Goal: Task Accomplishment & Management: Use online tool/utility

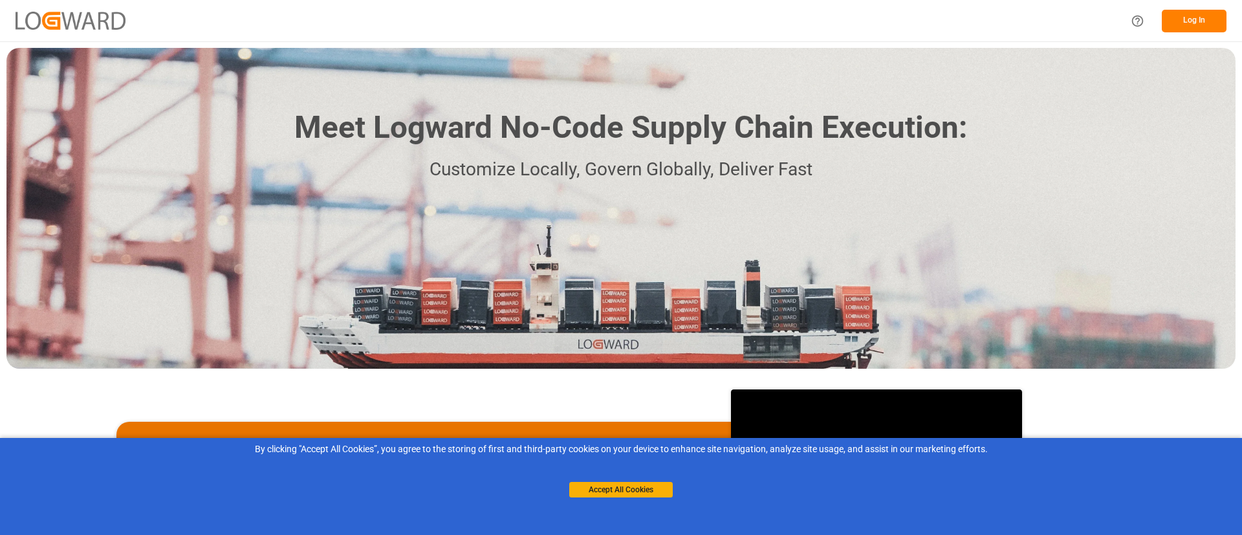
click at [828, 17] on button "Log In" at bounding box center [1194, 21] width 65 height 23
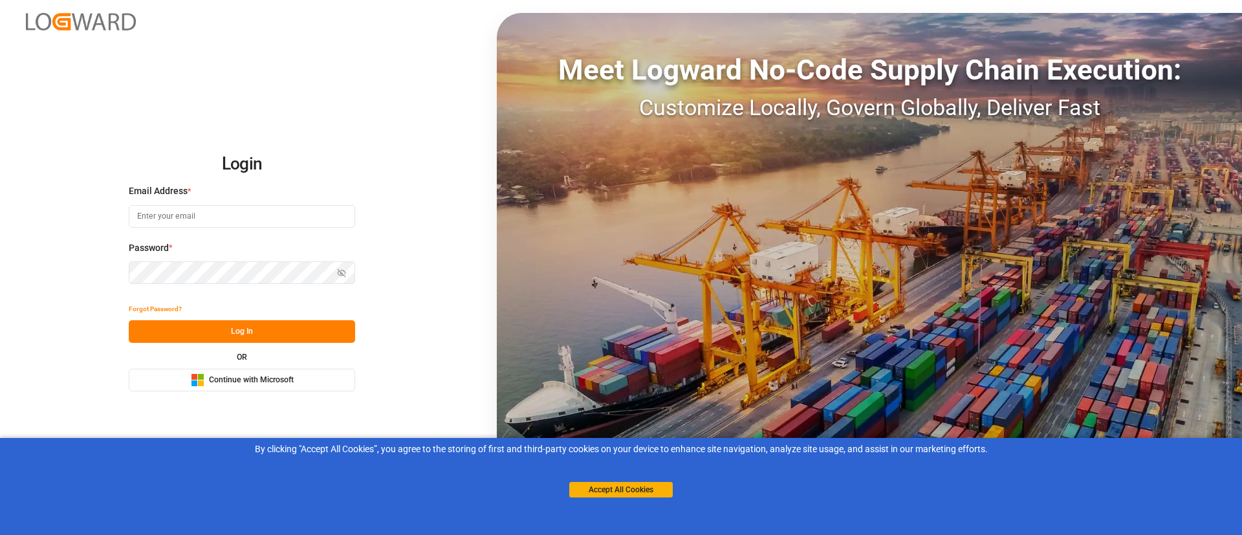
click at [230, 356] on span "Continue with Microsoft" at bounding box center [251, 381] width 85 height 12
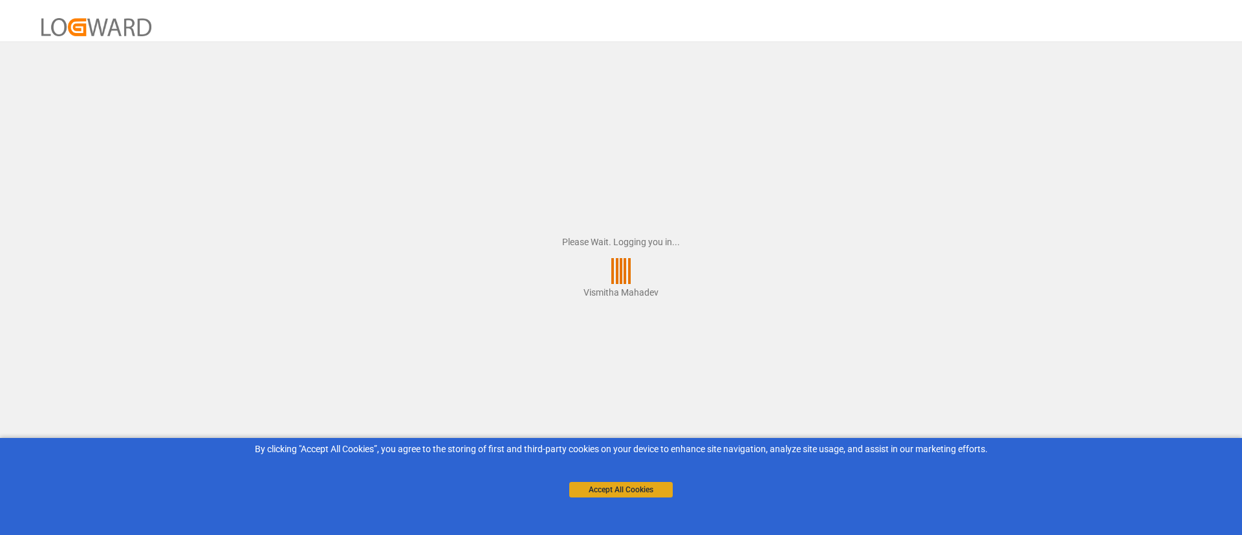
click at [611, 356] on button "Accept All Cookies" at bounding box center [621, 490] width 104 height 16
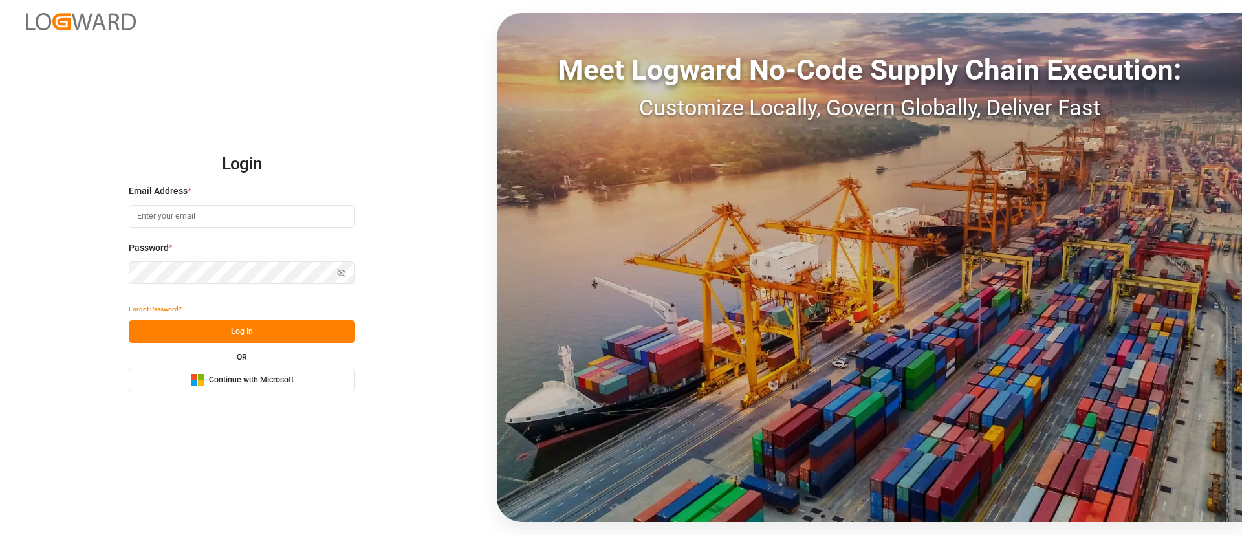
click at [263, 385] on span "Continue with Microsoft" at bounding box center [251, 381] width 85 height 12
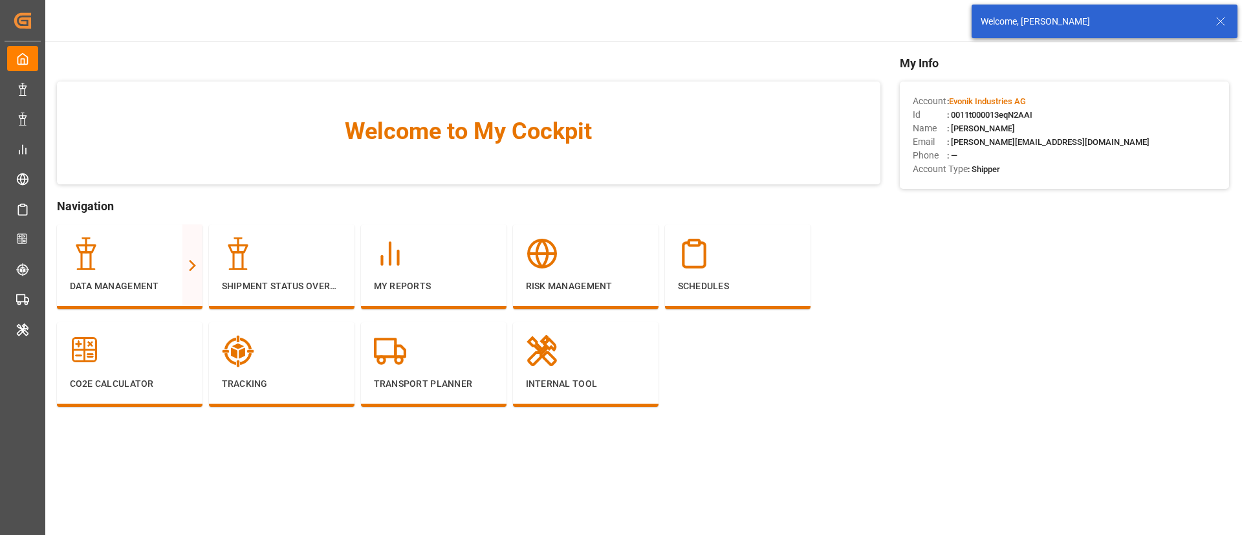
click at [1218, 16] on icon at bounding box center [1221, 22] width 16 height 16
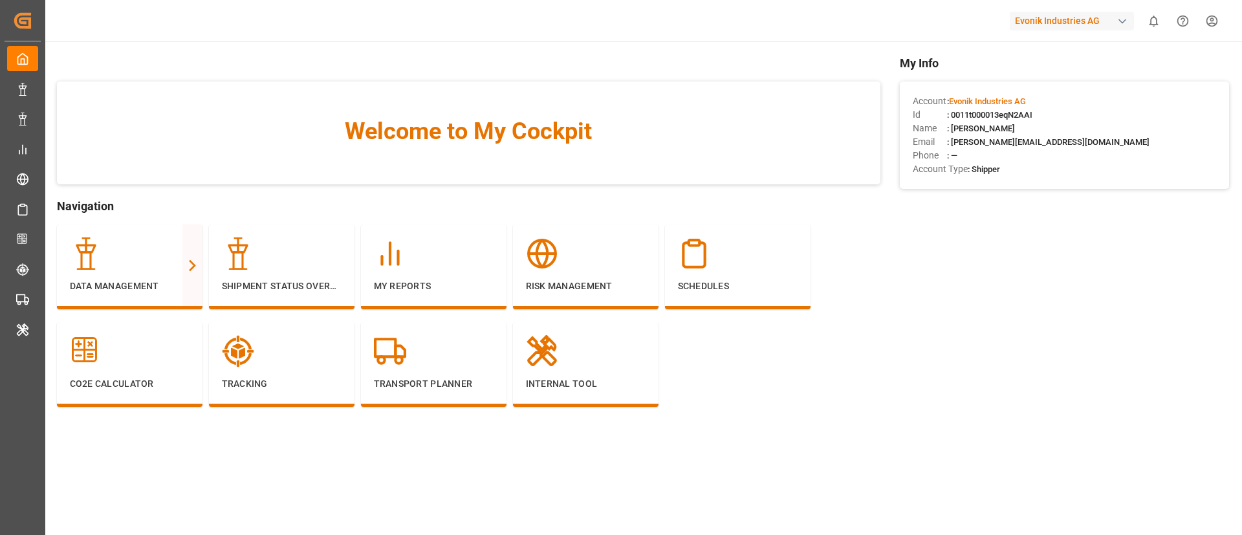
click at [1057, 22] on div "Evonik Industries AG" at bounding box center [1072, 21] width 124 height 19
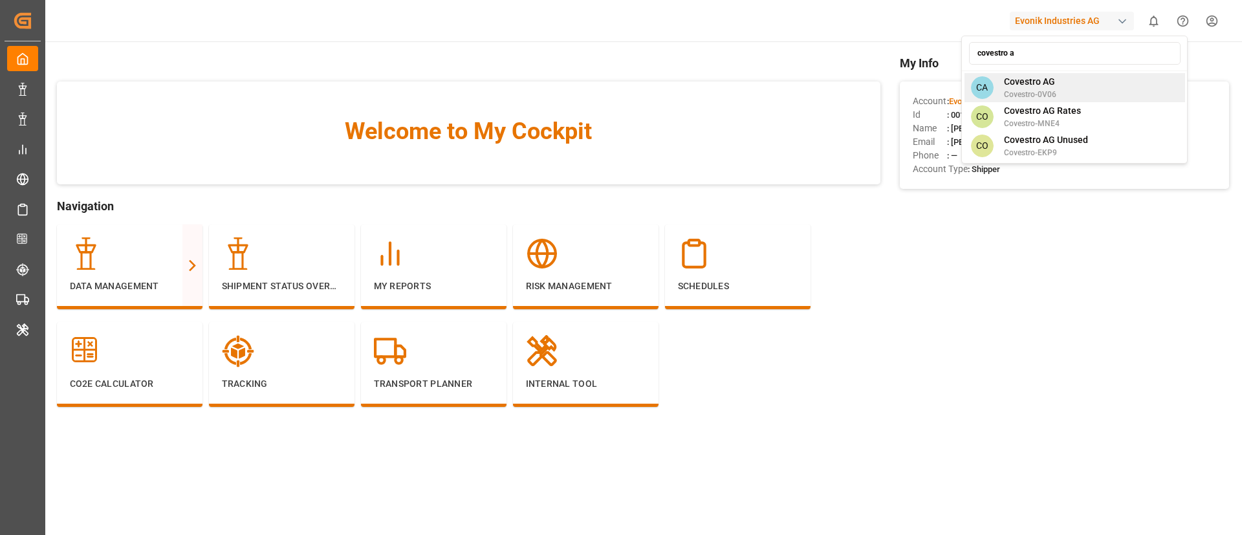
type input "covestro a"
click at [1043, 77] on span "Covestro AG" at bounding box center [1030, 82] width 52 height 14
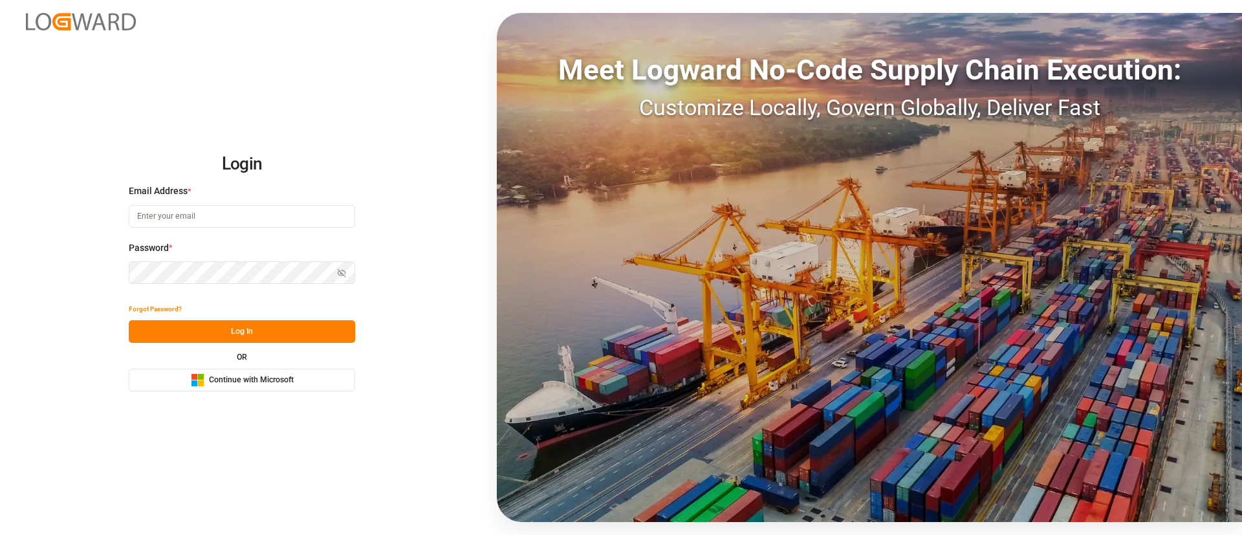
click at [277, 384] on span "Continue with Microsoft" at bounding box center [251, 381] width 85 height 12
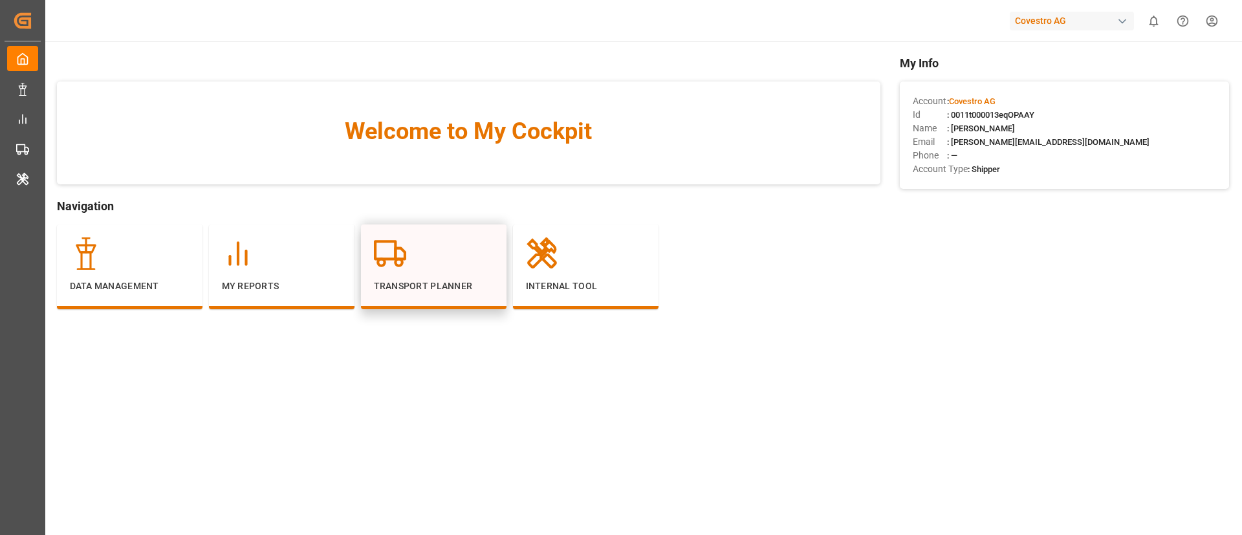
click at [443, 272] on div "Transport Planner" at bounding box center [434, 265] width 120 height 56
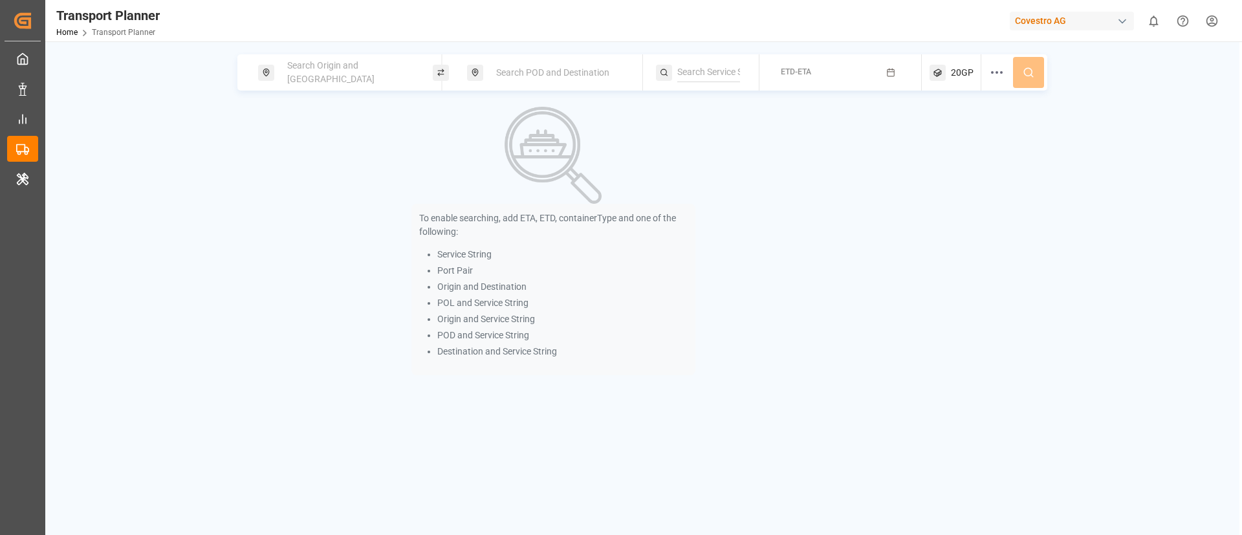
click at [287, 69] on span "Search Origin and [GEOGRAPHIC_DATA]" at bounding box center [330, 72] width 87 height 24
click at [312, 155] on div at bounding box center [349, 163] width 153 height 61
click at [311, 166] on input at bounding box center [338, 175] width 130 height 19
paste input "EUNWC"
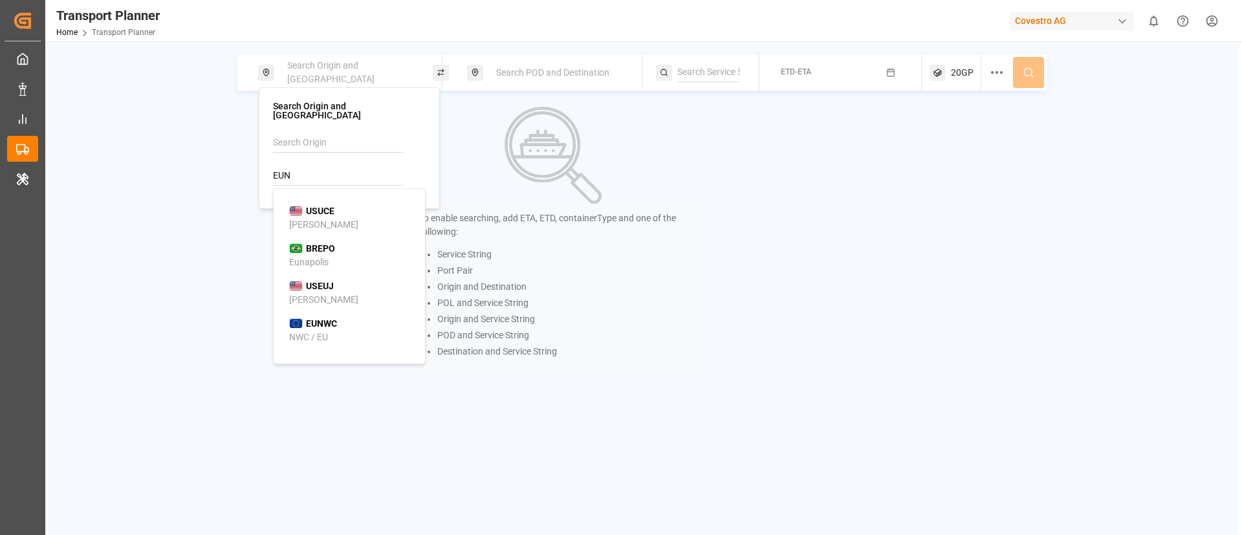
click at [316, 318] on b "EUNWC" at bounding box center [321, 323] width 31 height 10
type input "EUNWC"
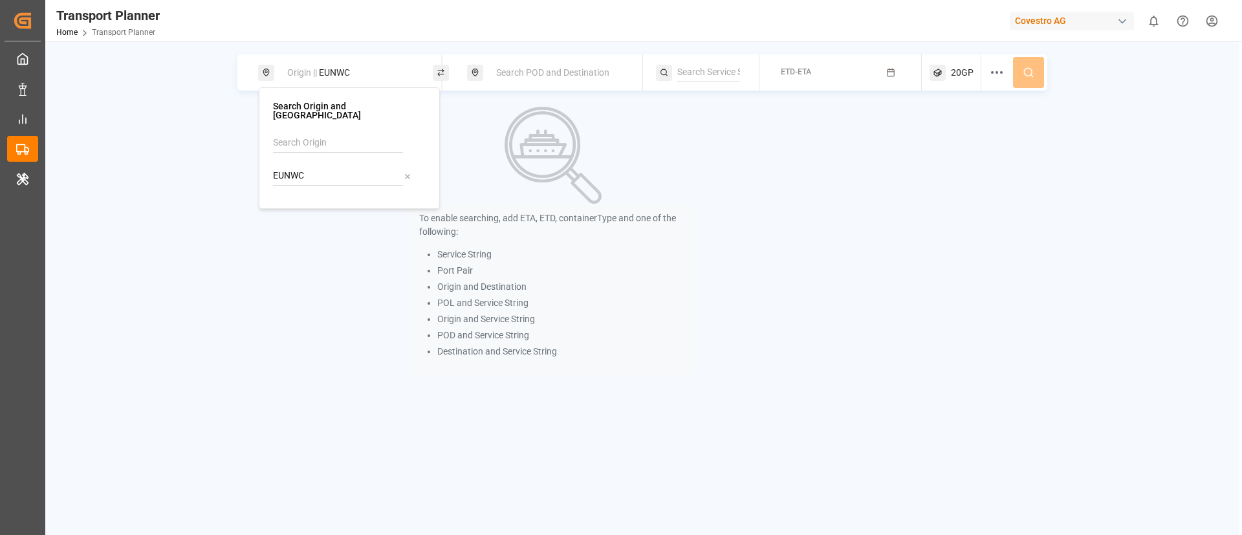
click at [522, 67] on span "Search POD and Destination" at bounding box center [552, 72] width 113 height 10
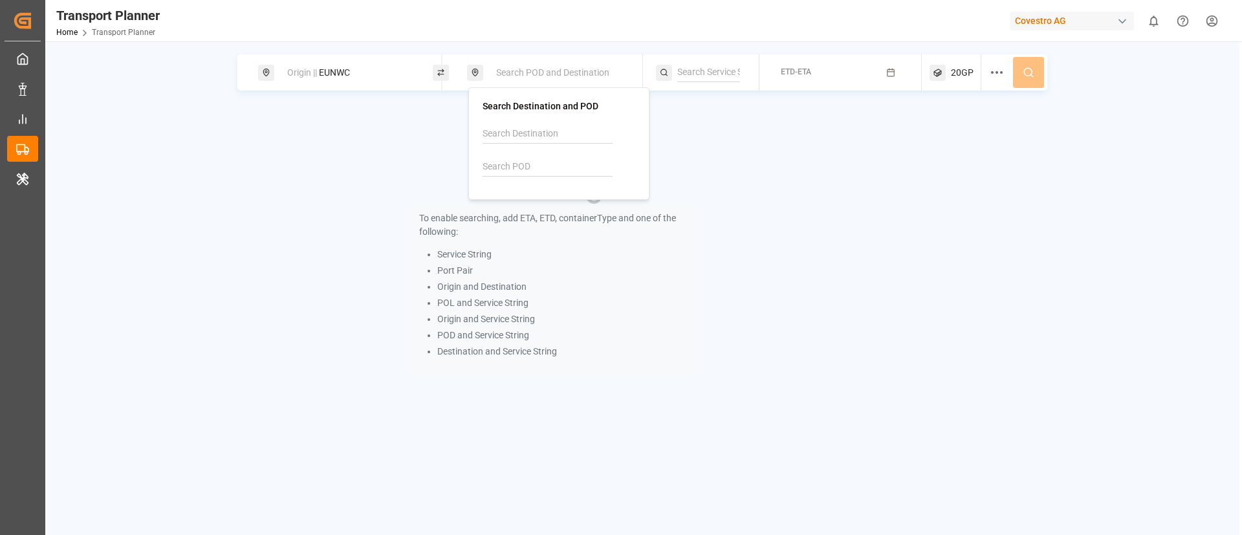
click at [516, 166] on input at bounding box center [548, 166] width 130 height 19
paste input "INMUN"
type input "INMUN"
click at [520, 207] on b "INMUN" at bounding box center [530, 202] width 29 height 10
click at [704, 70] on input at bounding box center [708, 72] width 63 height 19
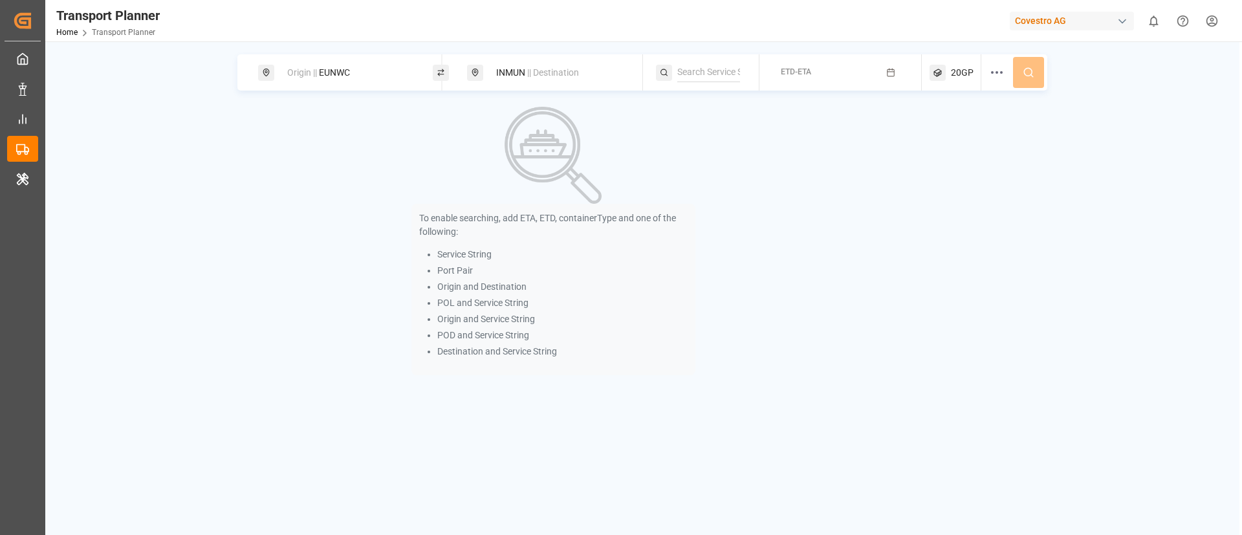
paste input "IOX"
type input "IOX"
drag, startPoint x: 701, startPoint y: 107, endPoint x: 719, endPoint y: 107, distance: 18.1
click at [701, 108] on span "IOX" at bounding box center [701, 107] width 15 height 10
click at [843, 72] on button "ETD-ETA" at bounding box center [840, 72] width 147 height 25
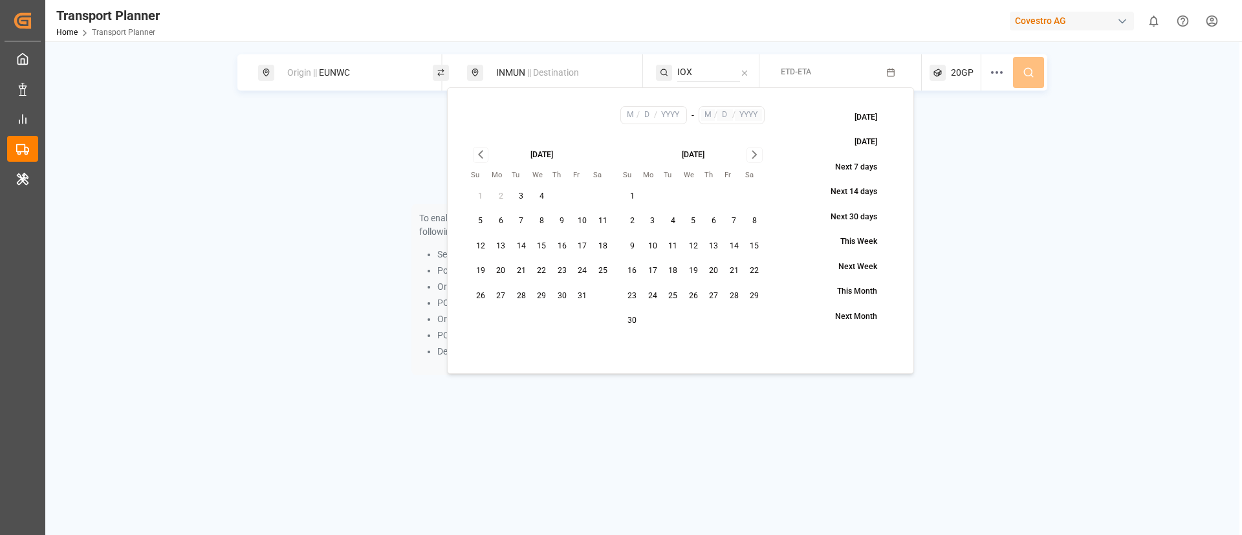
click at [582, 225] on button "10" at bounding box center [583, 221] width 21 height 21
type input "10"
type input "2025"
click at [756, 153] on icon "Go to next month" at bounding box center [754, 155] width 15 height 16
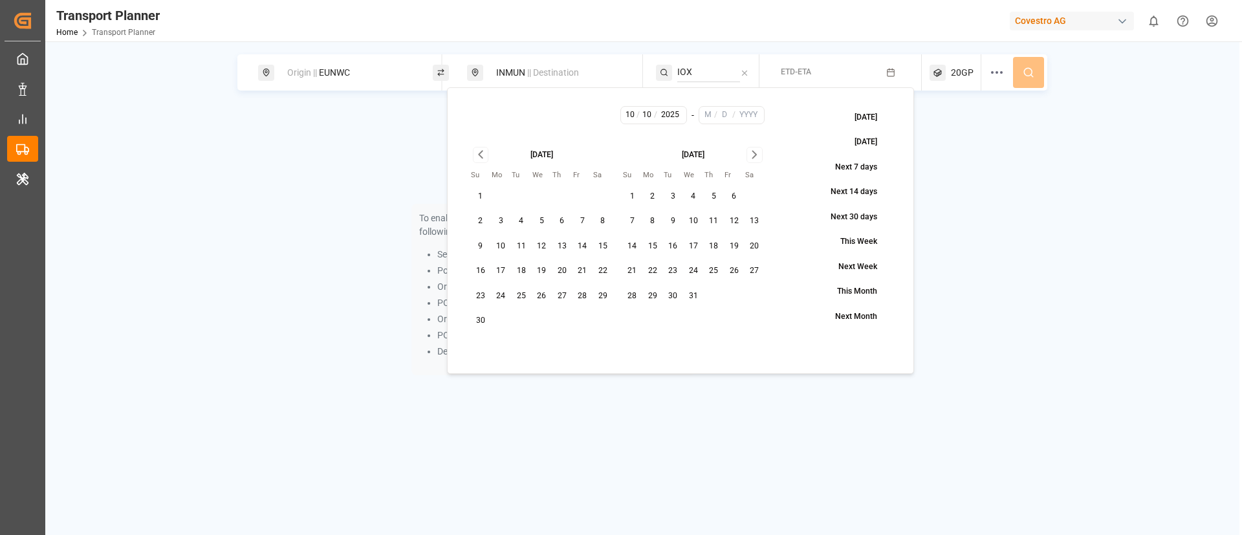
click at [756, 153] on icon "Go to next month" at bounding box center [754, 155] width 15 height 16
click at [537, 299] on button "31" at bounding box center [542, 296] width 21 height 21
type input "12"
type input "31"
type input "2025"
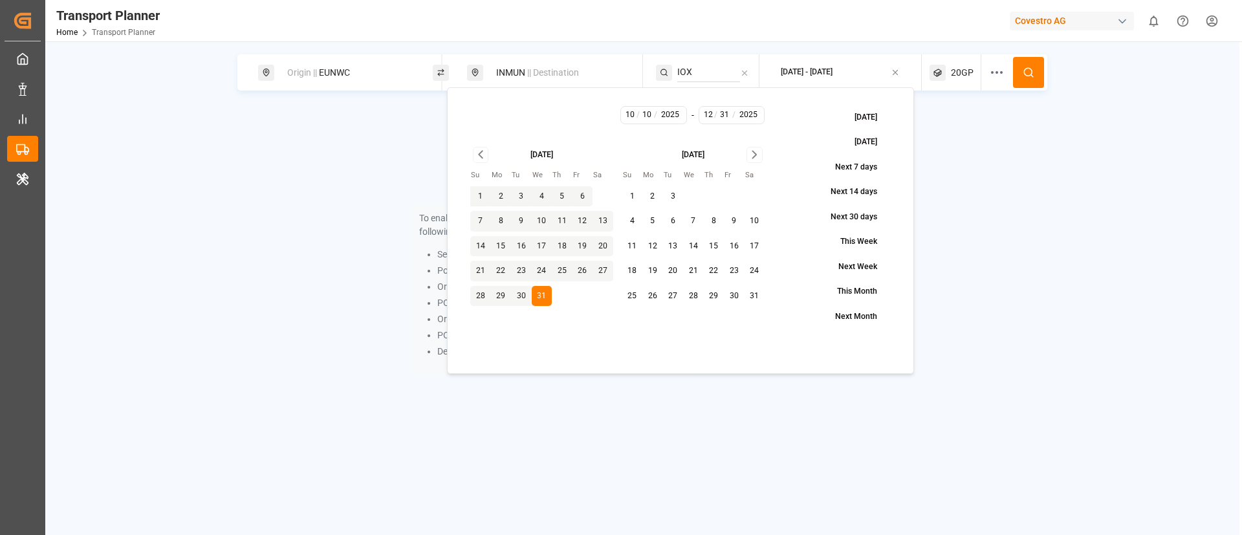
click at [1021, 77] on button at bounding box center [1028, 72] width 31 height 31
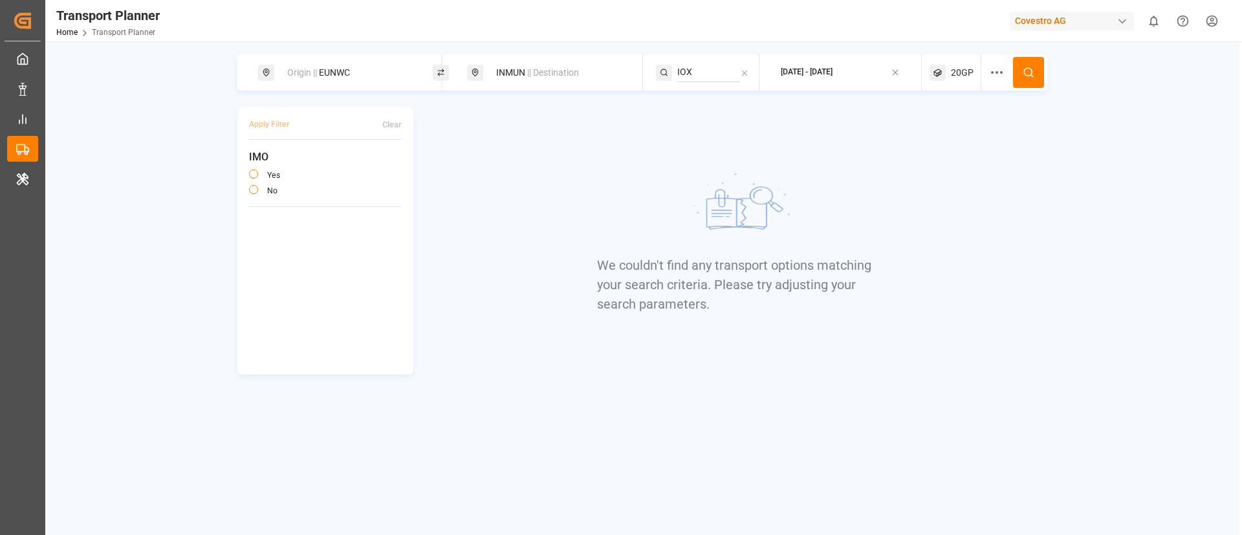
click at [958, 71] on span "20GP" at bounding box center [962, 73] width 23 height 14
click at [924, 131] on small "20GP" at bounding box center [931, 134] width 45 height 9
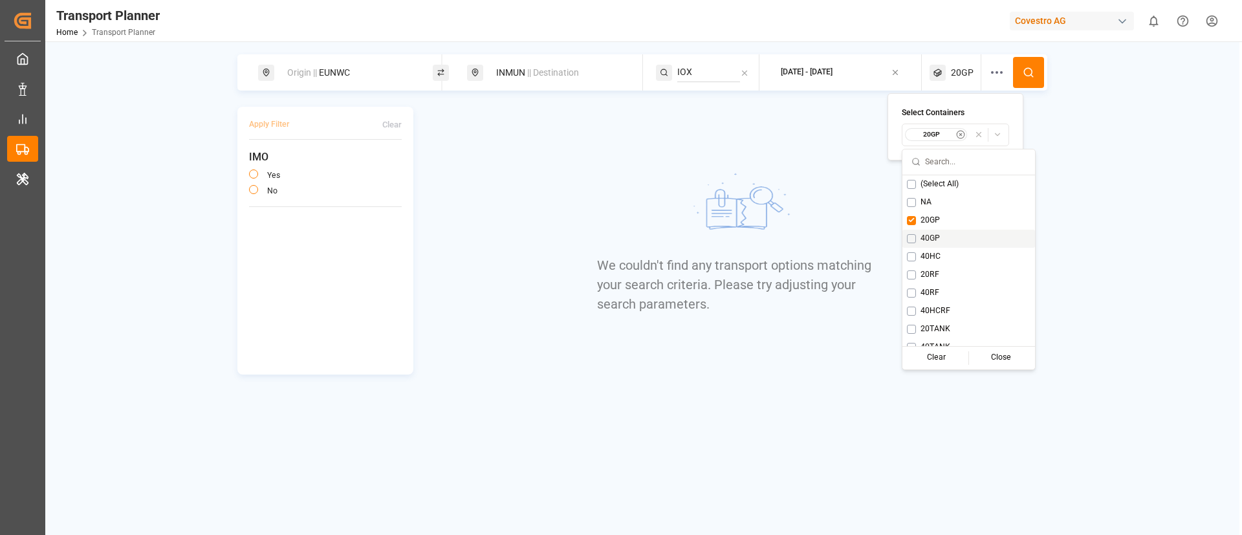
click at [922, 233] on span "40GP" at bounding box center [930, 239] width 19 height 12
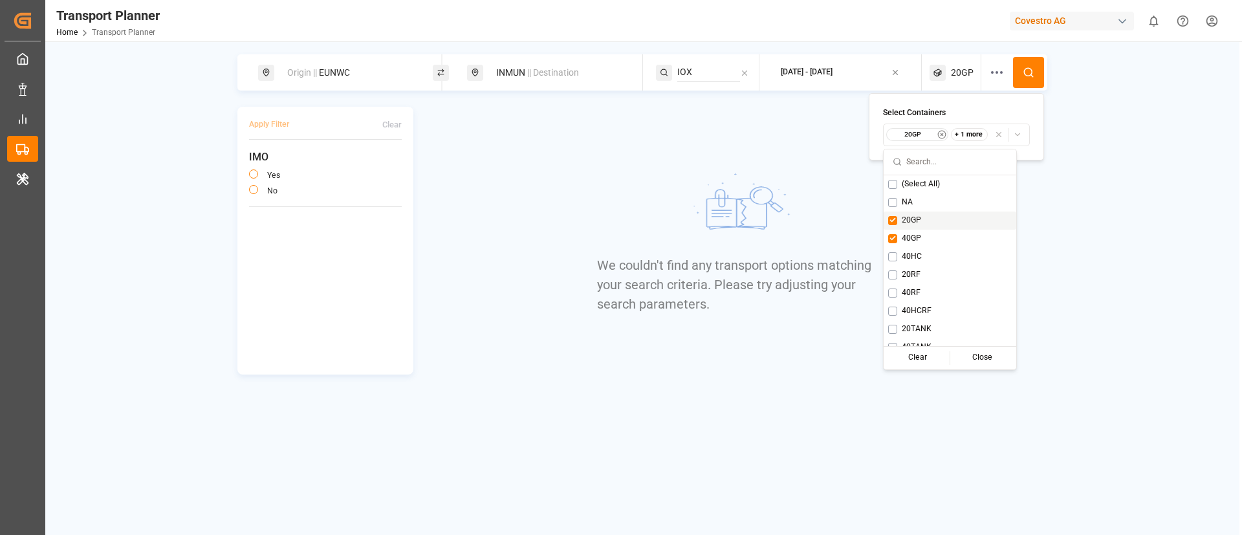
click at [914, 221] on span "20GP" at bounding box center [911, 221] width 19 height 12
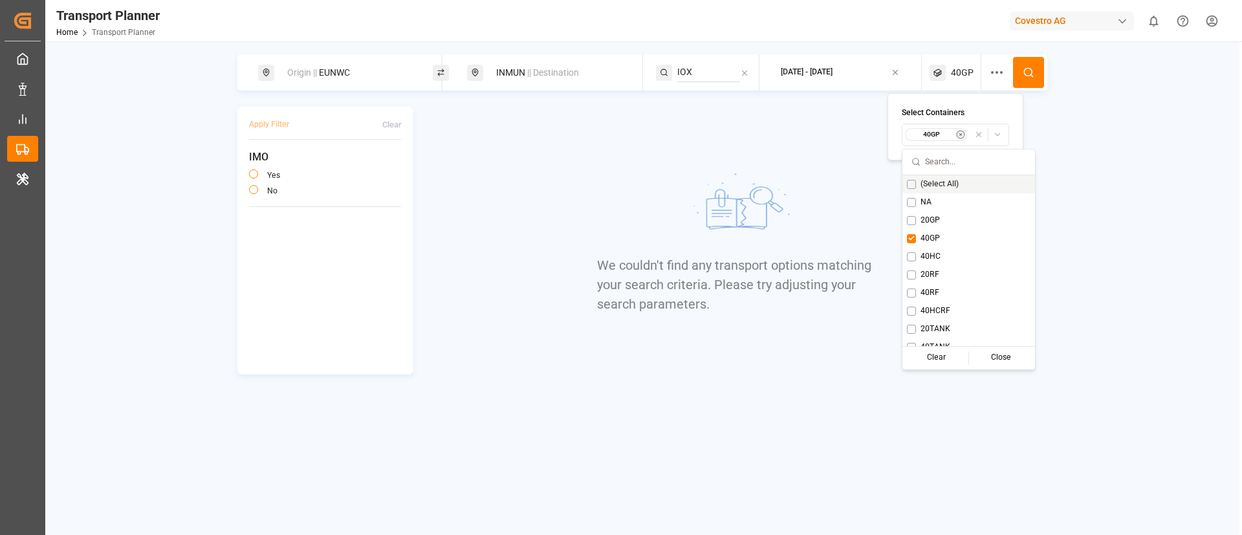
click at [1022, 68] on button at bounding box center [1028, 72] width 31 height 31
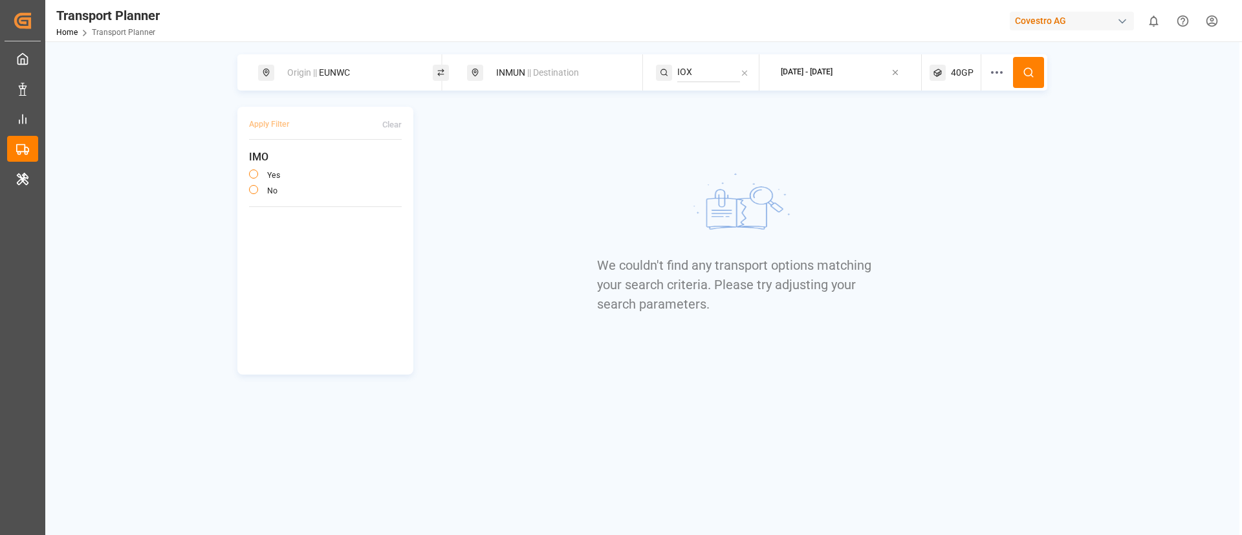
click at [953, 72] on span "40GP" at bounding box center [962, 73] width 23 height 14
click at [934, 133] on small "40GP" at bounding box center [931, 134] width 45 height 9
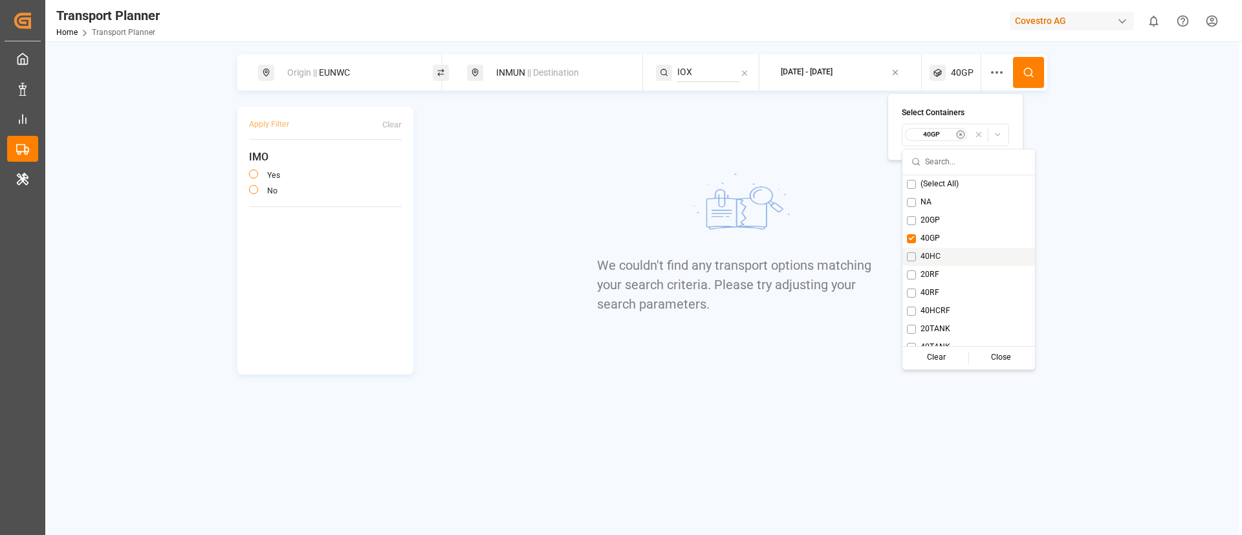
click at [932, 256] on span "40HC" at bounding box center [931, 257] width 20 height 12
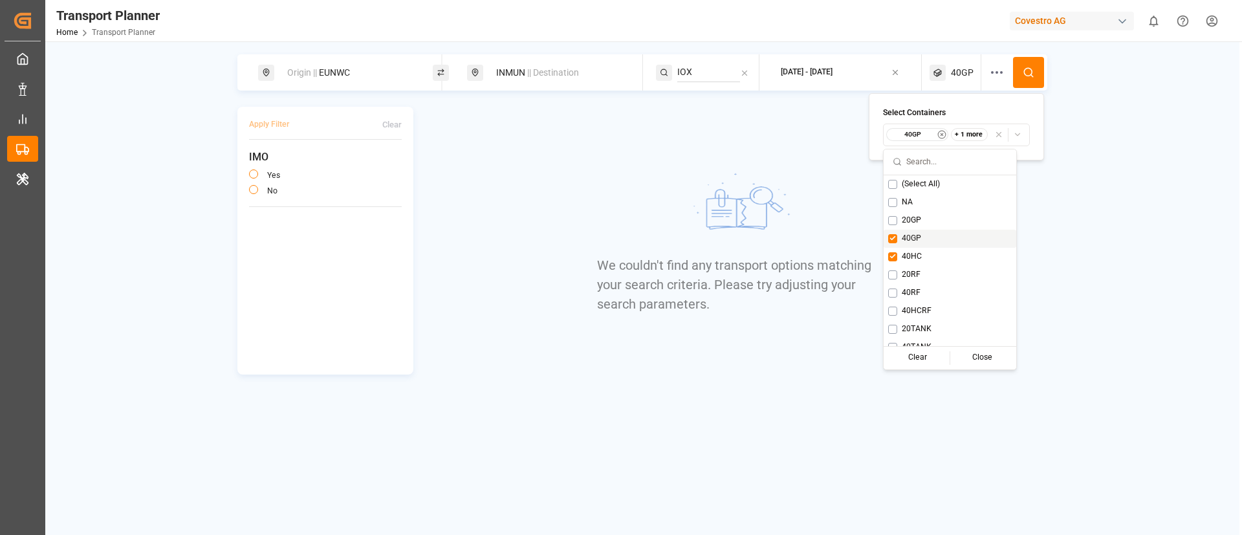
click at [907, 240] on span "40GP" at bounding box center [911, 239] width 19 height 12
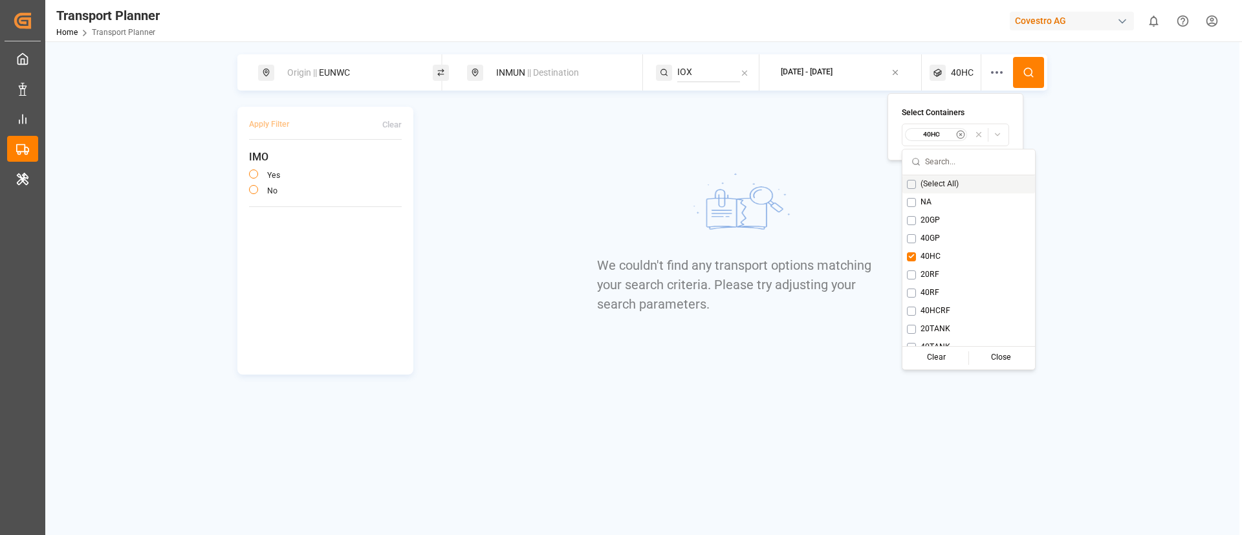
click at [1031, 67] on icon at bounding box center [1029, 73] width 12 height 12
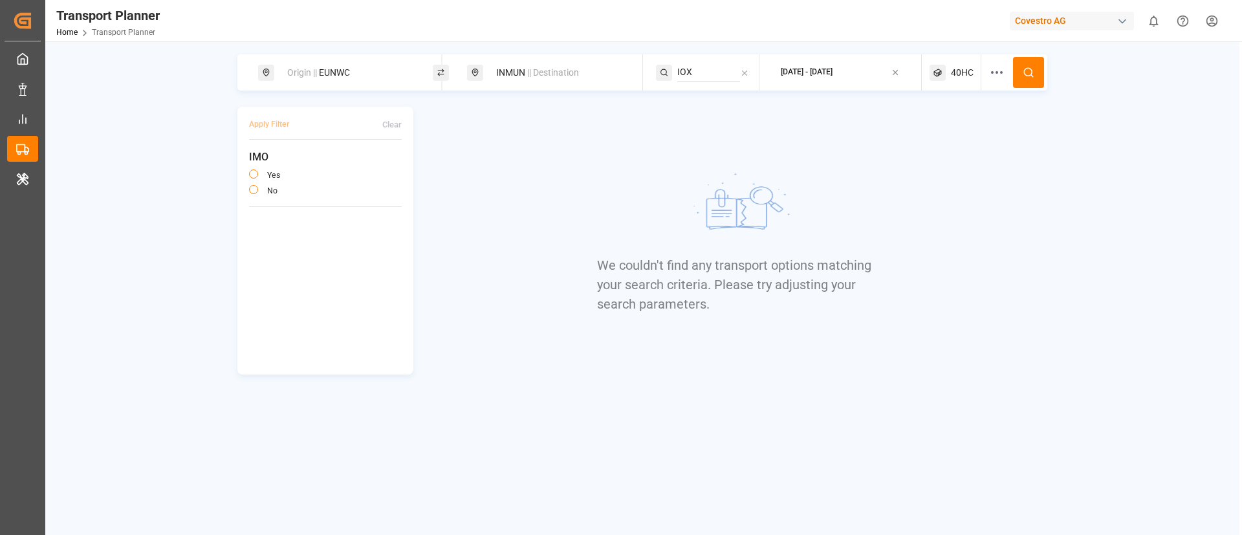
click at [961, 72] on span "40HC" at bounding box center [962, 73] width 23 height 14
click at [938, 138] on small "40HC" at bounding box center [931, 134] width 45 height 9
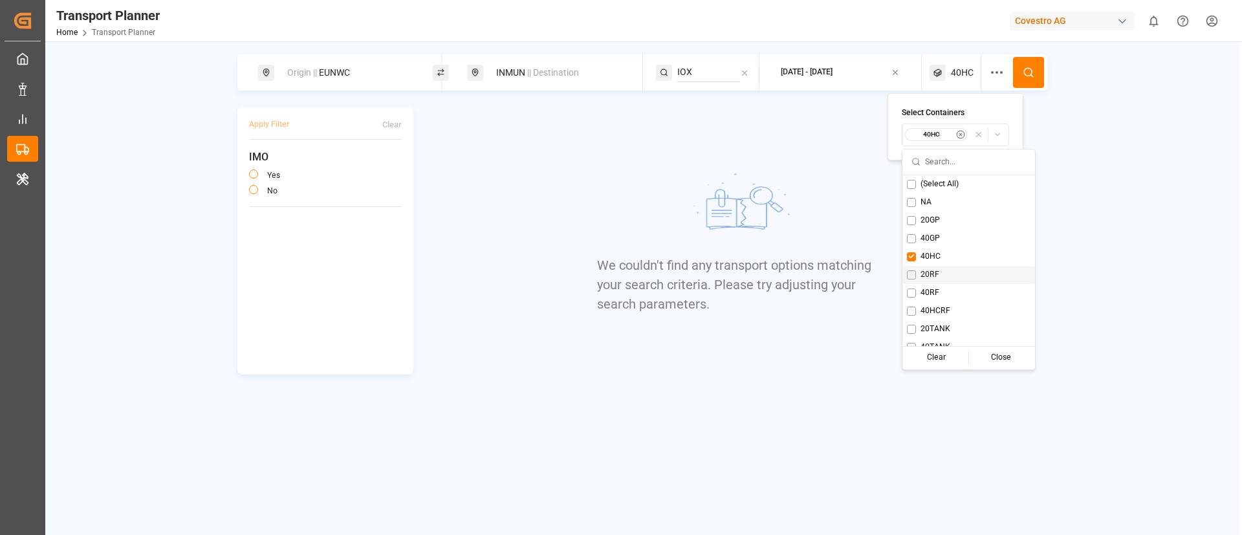
click at [928, 271] on span "20RF" at bounding box center [930, 275] width 19 height 12
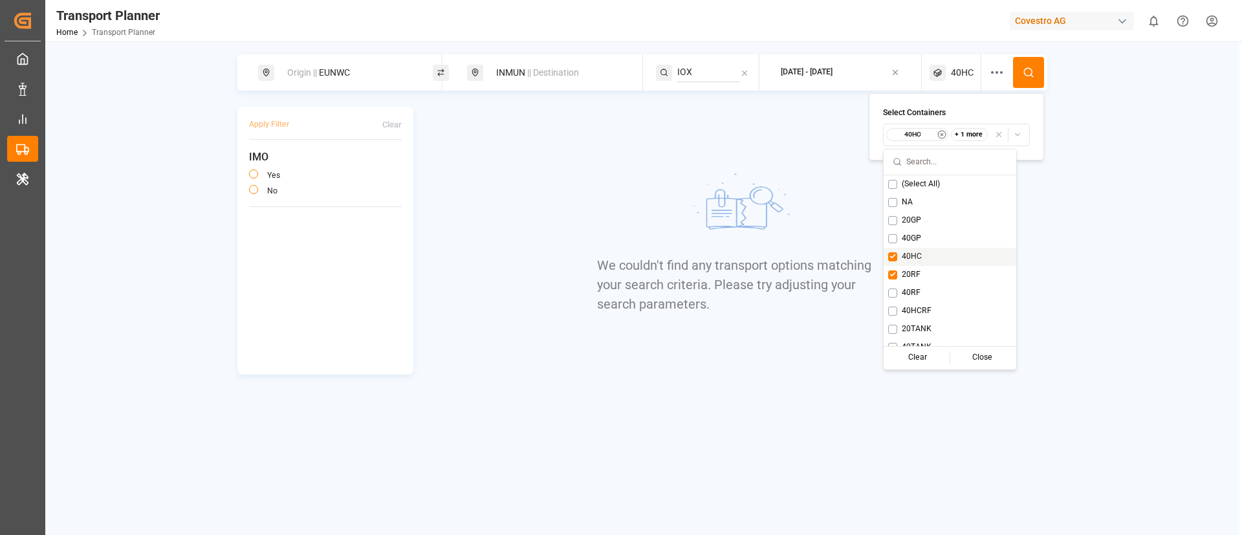
click at [914, 257] on span "40HC" at bounding box center [912, 257] width 20 height 12
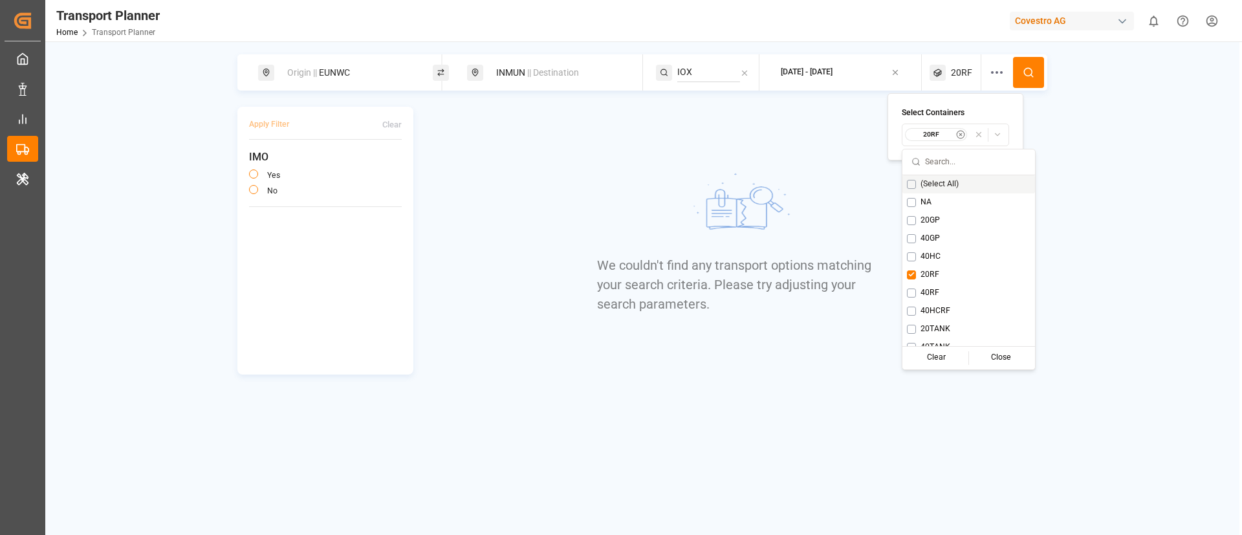
click at [1018, 80] on button at bounding box center [1028, 72] width 31 height 31
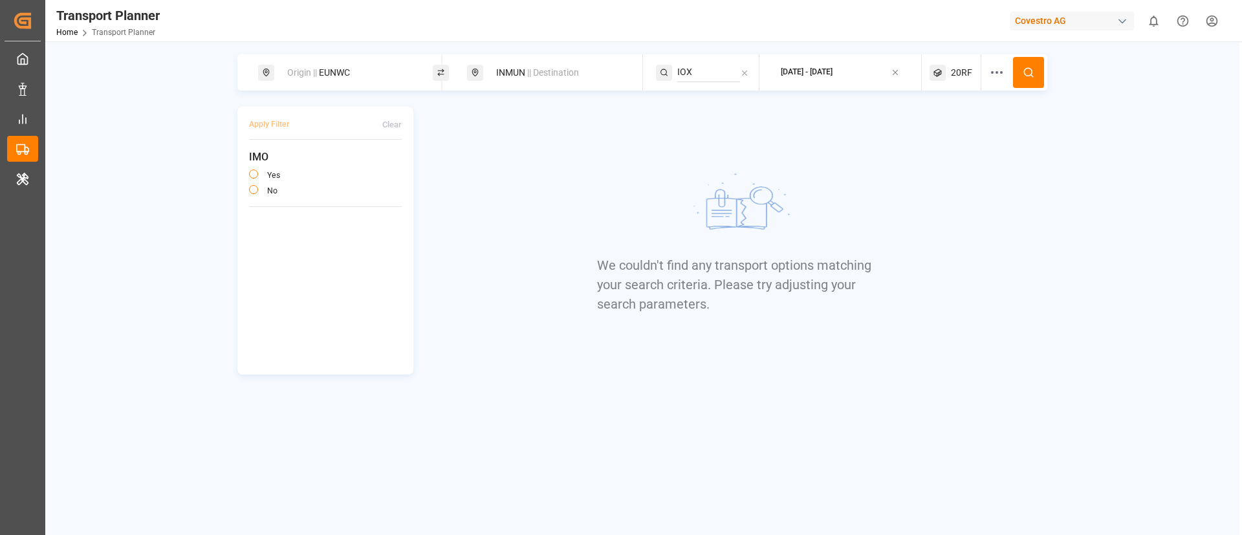
click at [955, 75] on span "20RF" at bounding box center [961, 73] width 21 height 14
click at [926, 133] on small "20RF" at bounding box center [931, 134] width 45 height 9
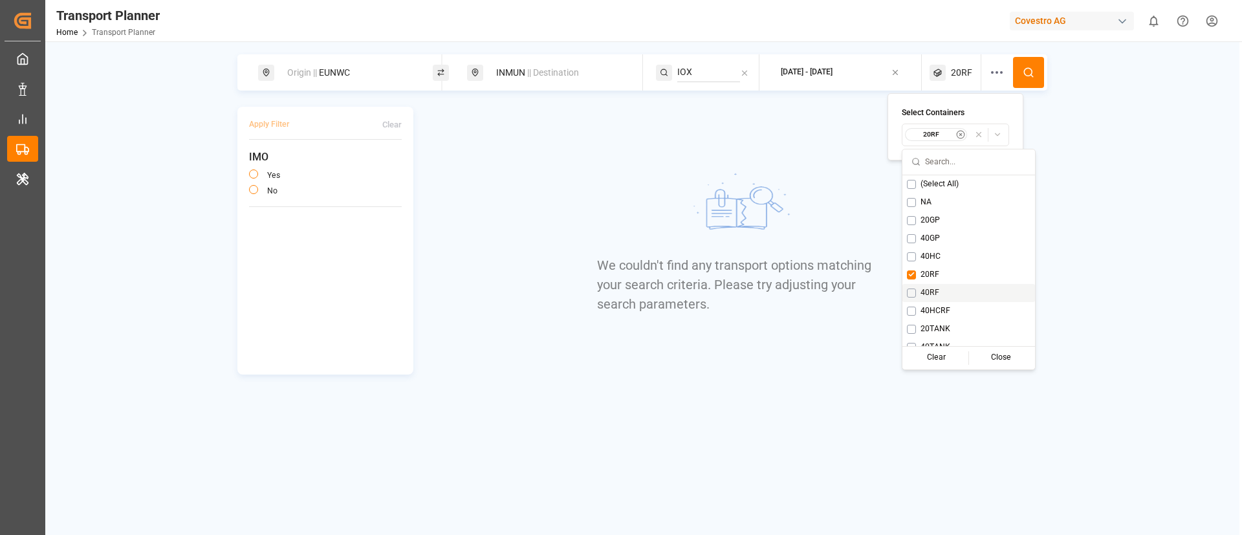
click at [922, 294] on span "40RF" at bounding box center [930, 293] width 19 height 12
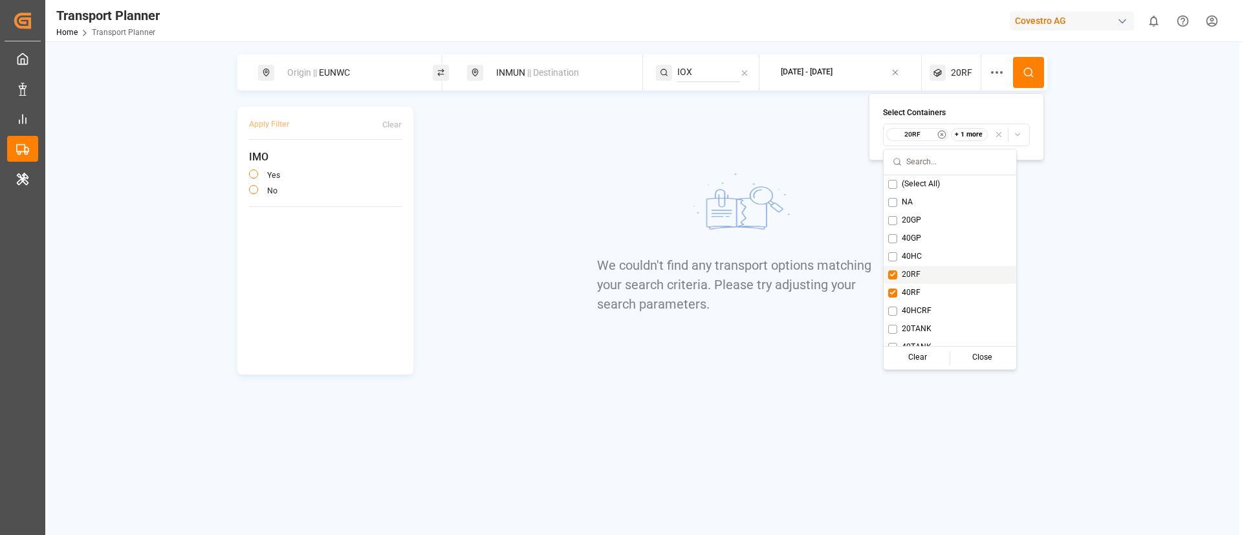
click at [912, 274] on span "20RF" at bounding box center [911, 275] width 19 height 12
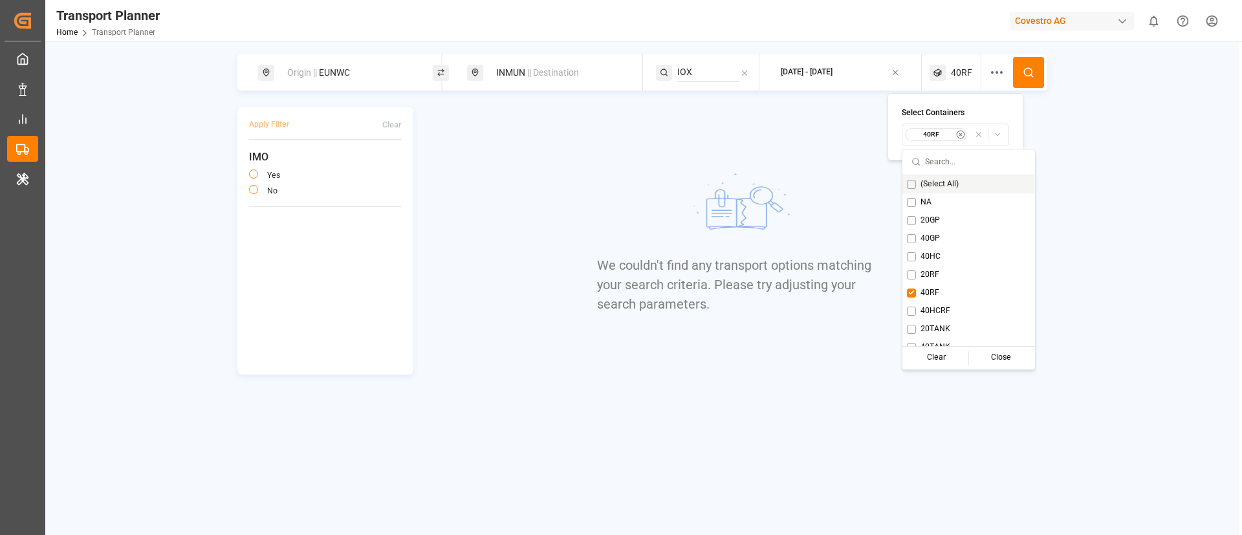
click at [1026, 73] on icon at bounding box center [1029, 73] width 12 height 12
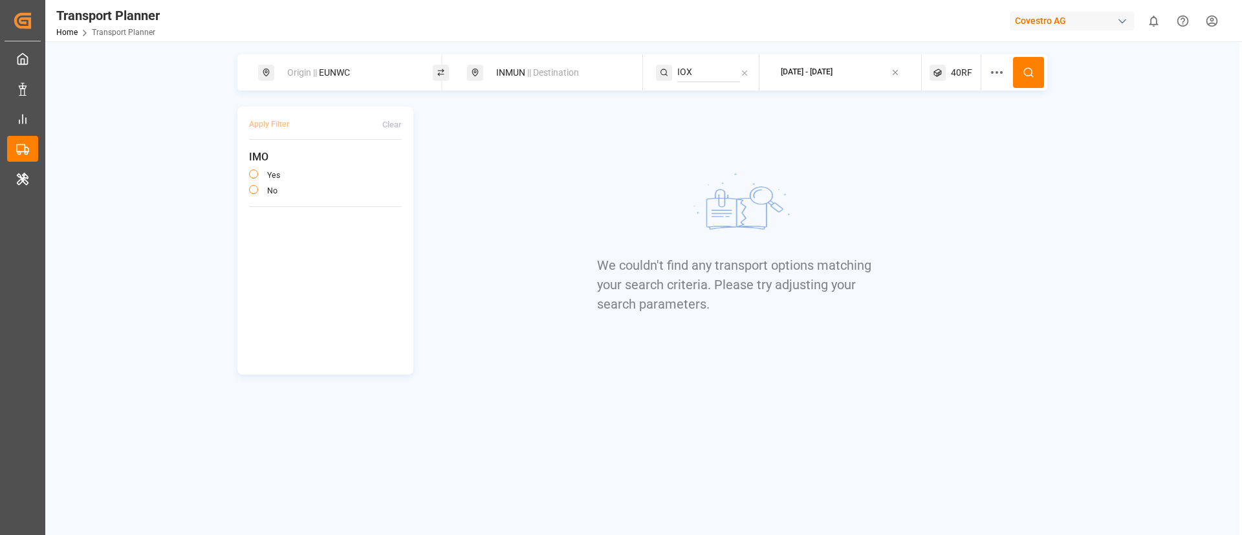
click at [959, 70] on span "40RF" at bounding box center [961, 73] width 21 height 14
click at [934, 134] on small "40RF" at bounding box center [931, 134] width 45 height 9
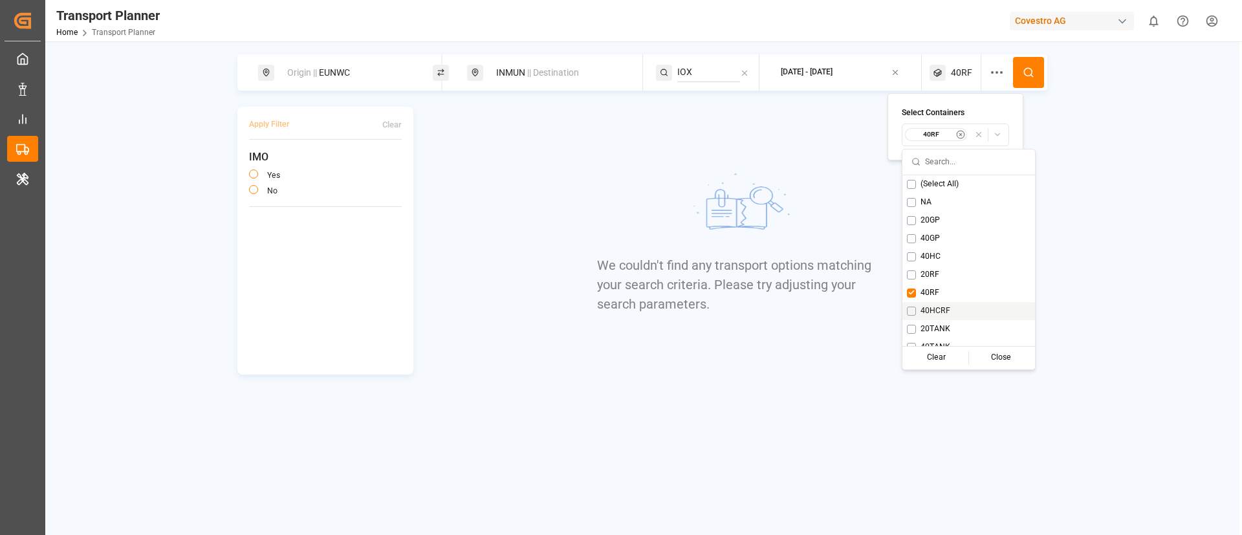
click at [944, 307] on span "40HCRF" at bounding box center [936, 311] width 30 height 12
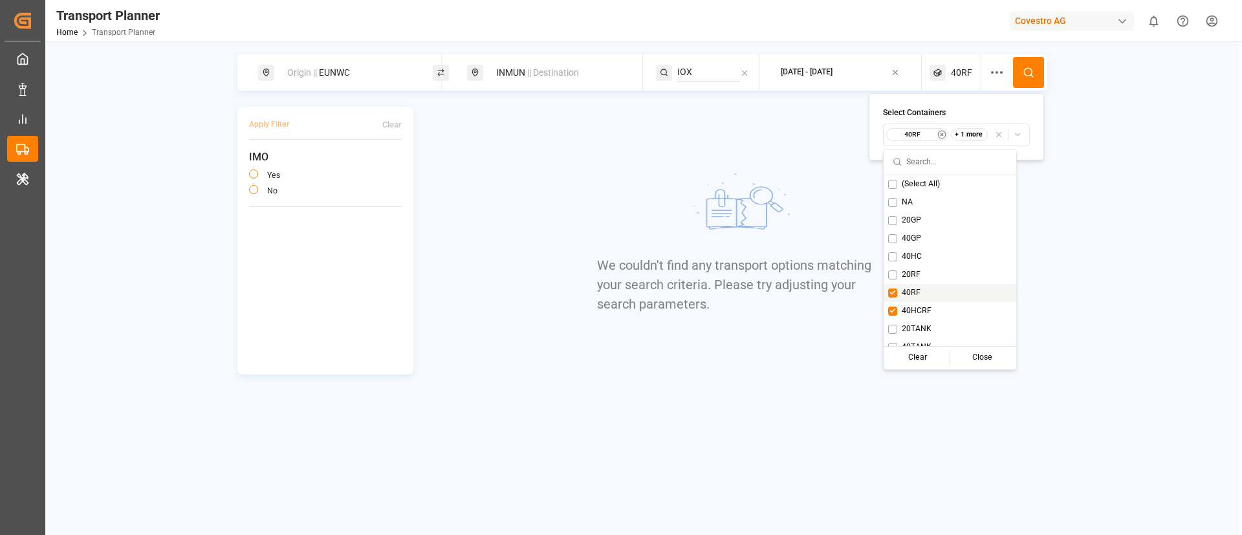
click at [919, 294] on span "40RF" at bounding box center [911, 293] width 19 height 12
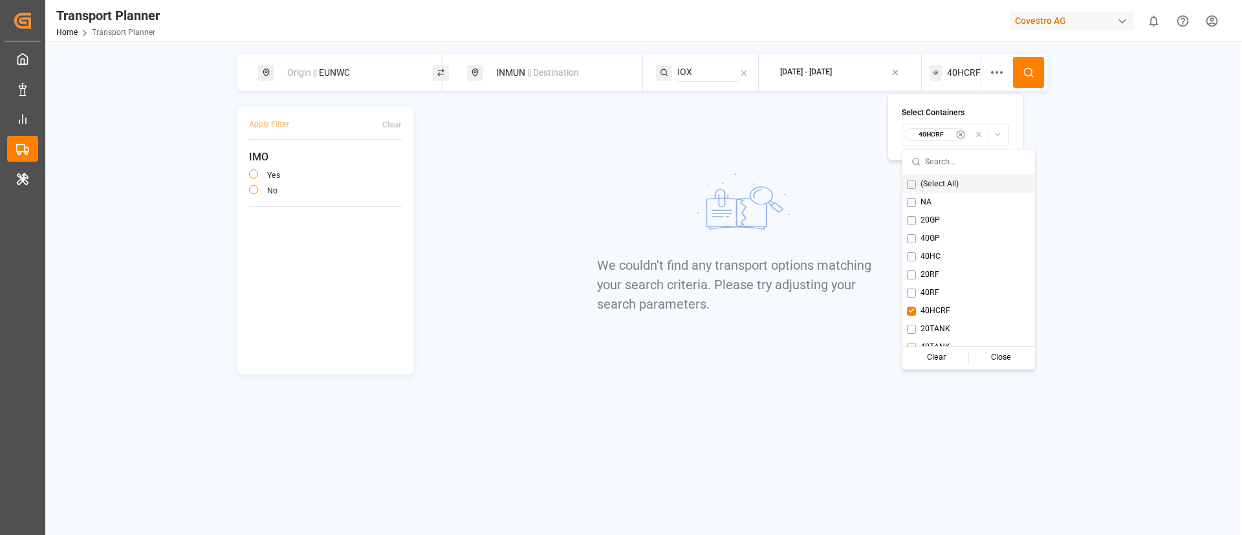
click at [1015, 70] on button at bounding box center [1028, 72] width 31 height 31
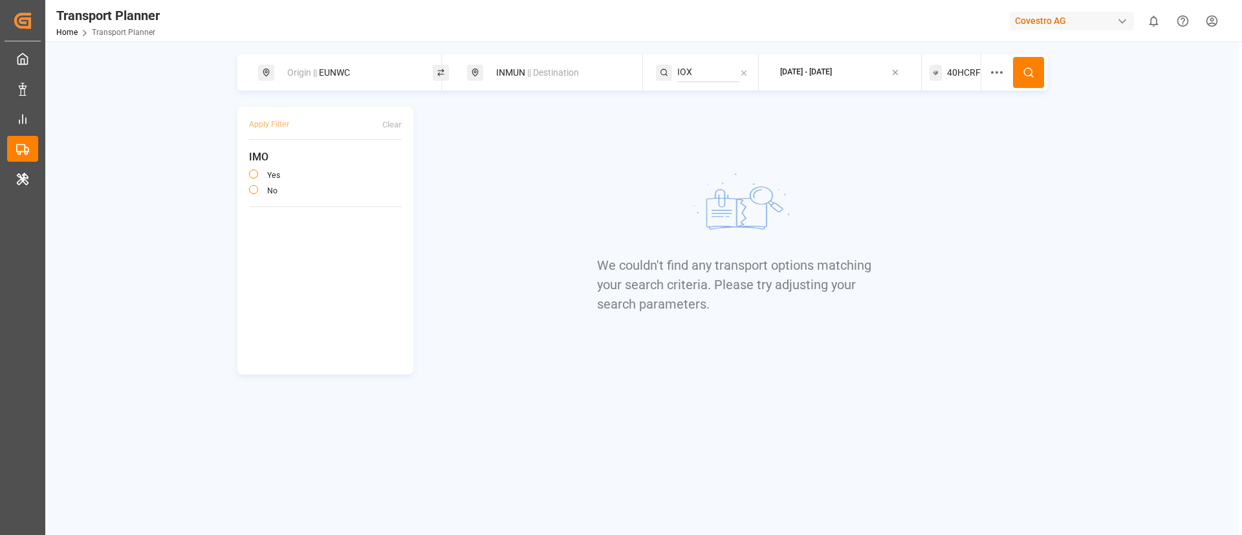
click at [965, 72] on span "40HCRF" at bounding box center [964, 73] width 34 height 14
click at [943, 135] on small "40HCRF" at bounding box center [931, 134] width 45 height 9
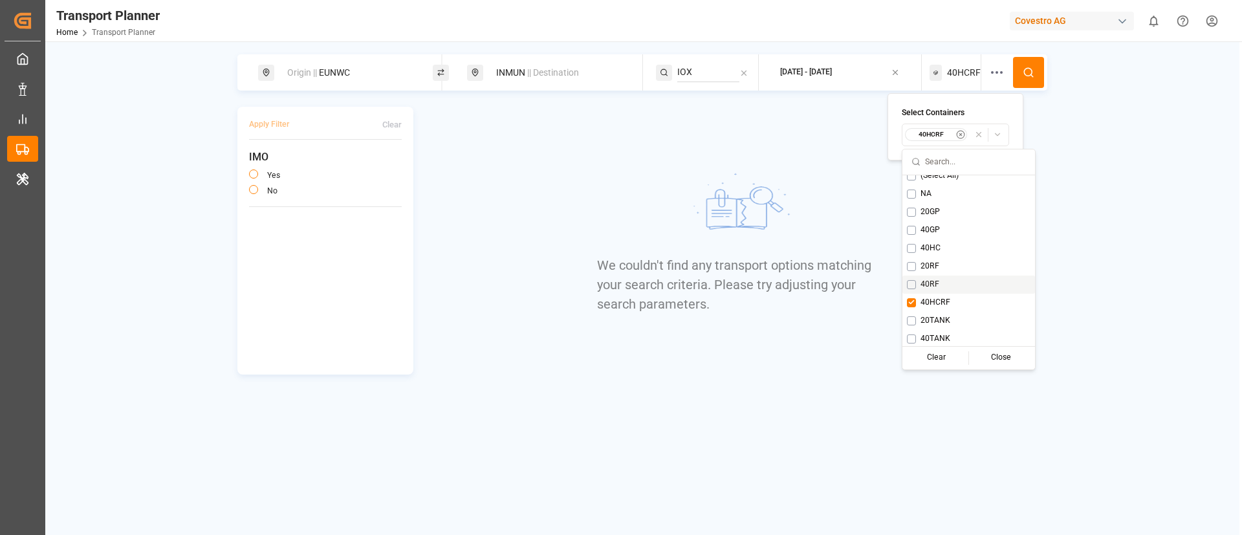
scroll to position [10, 0]
click at [934, 316] on span "20TANK" at bounding box center [936, 319] width 30 height 12
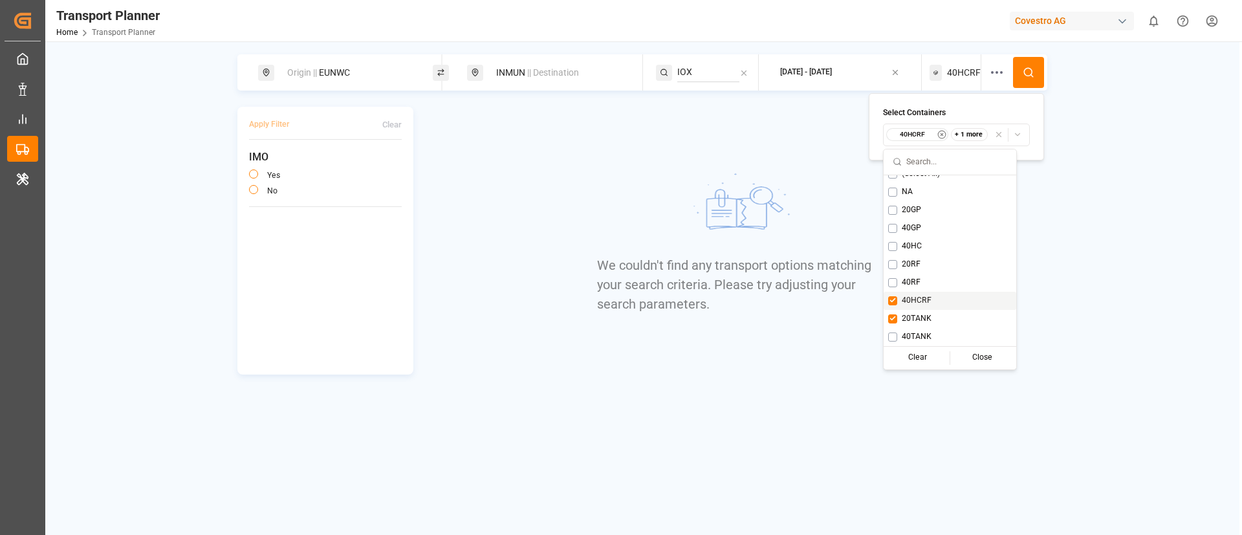
click at [922, 301] on span "40HCRF" at bounding box center [917, 301] width 30 height 12
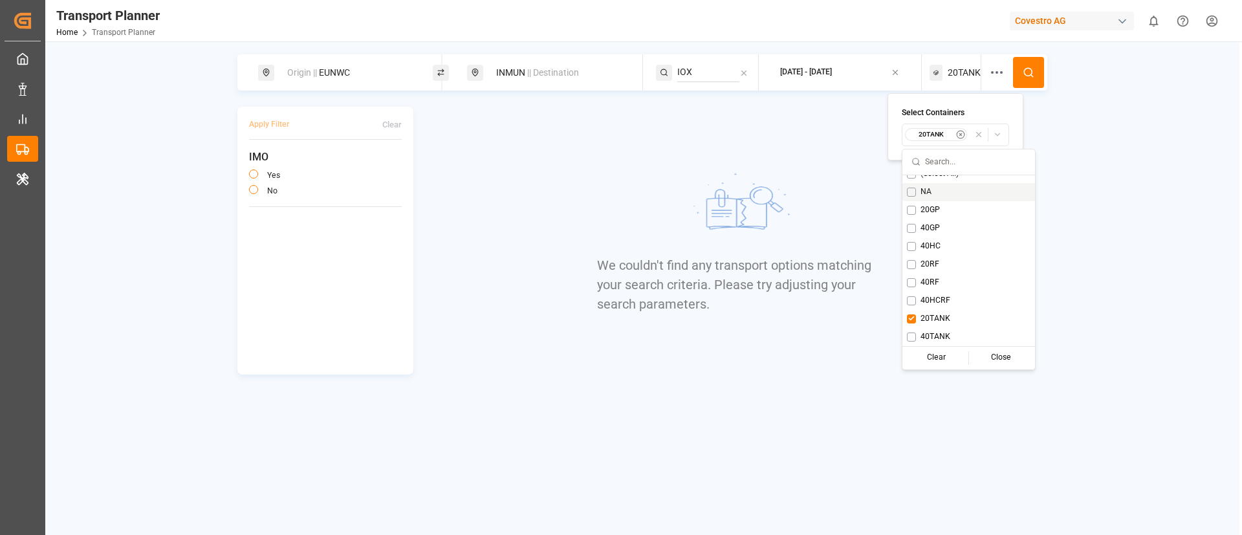
click at [1021, 74] on button at bounding box center [1028, 72] width 31 height 31
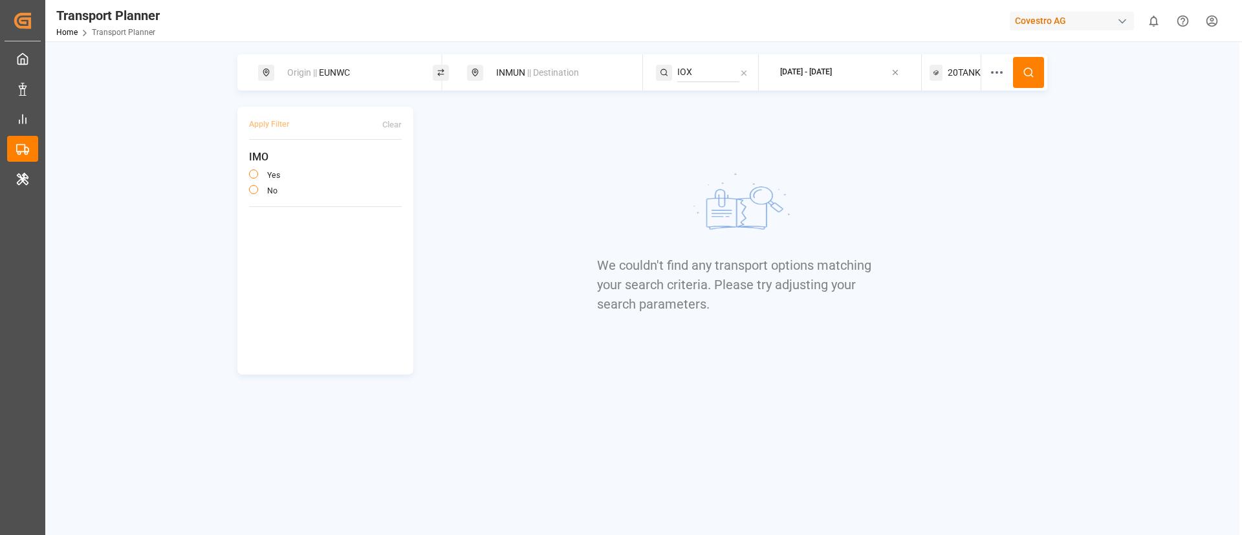
click at [958, 71] on span "20TANK" at bounding box center [964, 73] width 33 height 14
click at [939, 134] on small "20TANK" at bounding box center [931, 134] width 45 height 9
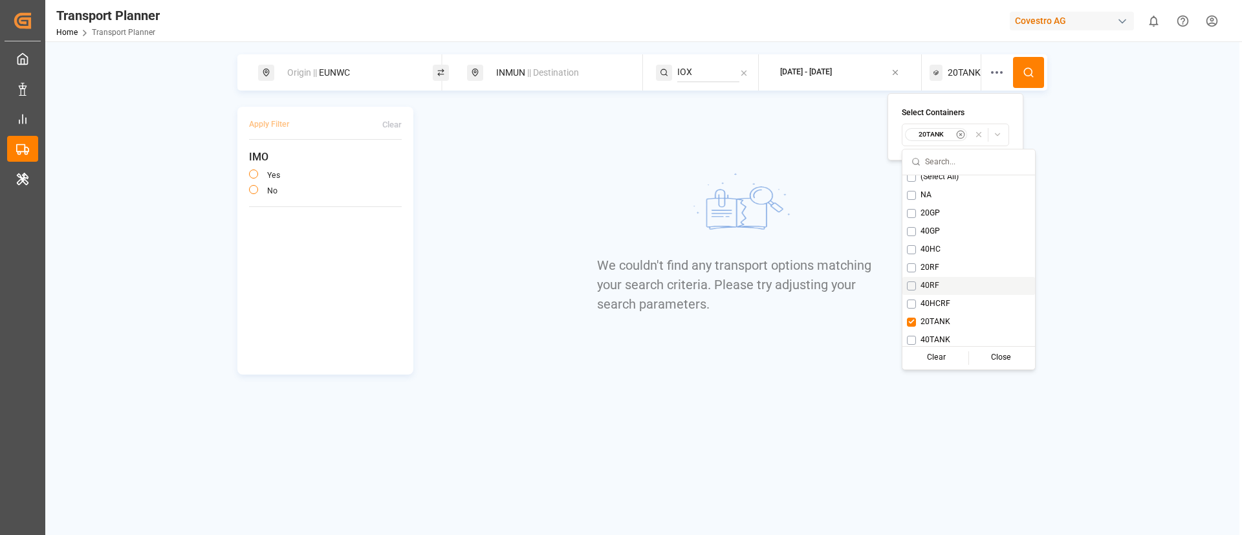
scroll to position [10, 0]
click at [946, 336] on span "40TANK" at bounding box center [936, 337] width 30 height 12
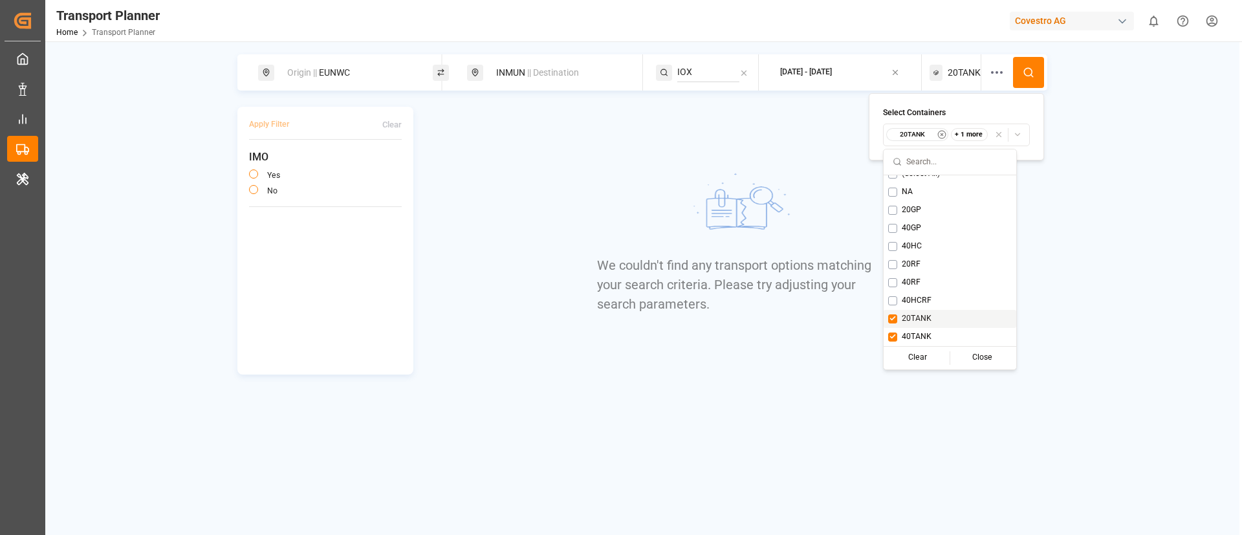
click at [931, 315] on span "20TANK" at bounding box center [917, 319] width 30 height 12
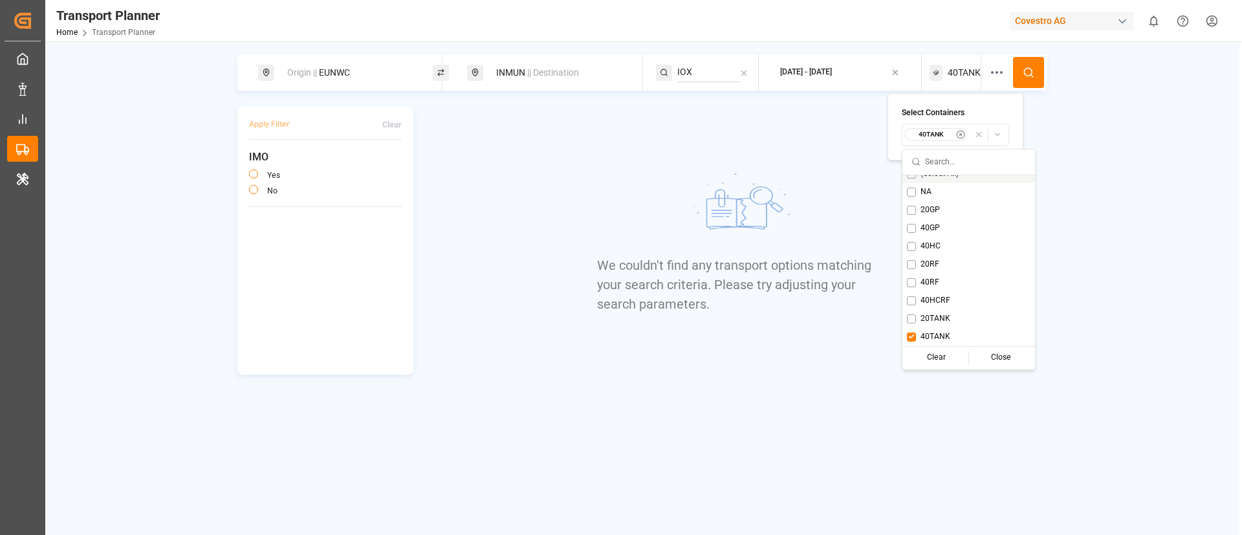
click at [1023, 78] on icon at bounding box center [1029, 73] width 12 height 12
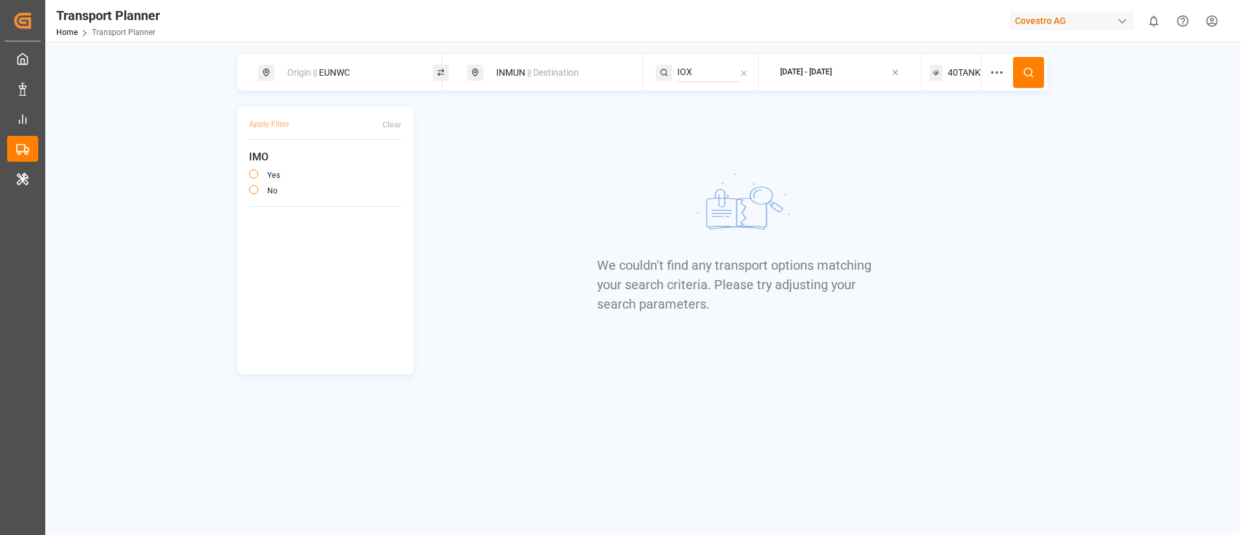
click at [520, 69] on div "INMUN || Destination" at bounding box center [558, 73] width 140 height 24
type input "INGHR"
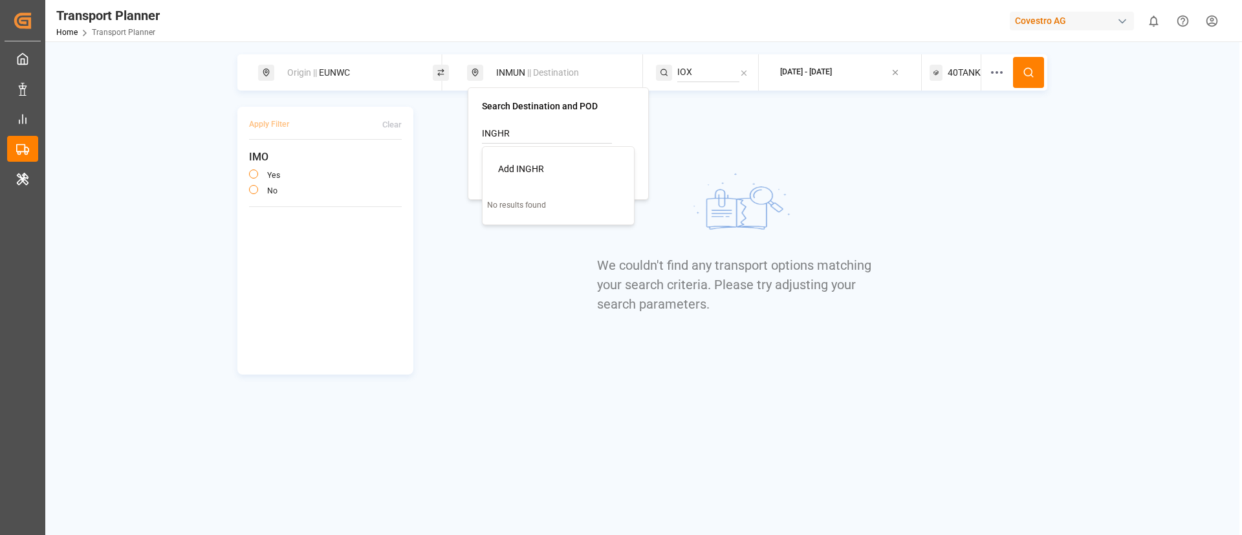
click at [520, 135] on input "INGHR" at bounding box center [547, 133] width 130 height 19
click at [912, 118] on div "We couldn't find any transport options matching your search criteria. Please tr…" at bounding box center [737, 241] width 622 height 268
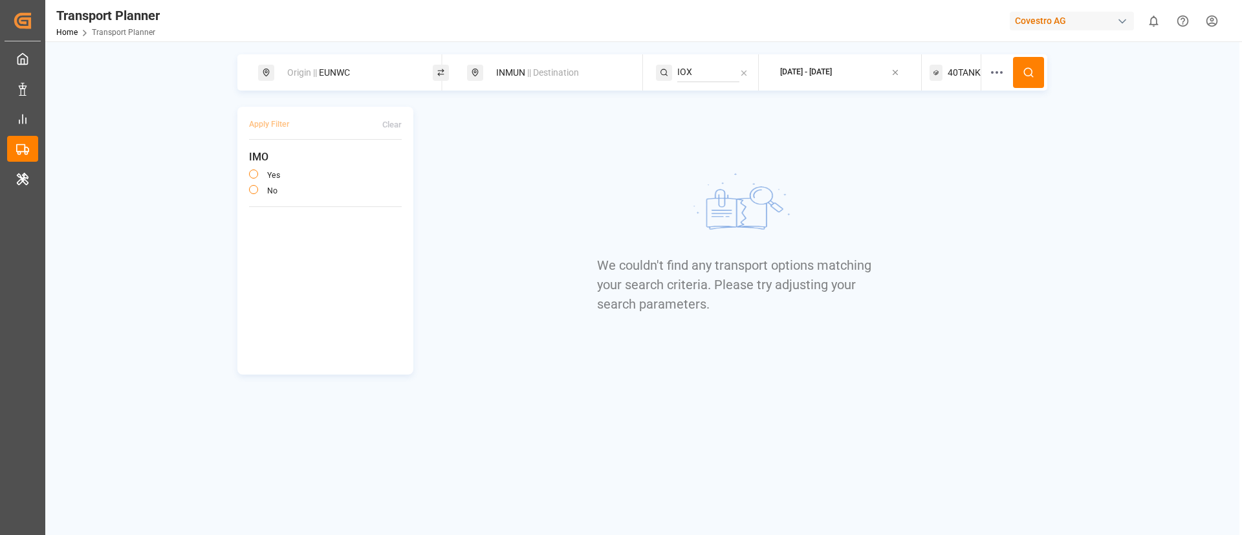
click at [972, 74] on span "40TANK" at bounding box center [964, 73] width 33 height 14
click at [949, 130] on small "40TANK" at bounding box center [931, 134] width 45 height 9
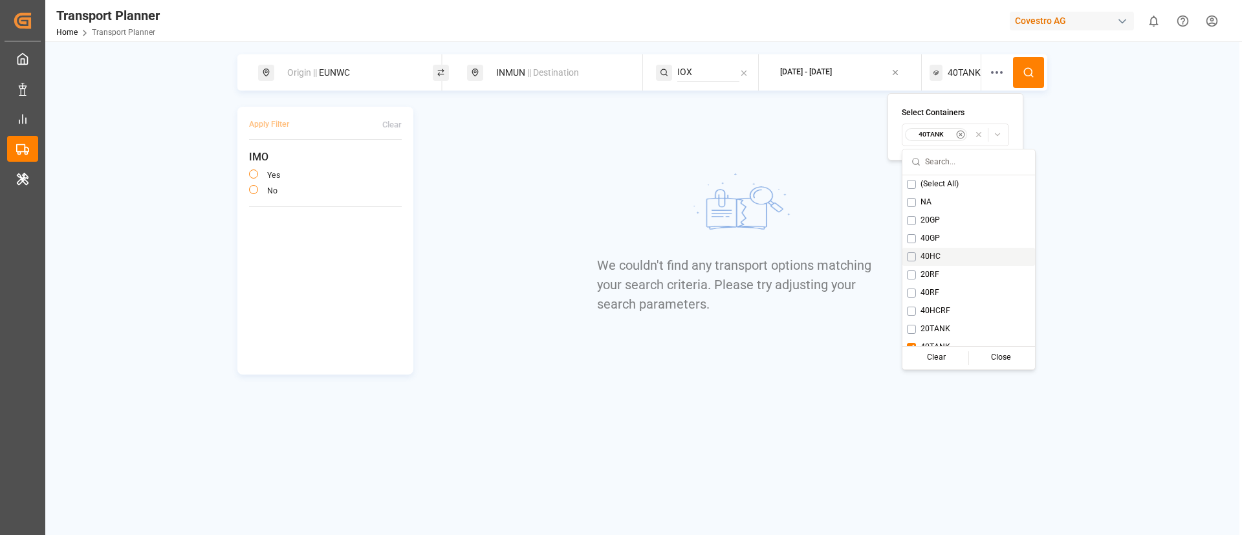
scroll to position [10, 0]
click at [909, 333] on button "Suggestions" at bounding box center [911, 337] width 9 height 9
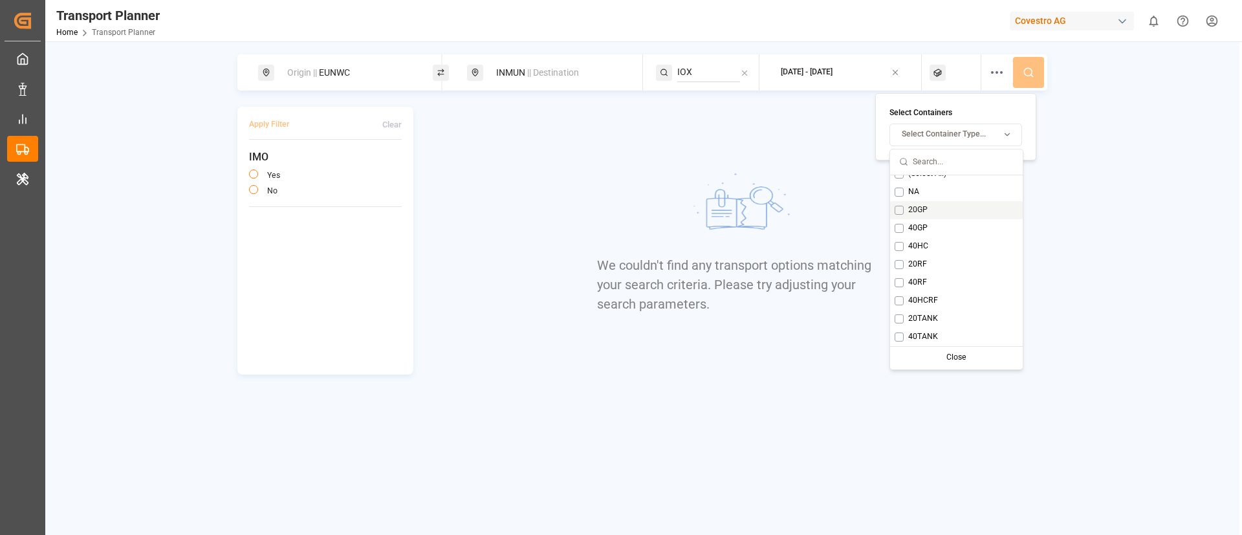
click at [901, 214] on button "Suggestions" at bounding box center [899, 210] width 9 height 9
click at [1029, 75] on circle at bounding box center [1028, 72] width 8 height 8
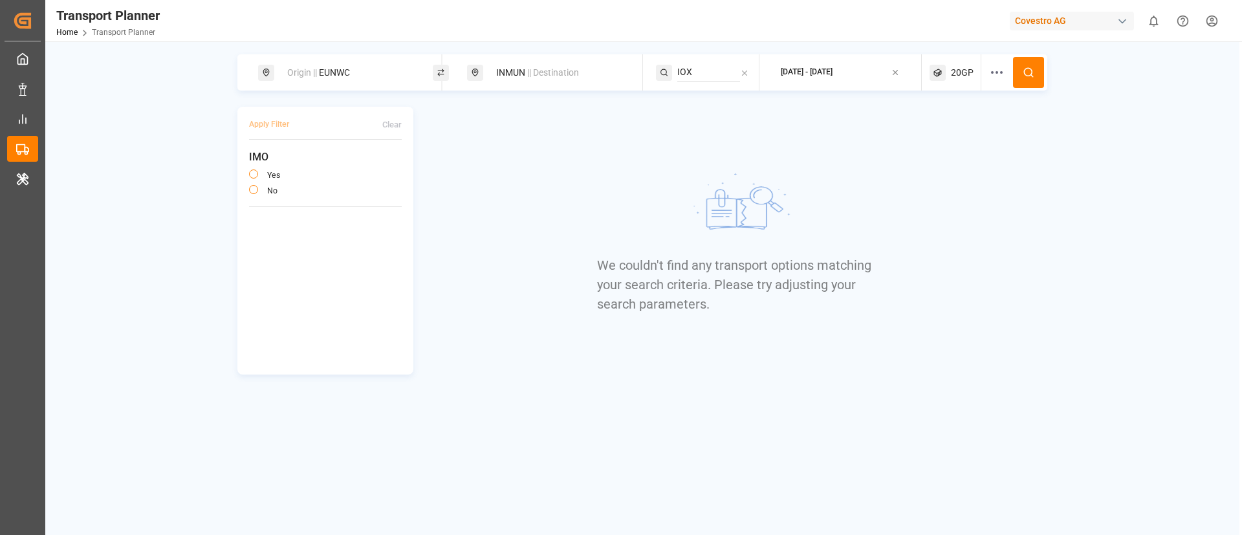
click at [833, 74] on div "2025-10-10 - 2025-12-31" at bounding box center [807, 73] width 52 height 12
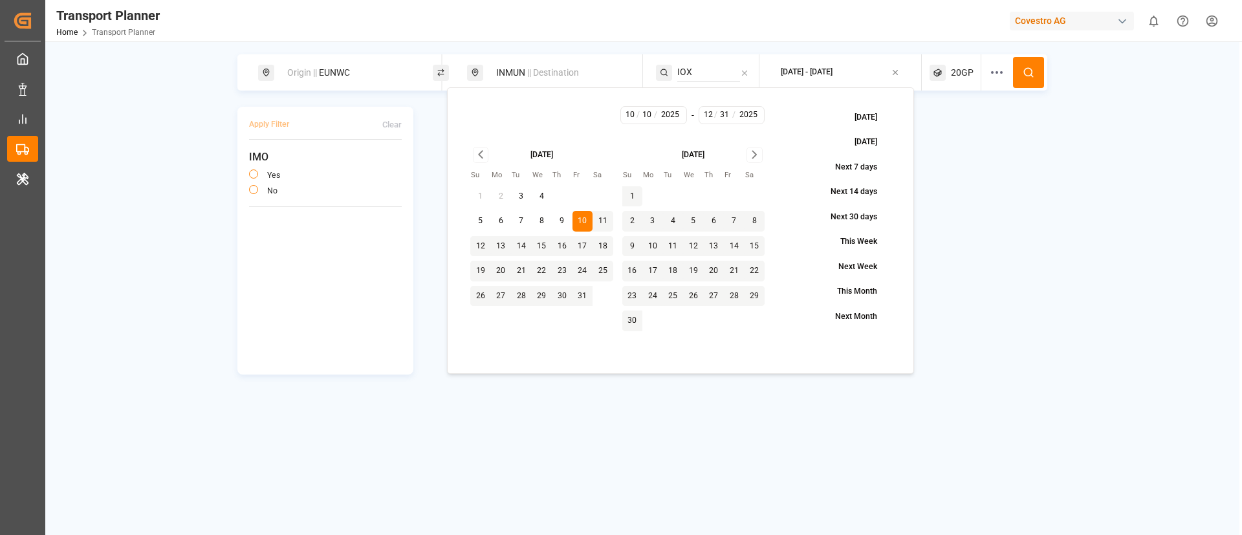
click at [518, 195] on button "3" at bounding box center [521, 196] width 21 height 21
type input "3"
click at [754, 152] on icon "Go to next month" at bounding box center [754, 154] width 4 height 7
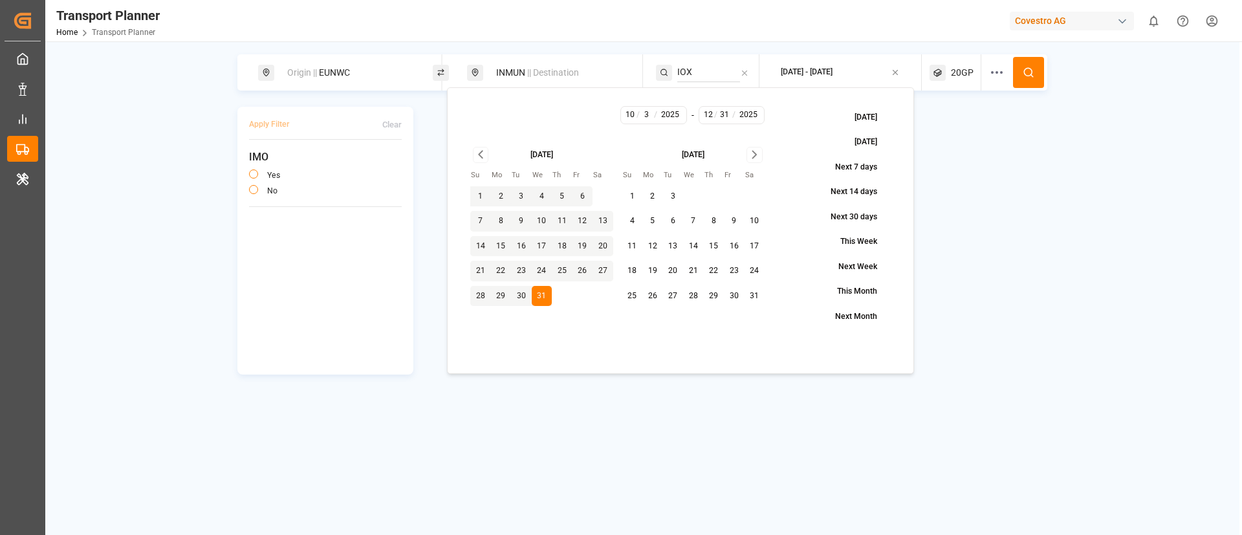
click at [756, 292] on button "31" at bounding box center [755, 296] width 21 height 21
type input "1"
type input "2026"
click at [1028, 67] on icon at bounding box center [1029, 73] width 12 height 12
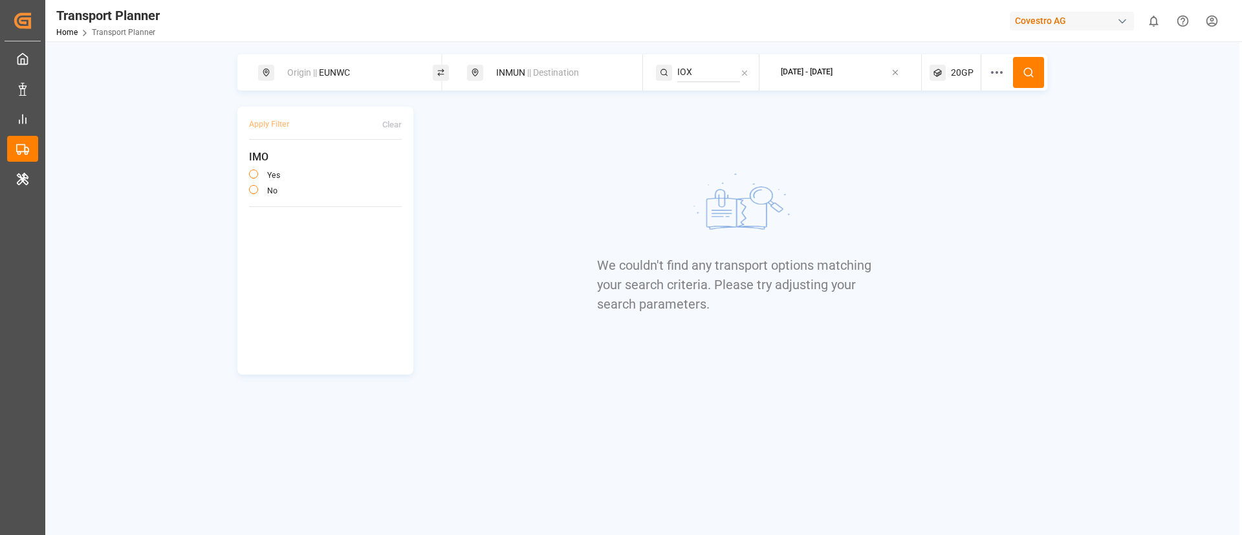
click at [1028, 67] on icon at bounding box center [1029, 73] width 12 height 12
click at [635, 104] on div "Origin || EUNWC INMUN || Destination IOX 2025-10-03 - 2026-01-31 20GP Apply Fil…" at bounding box center [642, 214] width 1194 height 320
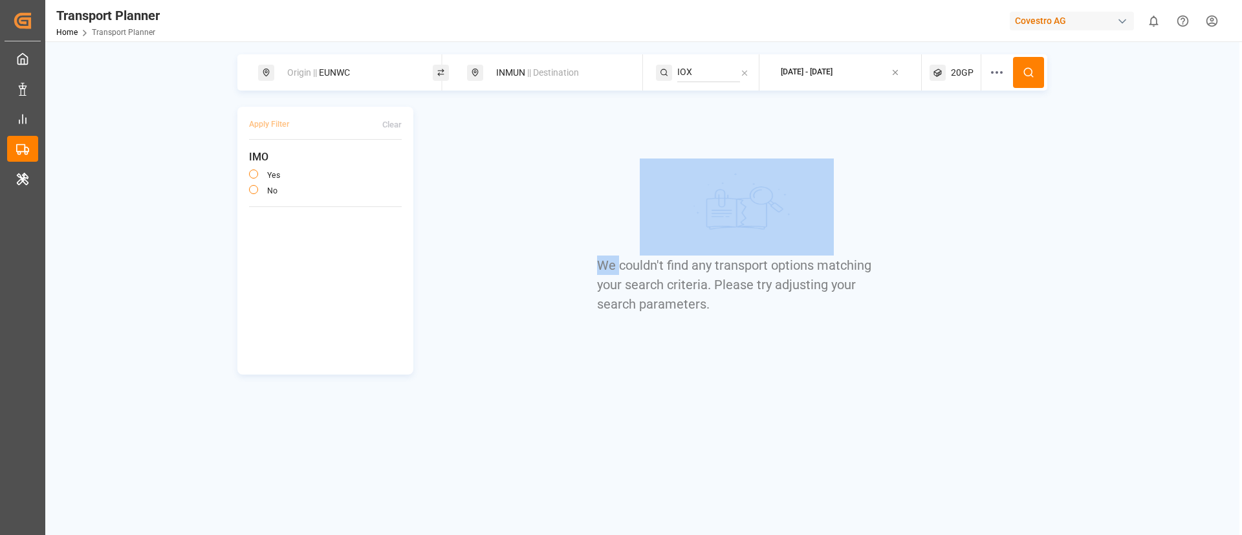
click at [635, 104] on div "Origin || EUNWC INMUN || Destination IOX 2025-10-03 - 2026-01-31 20GP Apply Fil…" at bounding box center [642, 214] width 1194 height 320
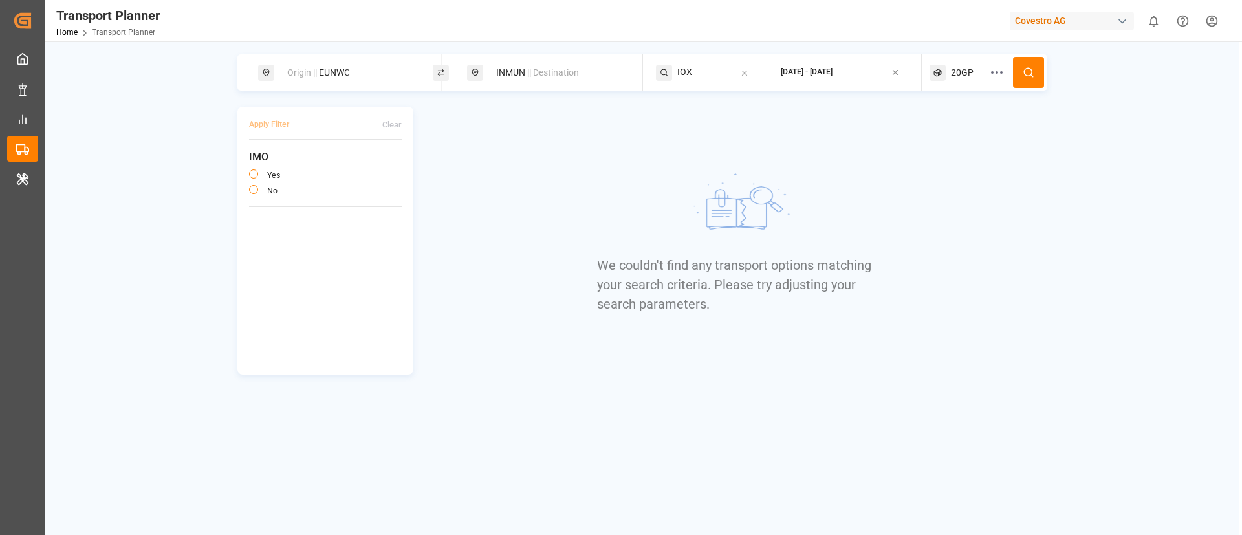
click at [1003, 70] on icon at bounding box center [997, 73] width 16 height 16
click at [1022, 233] on span "Select Carrier SCAC..." at bounding box center [989, 230] width 76 height 12
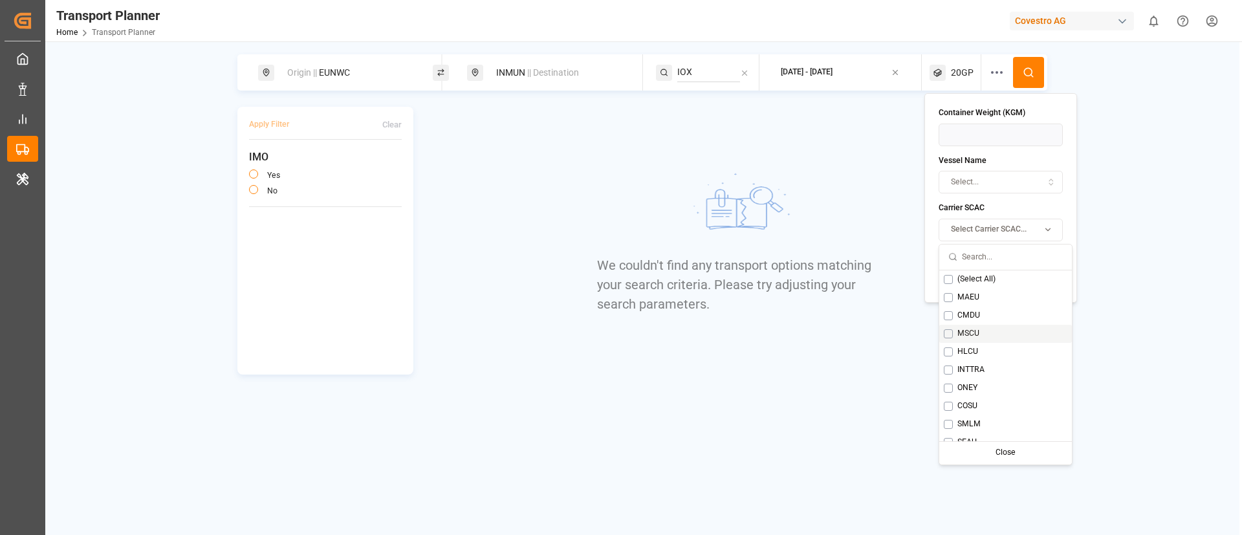
scroll to position [36, 0]
click at [989, 355] on div "ONEY" at bounding box center [1005, 352] width 133 height 18
click at [1033, 67] on icon at bounding box center [1029, 73] width 12 height 12
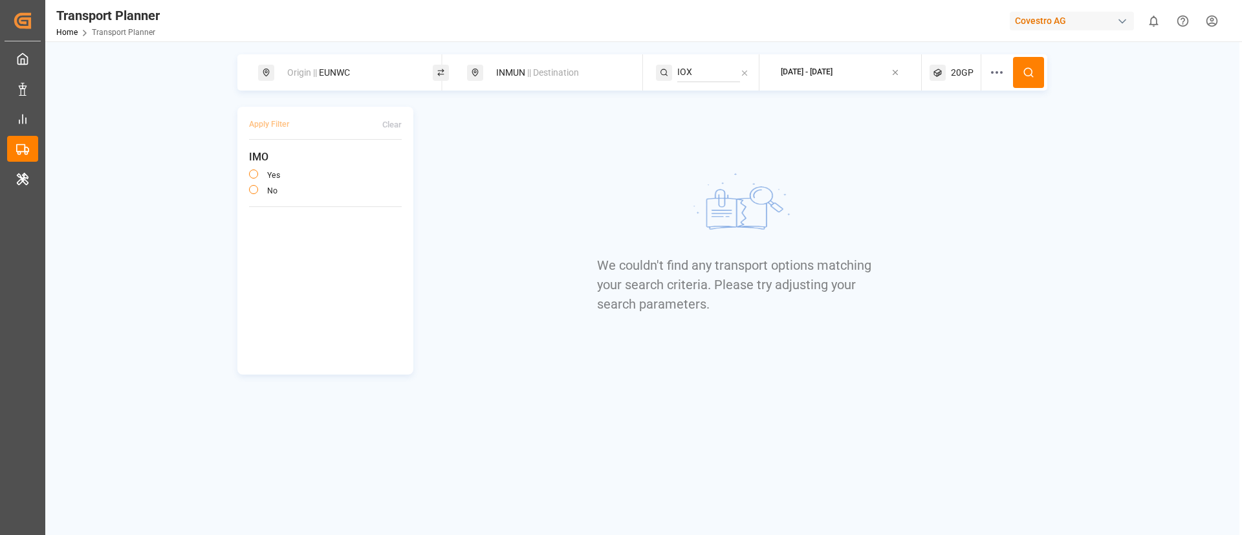
click at [348, 70] on div "Origin || EUNWC" at bounding box center [350, 73] width 140 height 24
click at [334, 166] on input "EUNWC" at bounding box center [338, 175] width 130 height 19
type input "BEANR"
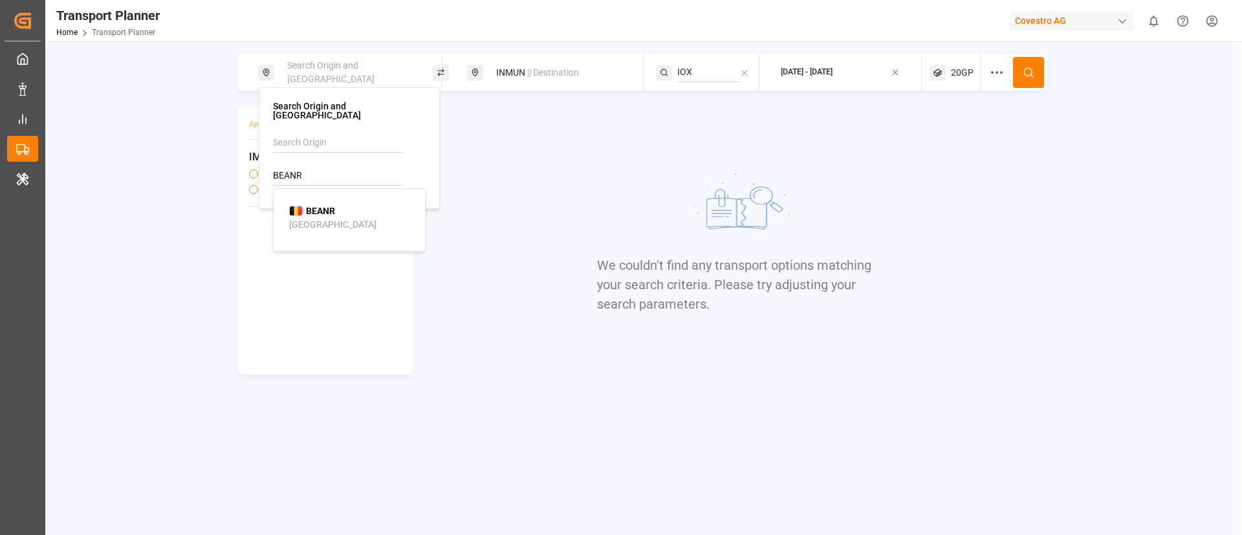
click at [315, 199] on li "BEANR Antwerp" at bounding box center [352, 218] width 146 height 38
click at [355, 206] on div "BEANR Antwerp" at bounding box center [352, 217] width 126 height 27
click at [1029, 80] on button at bounding box center [1028, 72] width 31 height 31
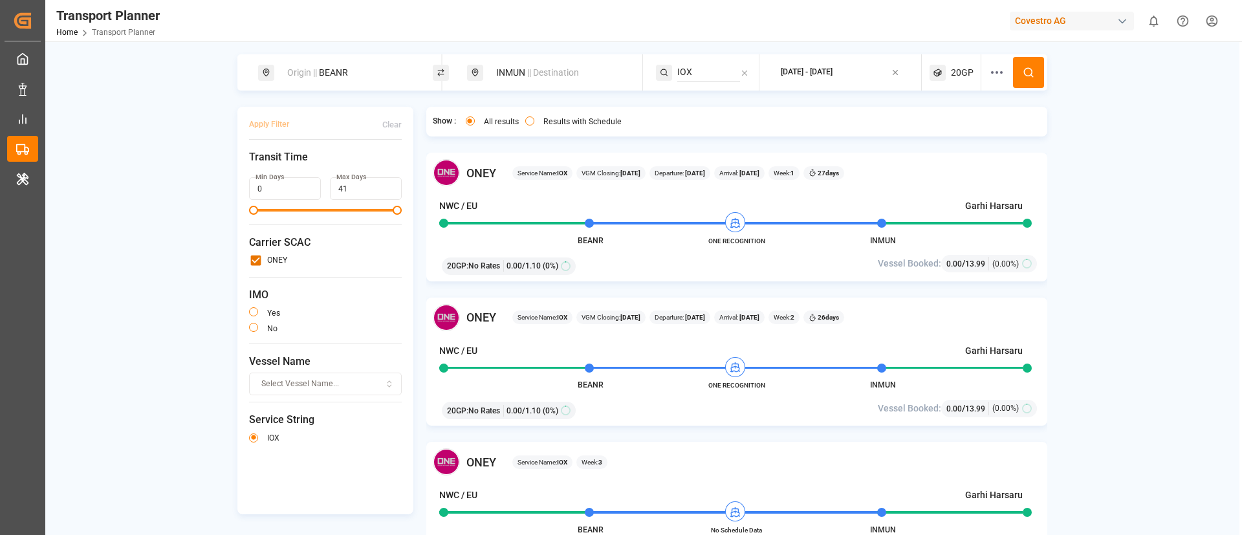
click at [373, 82] on div "Origin || BEANR" at bounding box center [350, 73] width 140 height 24
click at [322, 167] on input "BEANR" at bounding box center [336, 175] width 130 height 19
paste input "DEHAM"
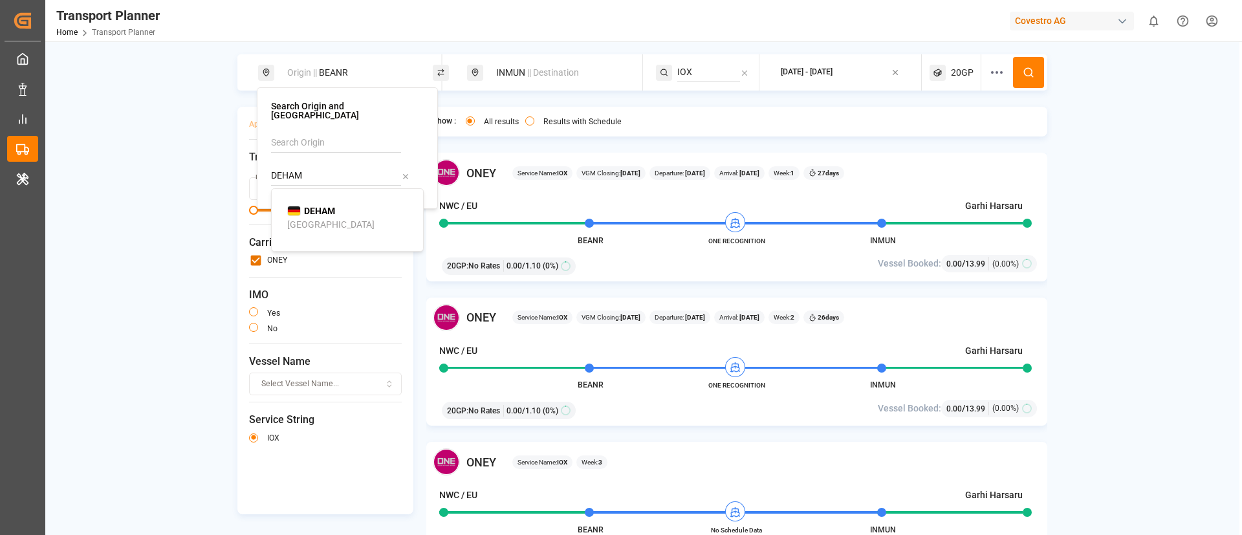
type input "DEHAM"
click at [322, 221] on div "Hamburg" at bounding box center [330, 225] width 87 height 14
click at [1035, 74] on button at bounding box center [1028, 72] width 31 height 31
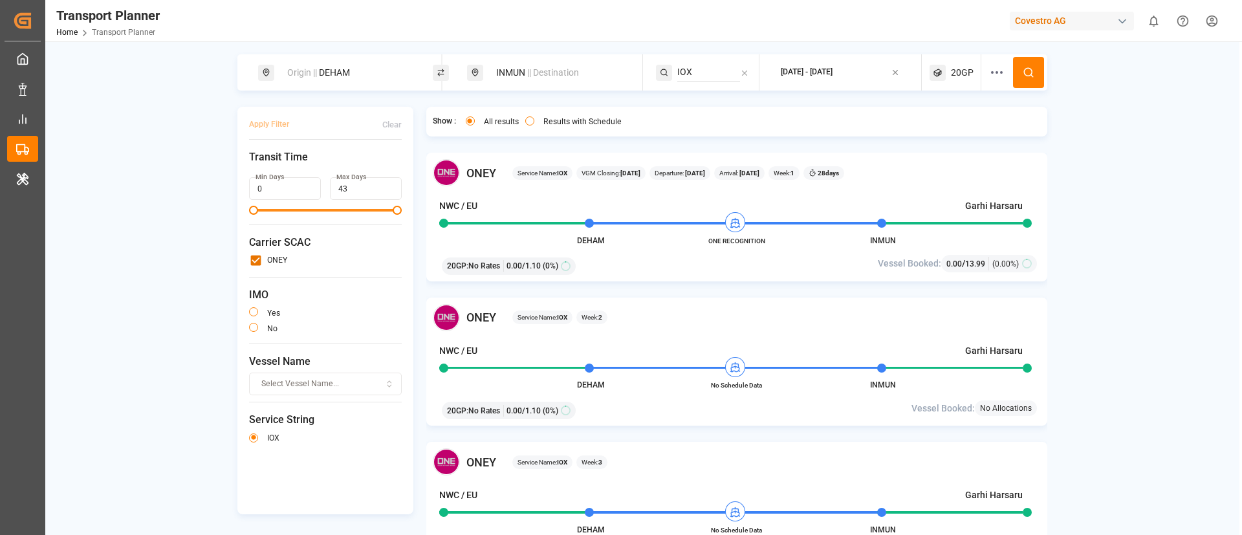
click at [359, 65] on div "Origin || DEHAM" at bounding box center [350, 73] width 140 height 24
click at [330, 166] on input "DEHAM" at bounding box center [336, 175] width 130 height 19
paste input "NLRT"
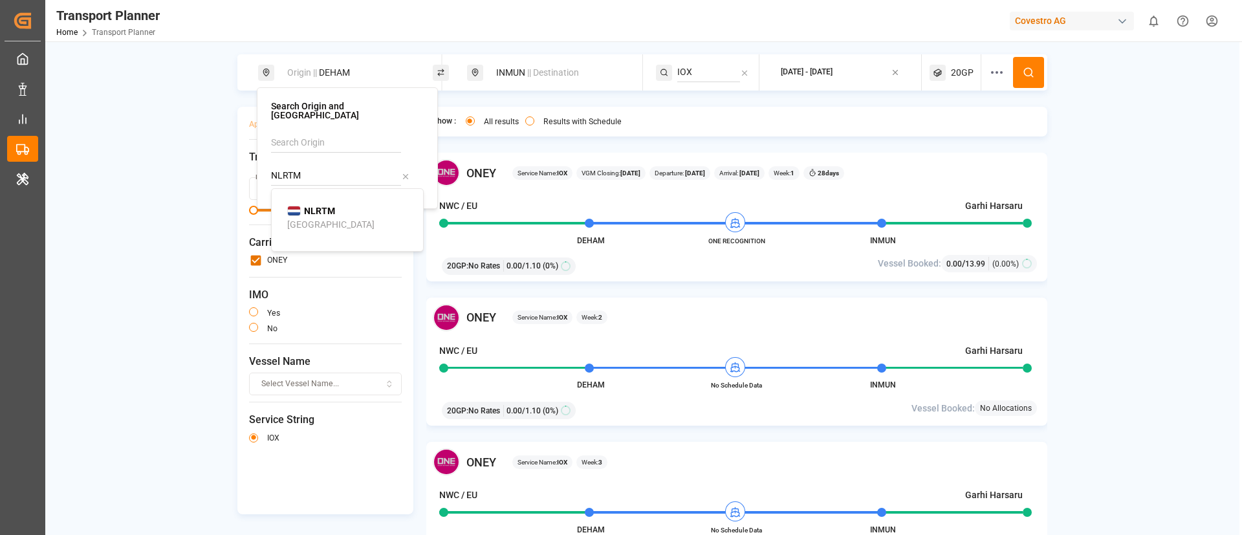
type input "NLRTM"
click at [316, 218] on div "Rotterdam" at bounding box center [330, 225] width 87 height 14
click at [1034, 67] on button at bounding box center [1028, 72] width 31 height 31
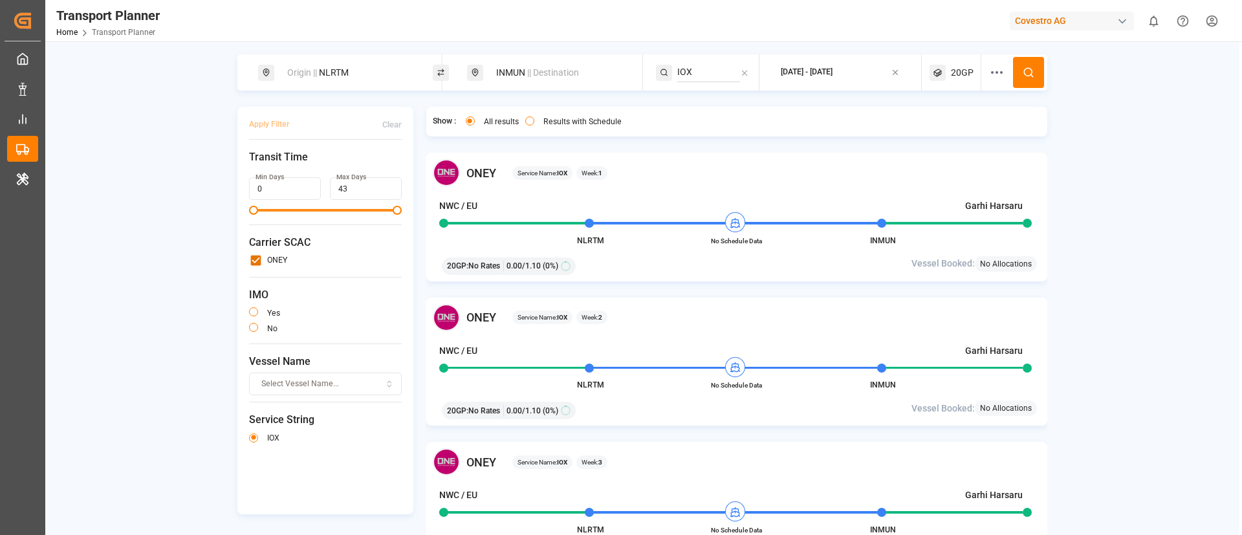
click at [340, 69] on div "Origin || NLRTM" at bounding box center [350, 73] width 140 height 24
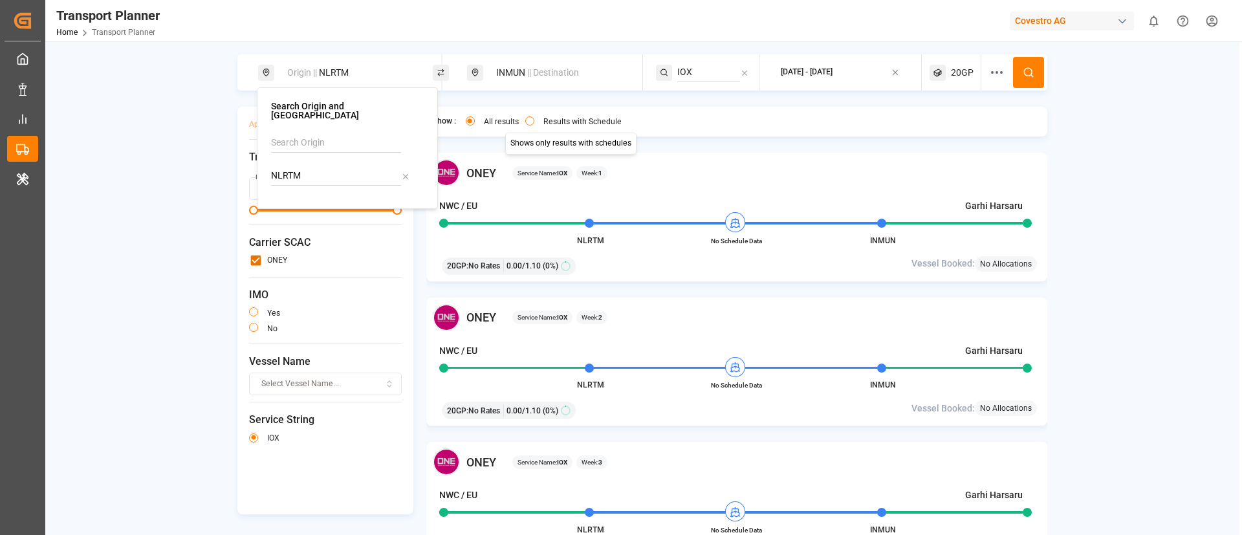
click at [553, 122] on label "Results with Schedule" at bounding box center [582, 122] width 78 height 8
click at [534, 122] on button "Results with Schedule" at bounding box center [529, 120] width 9 height 9
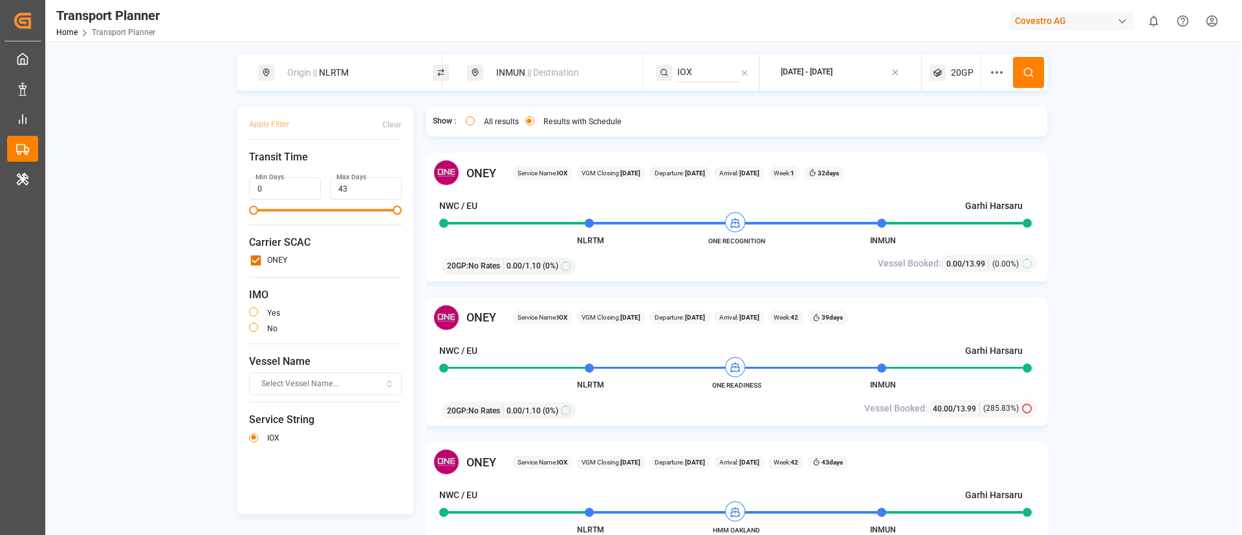
click at [349, 79] on div "Origin || NLRTM" at bounding box center [350, 73] width 140 height 24
click at [312, 166] on input "NLRTM" at bounding box center [336, 175] width 130 height 19
paste input "DEHA"
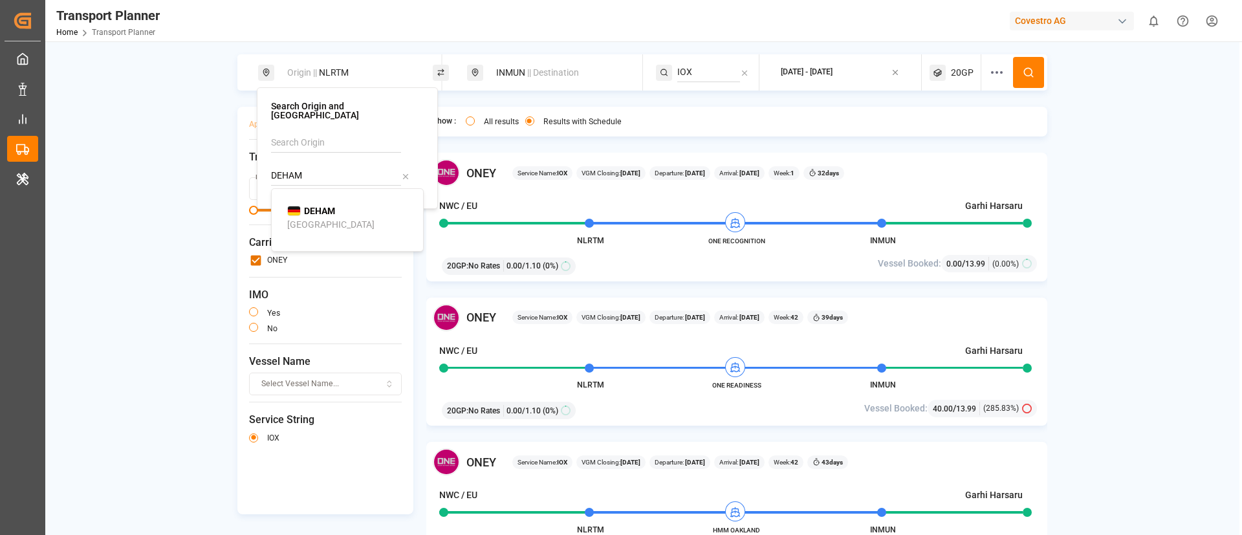
type input "DEHAM"
click at [311, 206] on b "DEHAM" at bounding box center [319, 211] width 31 height 10
click at [707, 71] on input "IOX" at bounding box center [708, 72] width 63 height 19
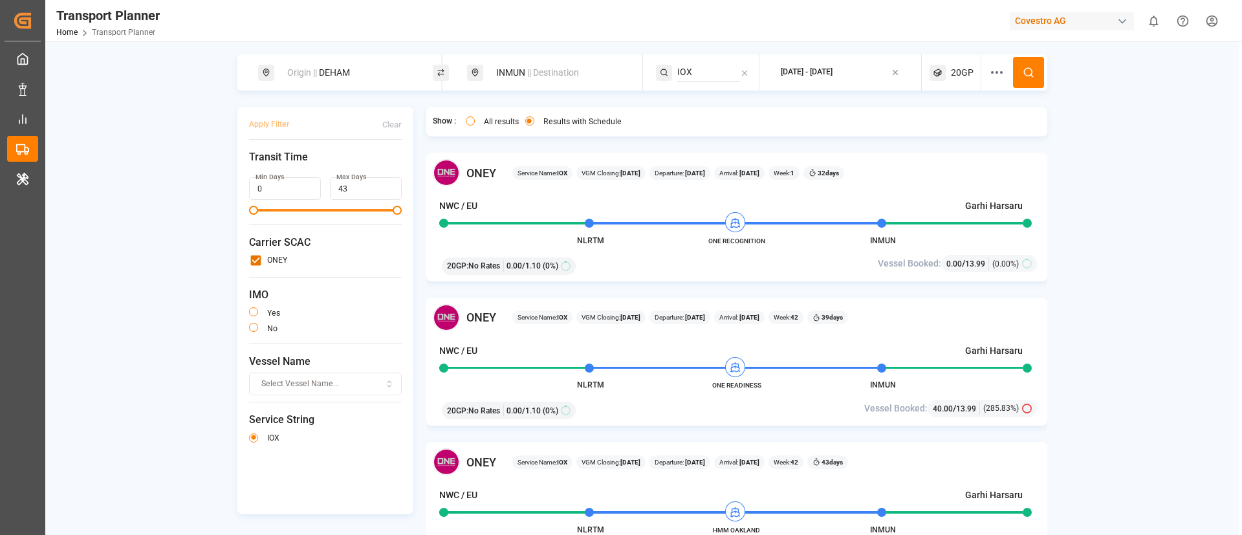
click at [707, 71] on input "IOX" at bounding box center [708, 72] width 63 height 19
paste input "S"
type input "IOS"
click at [707, 103] on div "IOS" at bounding box center [757, 108] width 126 height 14
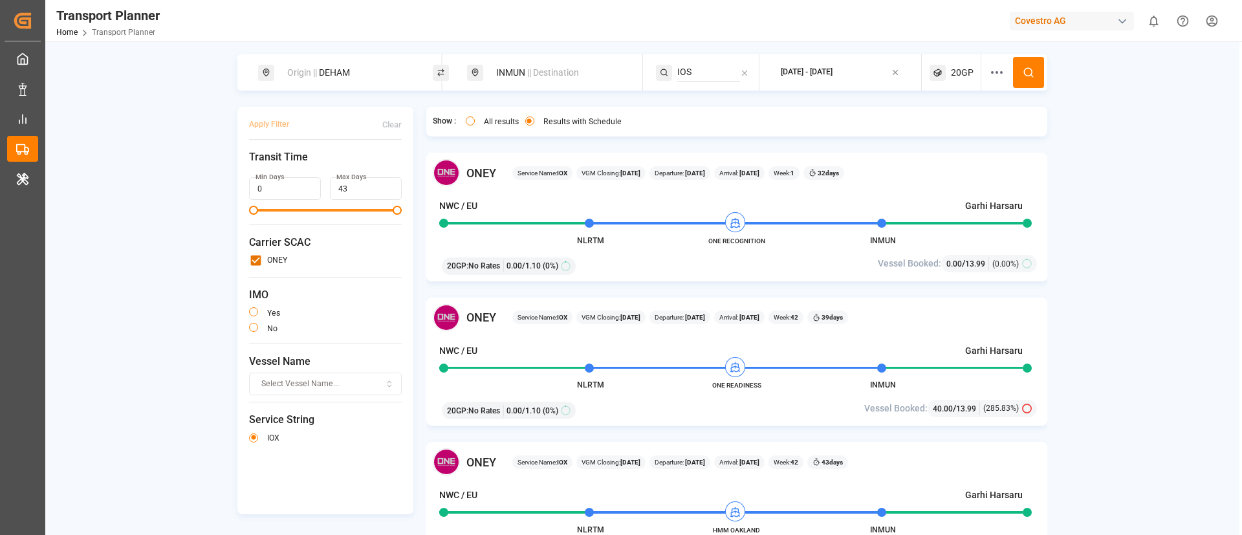
click at [1031, 64] on button at bounding box center [1028, 72] width 31 height 31
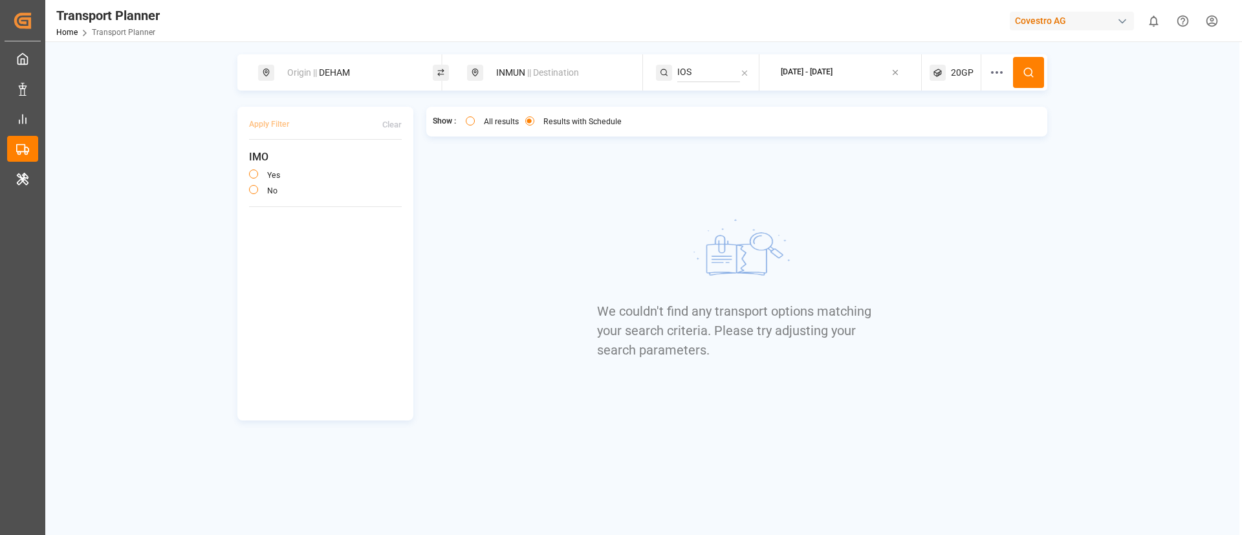
click at [959, 66] on span "20GP" at bounding box center [962, 73] width 23 height 14
click at [921, 131] on small "20GP" at bounding box center [931, 134] width 45 height 9
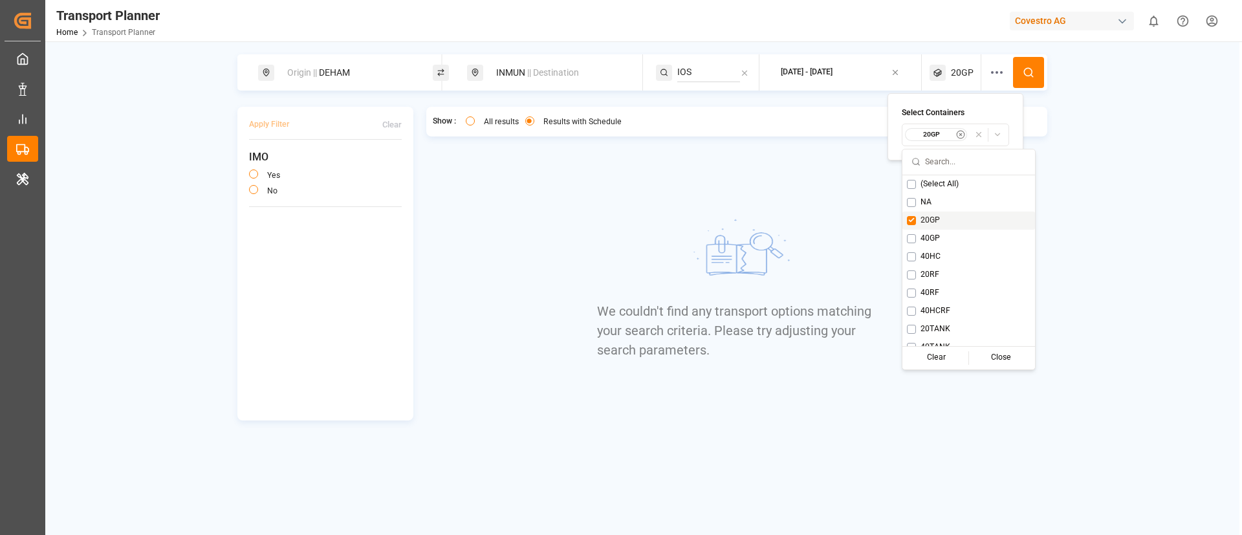
click at [921, 221] on span "20GP" at bounding box center [930, 221] width 19 height 12
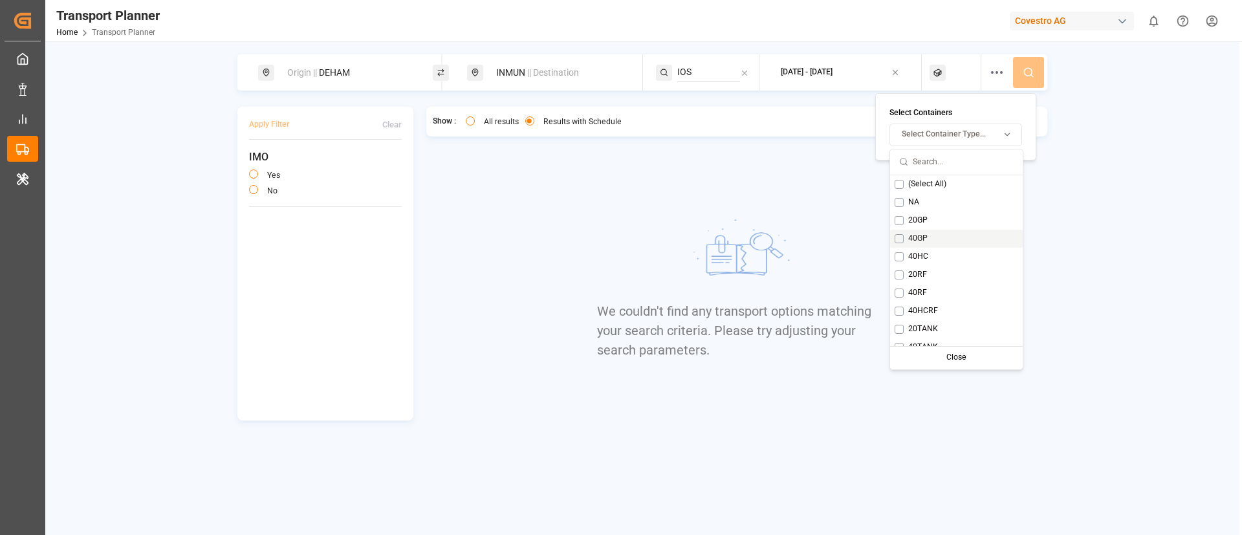
click at [921, 243] on span "40GP" at bounding box center [917, 239] width 19 height 12
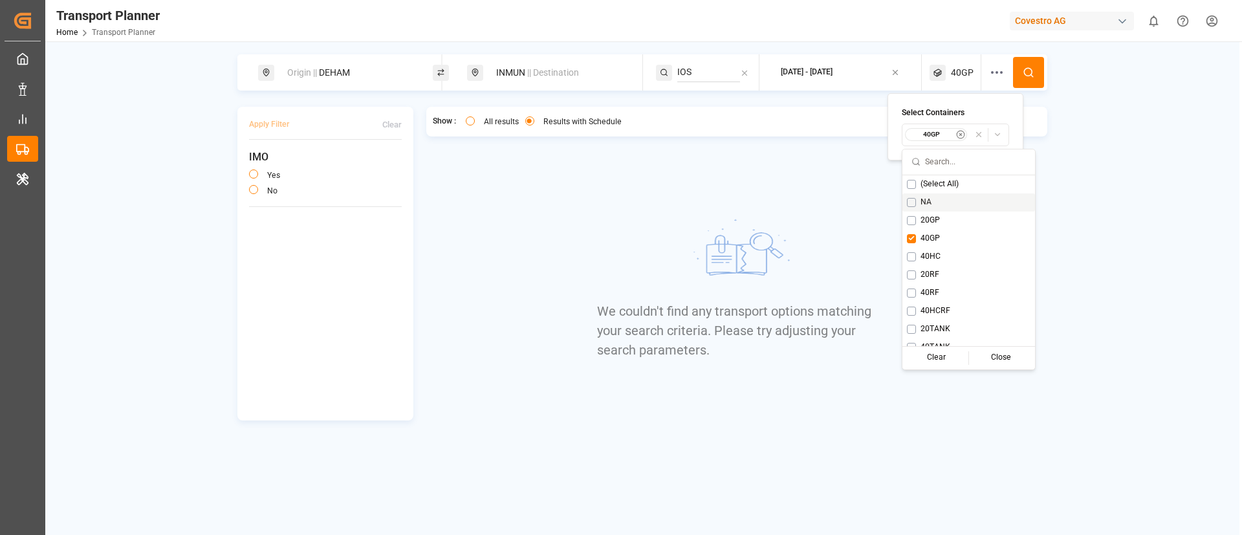
click at [1033, 71] on icon at bounding box center [1029, 73] width 12 height 12
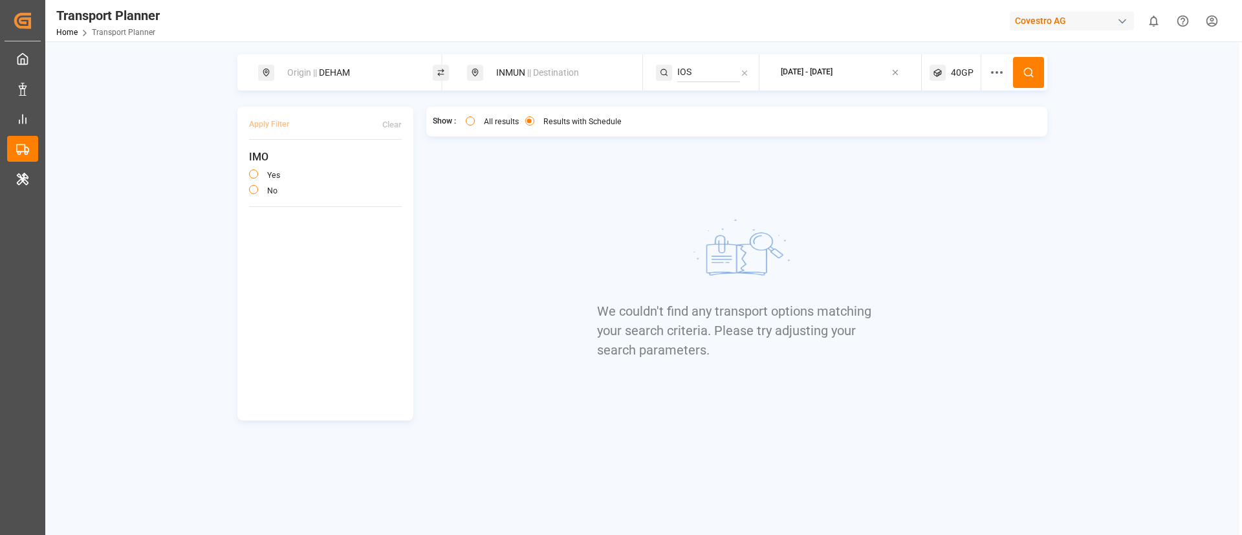
click at [952, 64] on div "40GP" at bounding box center [956, 72] width 52 height 36
click at [928, 133] on small "40GP" at bounding box center [931, 134] width 45 height 9
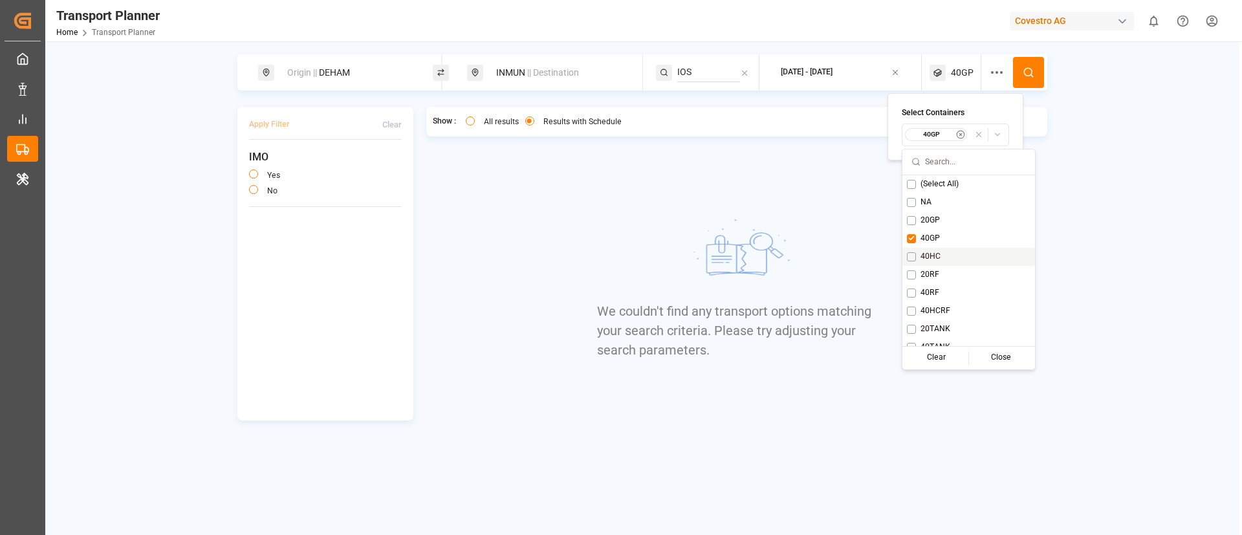
click at [939, 254] on span "40HC" at bounding box center [931, 257] width 20 height 12
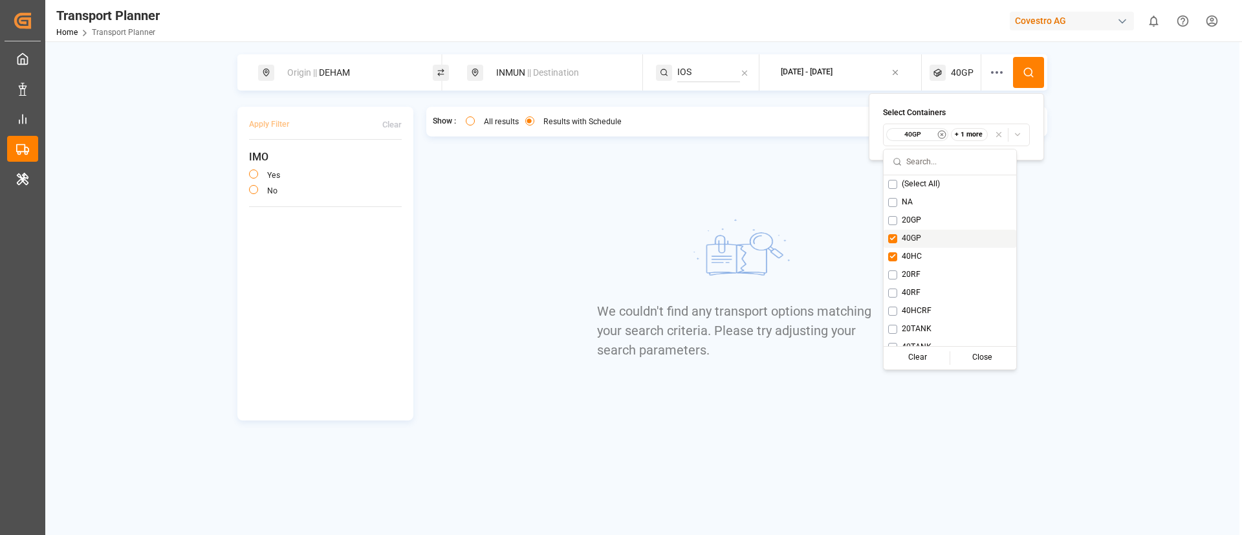
click at [914, 234] on span "40GP" at bounding box center [911, 239] width 19 height 12
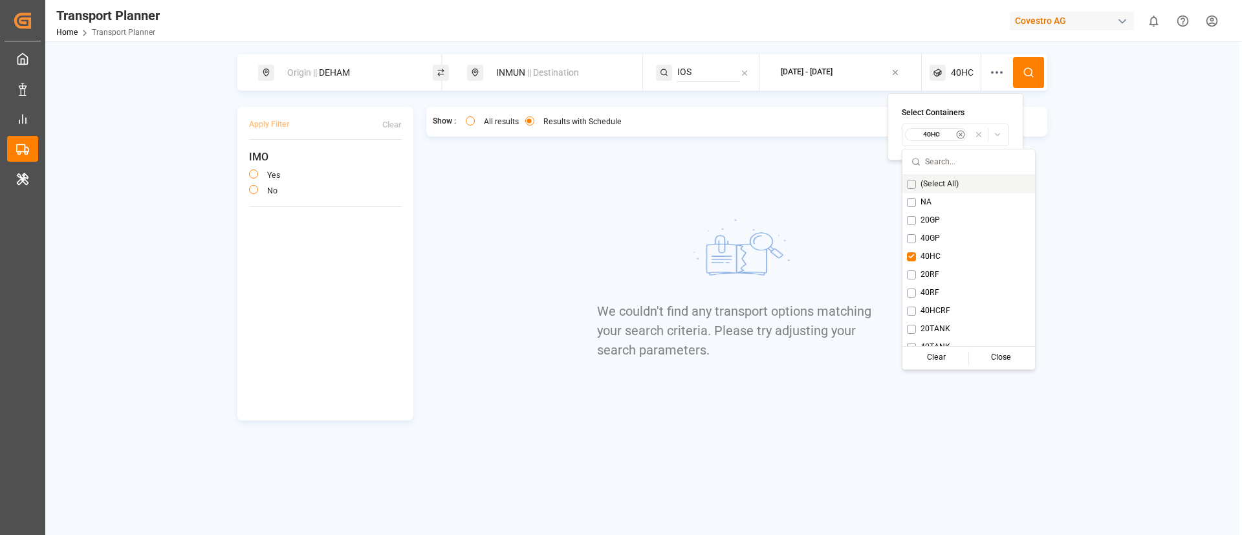
click at [1027, 77] on icon at bounding box center [1029, 73] width 12 height 12
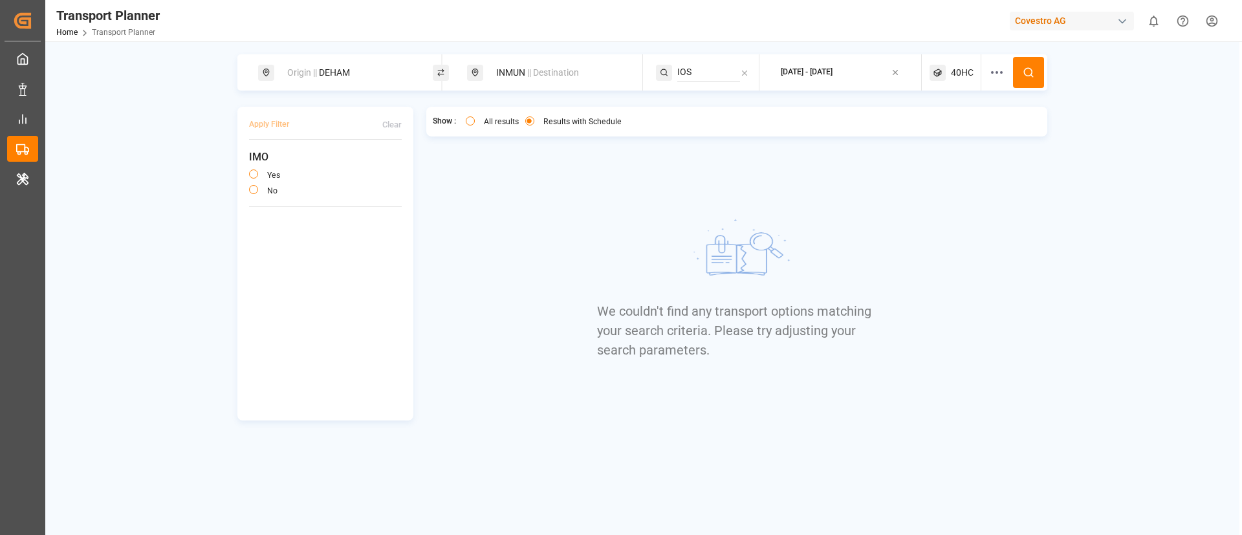
click at [961, 66] on span "40HC" at bounding box center [962, 73] width 23 height 14
click at [916, 141] on button "40HC" at bounding box center [955, 135] width 107 height 23
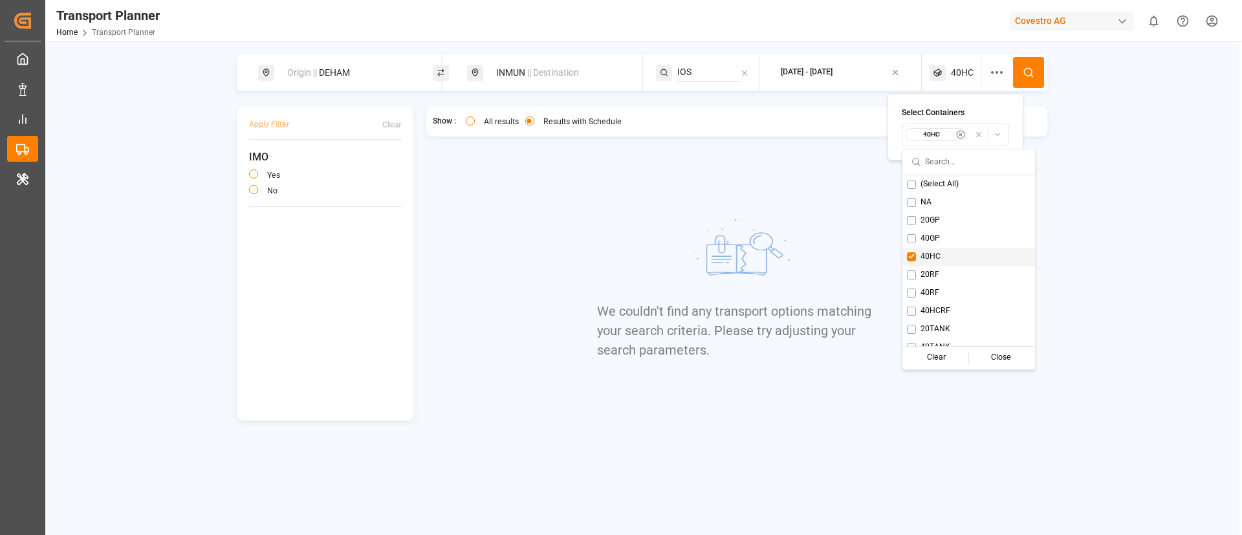
click at [919, 254] on div "40HC" at bounding box center [969, 257] width 133 height 18
click at [914, 274] on span "20RF" at bounding box center [917, 275] width 19 height 12
click at [1033, 71] on icon at bounding box center [1029, 73] width 12 height 12
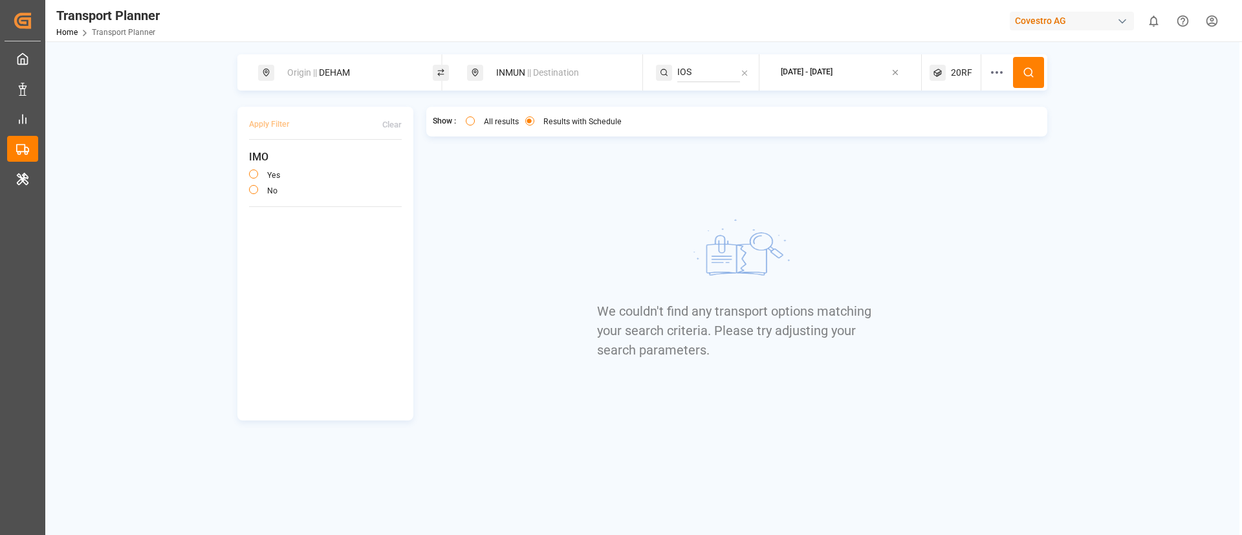
click at [961, 70] on span "20RF" at bounding box center [961, 73] width 21 height 14
click at [945, 131] on small "20RF" at bounding box center [931, 134] width 45 height 9
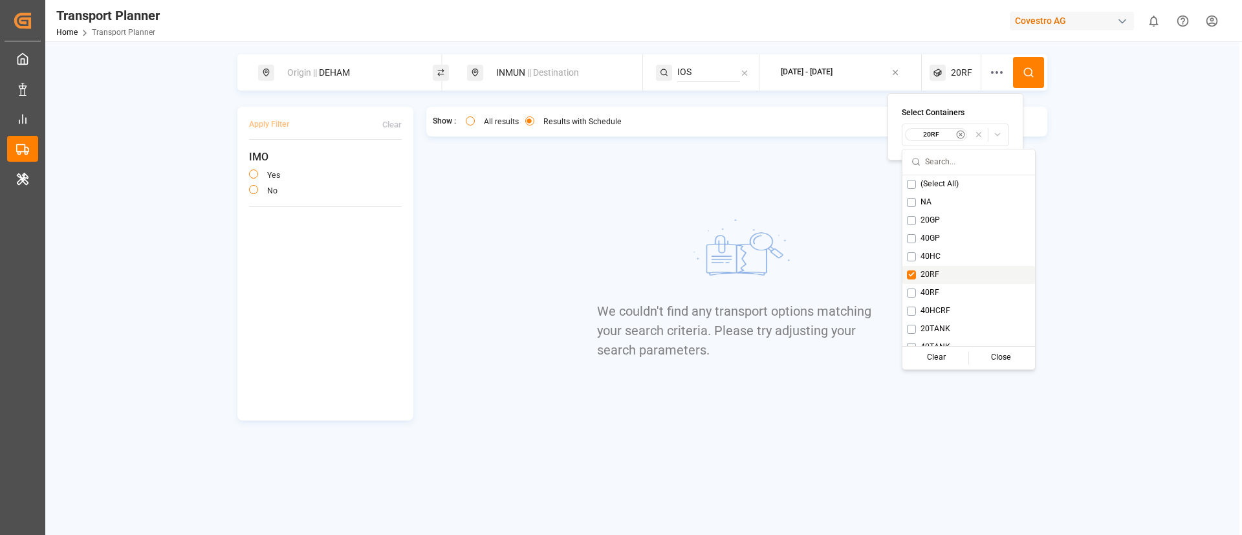
click at [935, 278] on span "20RF" at bounding box center [930, 275] width 19 height 12
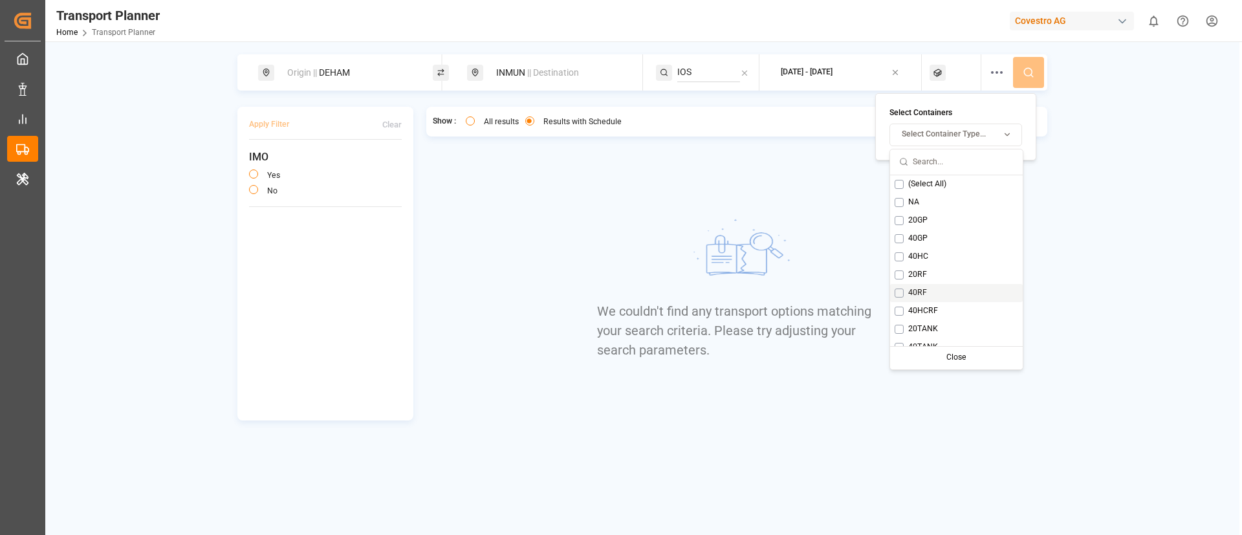
click at [929, 292] on div "40RF" at bounding box center [956, 293] width 133 height 18
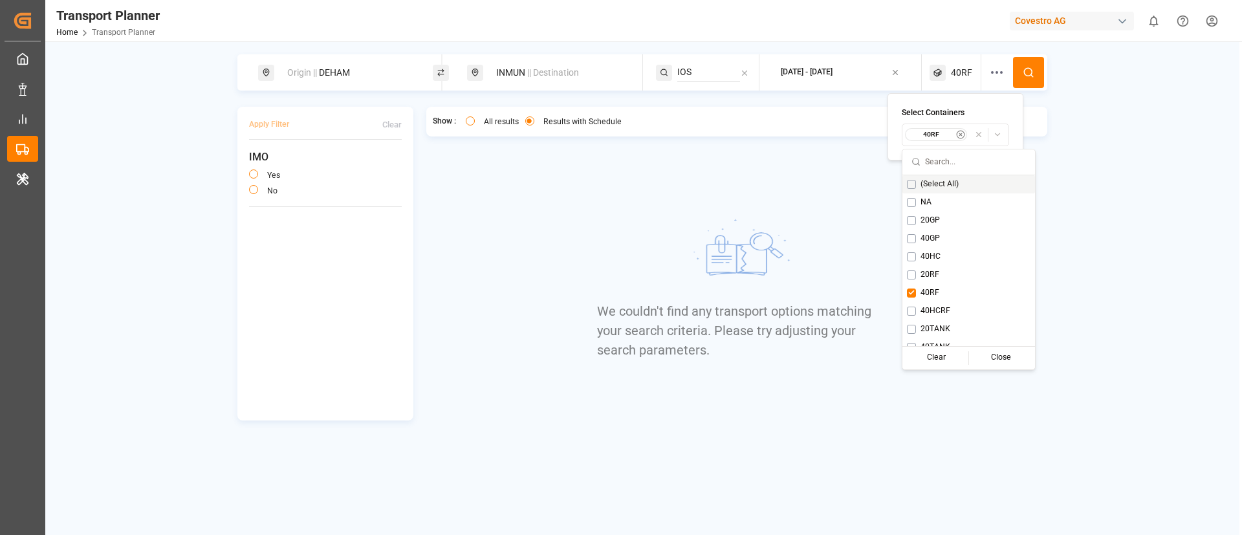
click at [1030, 76] on icon at bounding box center [1029, 73] width 12 height 12
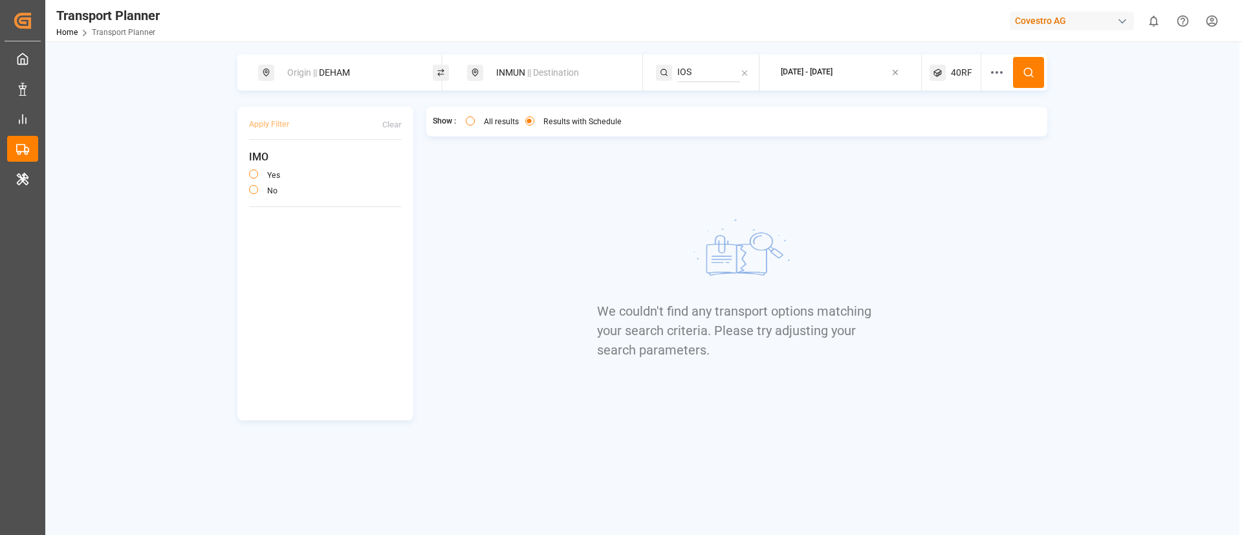
click at [951, 66] on span "40RF" at bounding box center [961, 73] width 21 height 14
click at [926, 137] on small "40RF" at bounding box center [931, 134] width 45 height 9
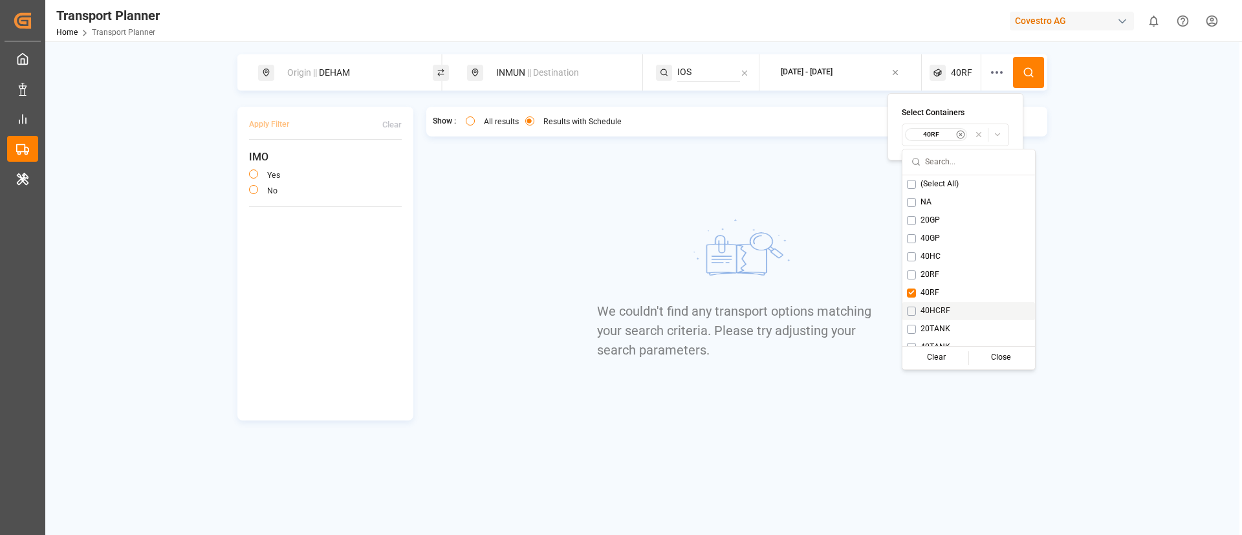
click at [926, 308] on span "40HCRF" at bounding box center [936, 311] width 30 height 12
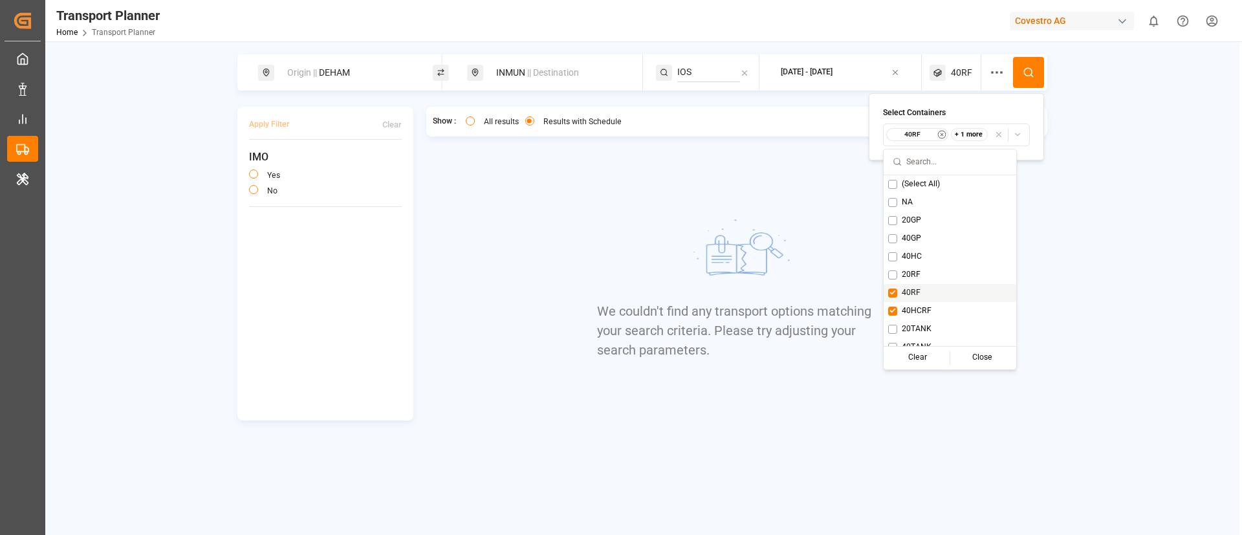
click at [906, 295] on span "40RF" at bounding box center [911, 293] width 19 height 12
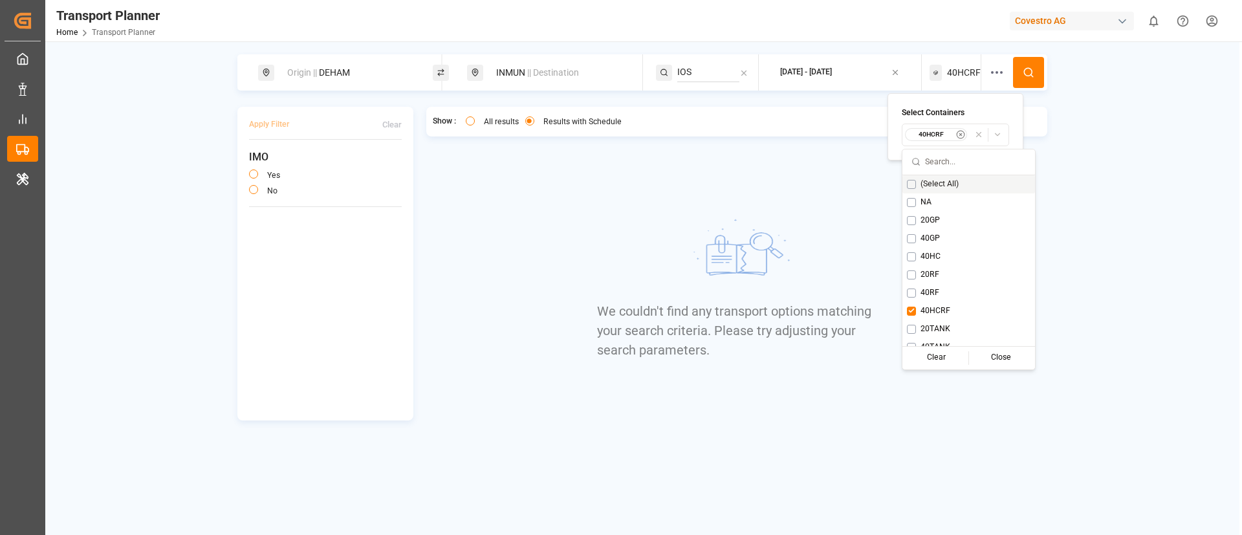
click at [1035, 71] on button at bounding box center [1028, 72] width 31 height 31
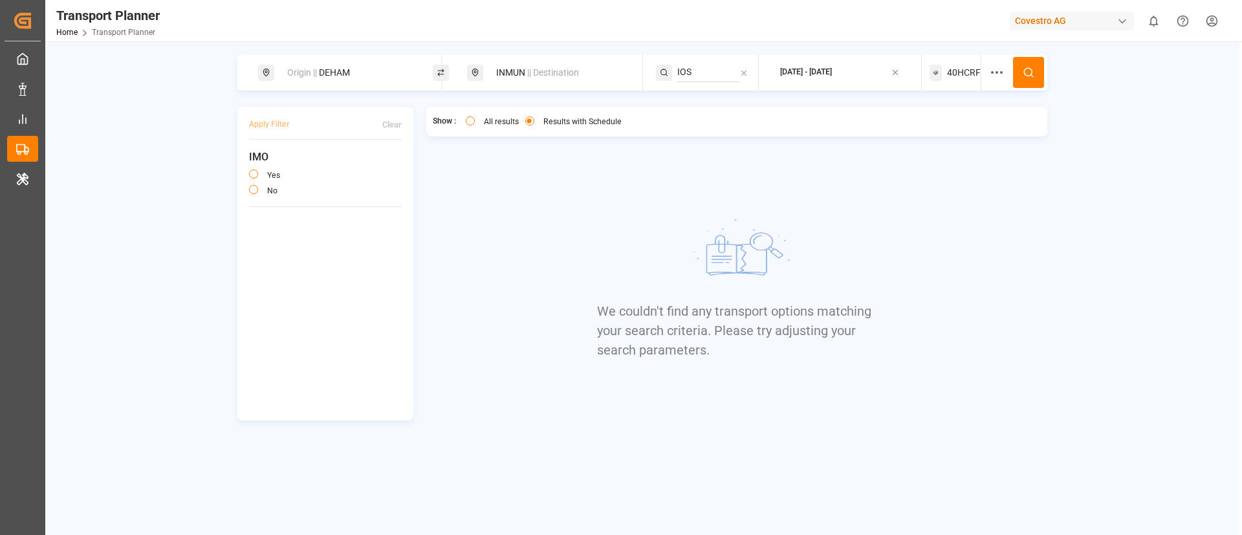
click at [957, 67] on span "40HCRF" at bounding box center [964, 73] width 34 height 14
click at [938, 129] on div "40HCRF" at bounding box center [936, 134] width 63 height 13
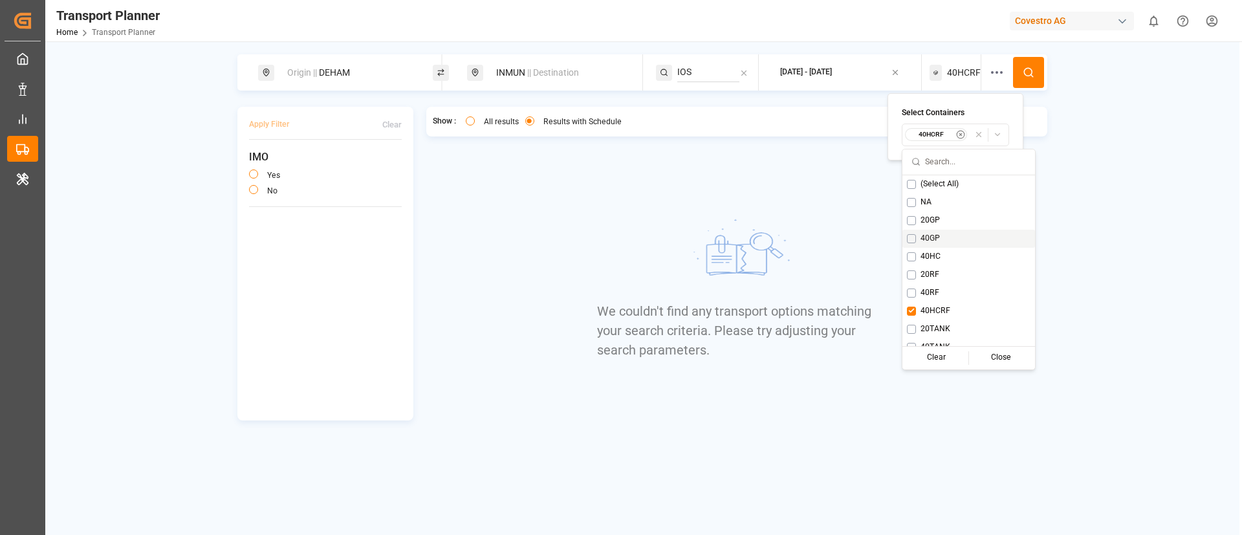
scroll to position [10, 0]
click at [930, 316] on span "20TANK" at bounding box center [936, 319] width 30 height 12
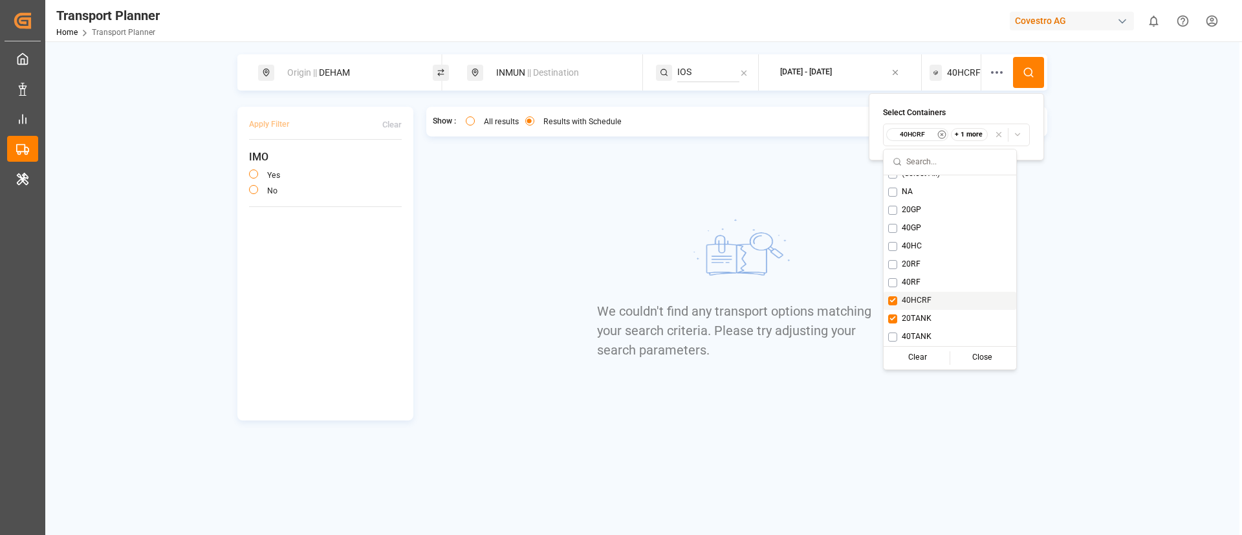
click at [915, 300] on span "40HCRF" at bounding box center [917, 301] width 30 height 12
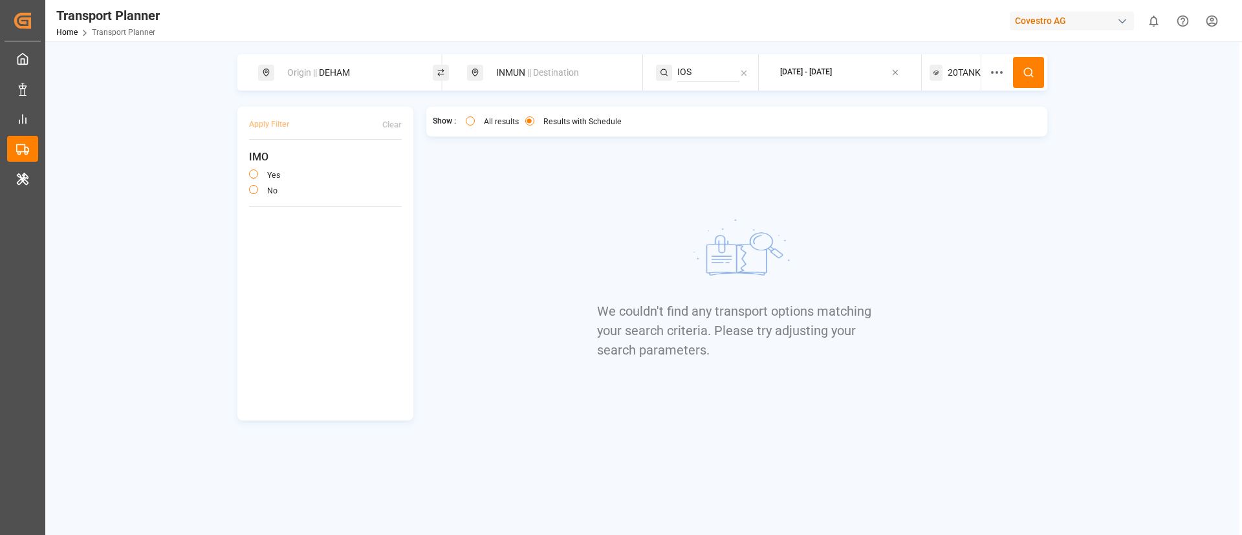
click at [1026, 71] on icon at bounding box center [1029, 73] width 12 height 12
click at [484, 122] on label "All results" at bounding box center [501, 122] width 35 height 8
click at [475, 122] on button "All results" at bounding box center [470, 120] width 9 height 9
click at [962, 73] on span "20TANK" at bounding box center [964, 73] width 33 height 14
click at [928, 135] on small "20TANK" at bounding box center [931, 134] width 45 height 9
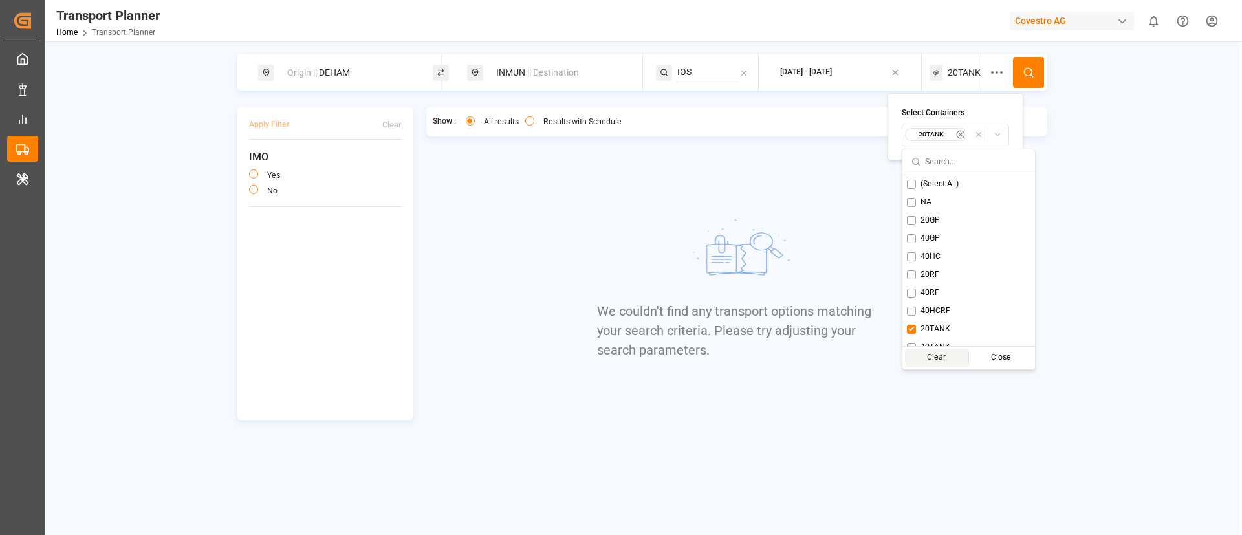
click at [933, 363] on div "Clear" at bounding box center [937, 358] width 64 height 18
click at [917, 218] on span "20GP" at bounding box center [917, 221] width 19 height 12
click at [1031, 73] on icon at bounding box center [1029, 73] width 12 height 12
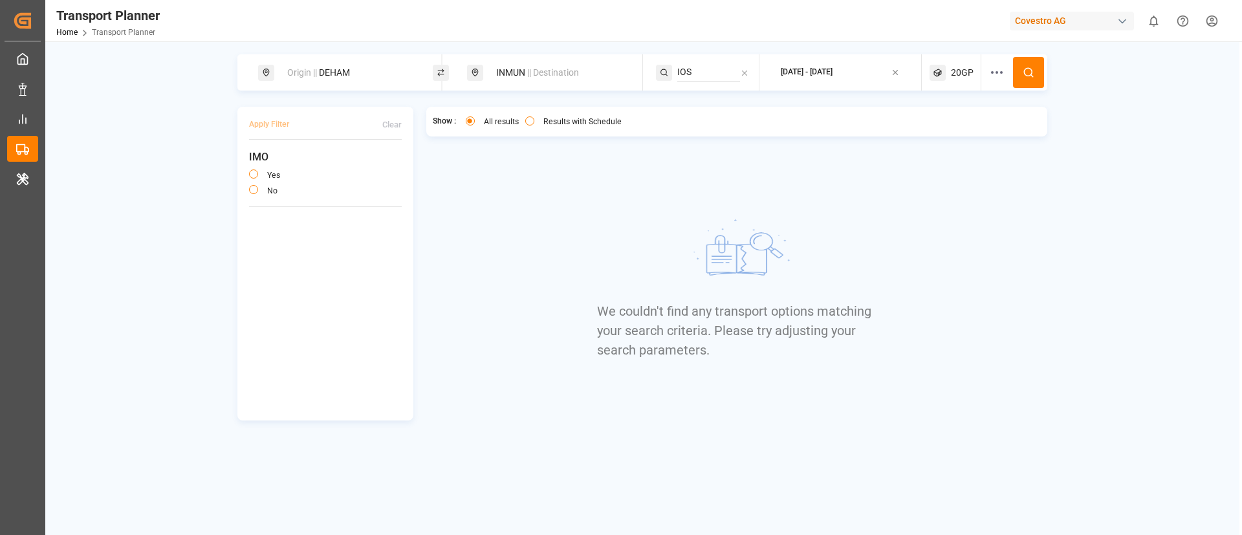
click at [965, 75] on span "20GP" at bounding box center [962, 73] width 23 height 14
click at [1029, 68] on circle at bounding box center [1028, 72] width 8 height 8
click at [997, 72] on circle at bounding box center [996, 72] width 1 height 1
click at [1006, 226] on icon "button" at bounding box center [1006, 229] width 9 height 9
click at [983, 226] on span "Select Carrier SCAC..." at bounding box center [989, 230] width 76 height 12
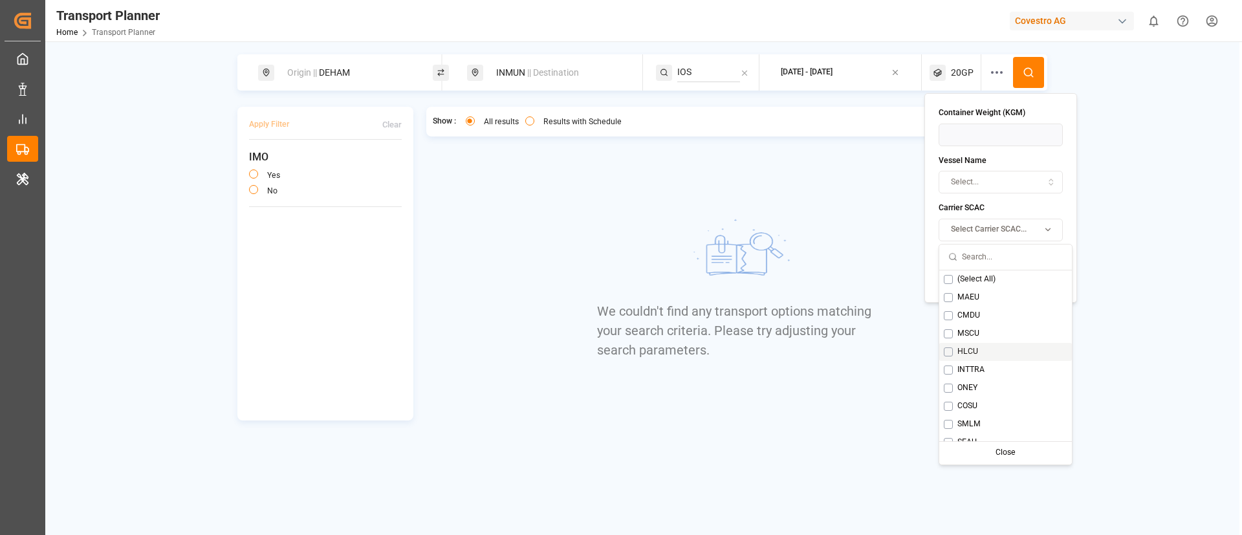
click at [972, 351] on span "HLCU" at bounding box center [968, 352] width 21 height 12
click at [1034, 76] on icon at bounding box center [1029, 73] width 12 height 12
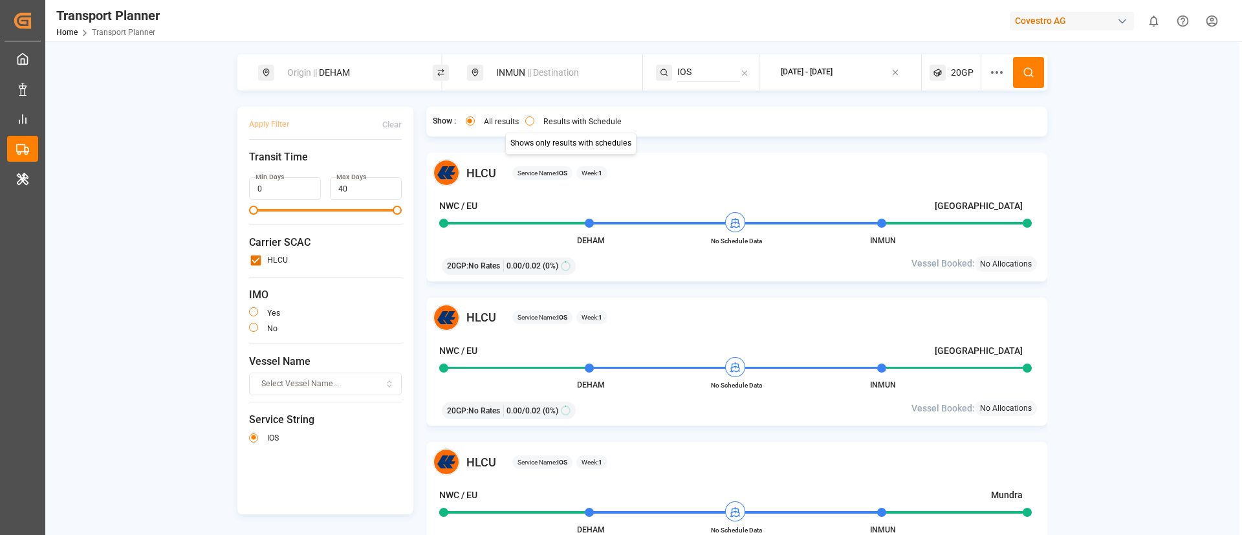
click at [554, 119] on label "Results with Schedule" at bounding box center [582, 122] width 78 height 8
click at [534, 119] on button "Results with Schedule" at bounding box center [529, 120] width 9 height 9
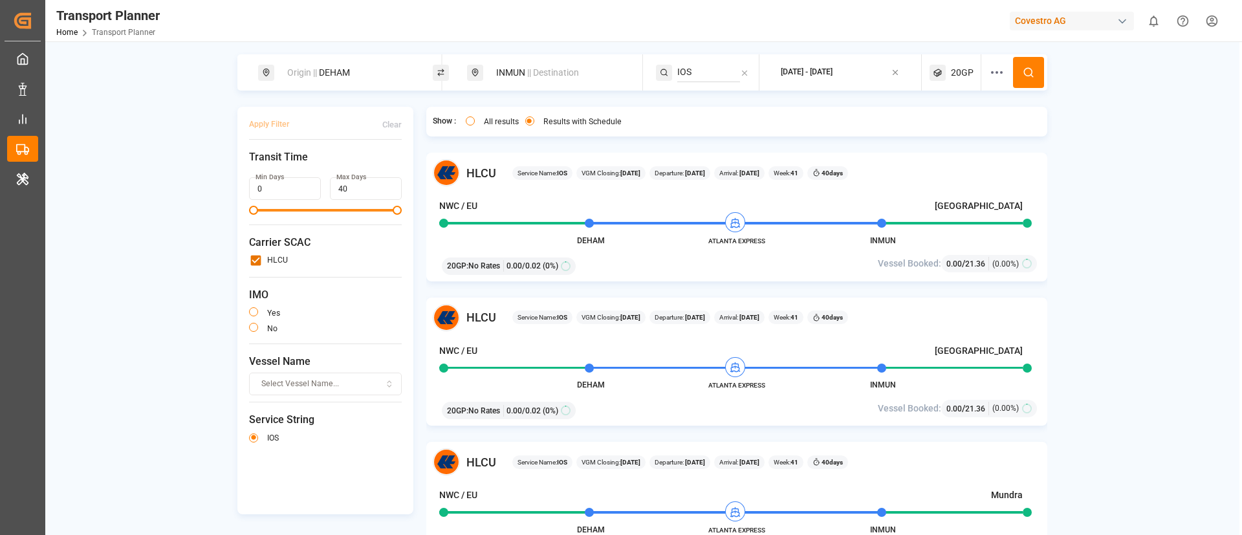
type button "only"
click at [373, 76] on div "Origin || DEHAM" at bounding box center [350, 73] width 140 height 24
click at [350, 166] on input "DEHAM" at bounding box center [336, 175] width 130 height 19
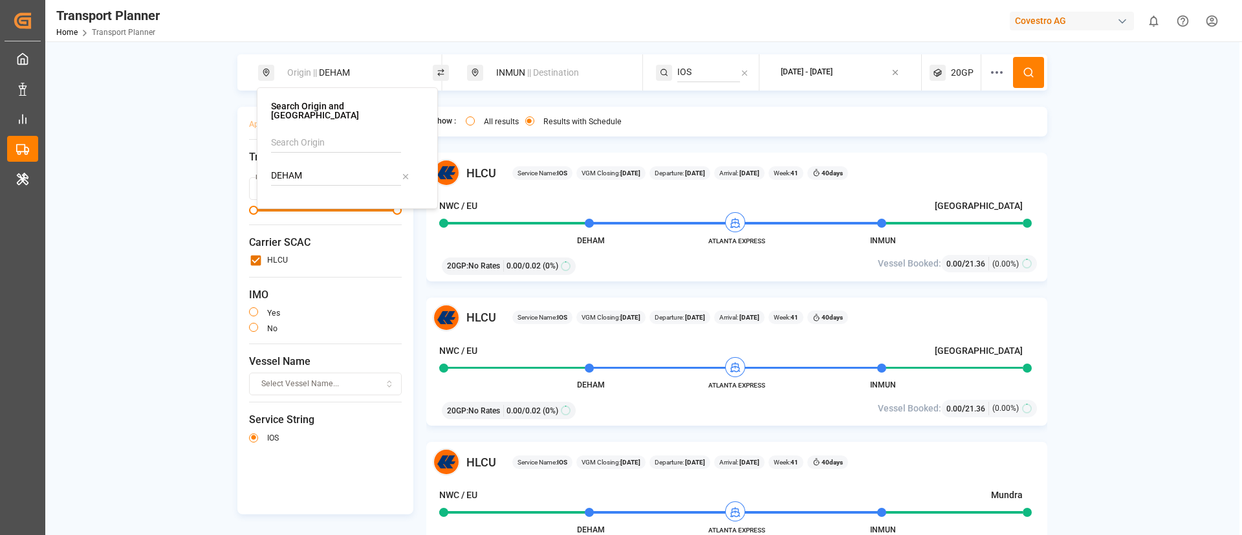
paste input "NLRT"
type input "NLRTM"
click at [325, 206] on b "NLRTM" at bounding box center [319, 211] width 31 height 10
click at [1033, 71] on button at bounding box center [1028, 72] width 31 height 31
click at [360, 73] on div "Origin || NLRTM" at bounding box center [350, 73] width 140 height 24
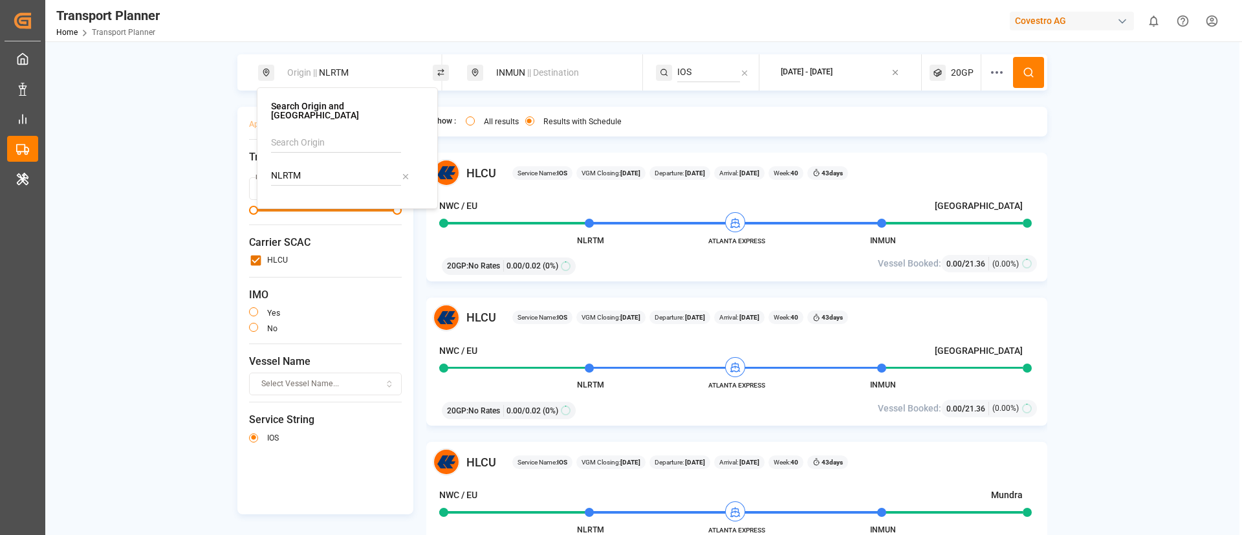
click at [333, 169] on input "NLRTM" at bounding box center [336, 175] width 130 height 19
paste input "DEHA"
type input "DEHAM"
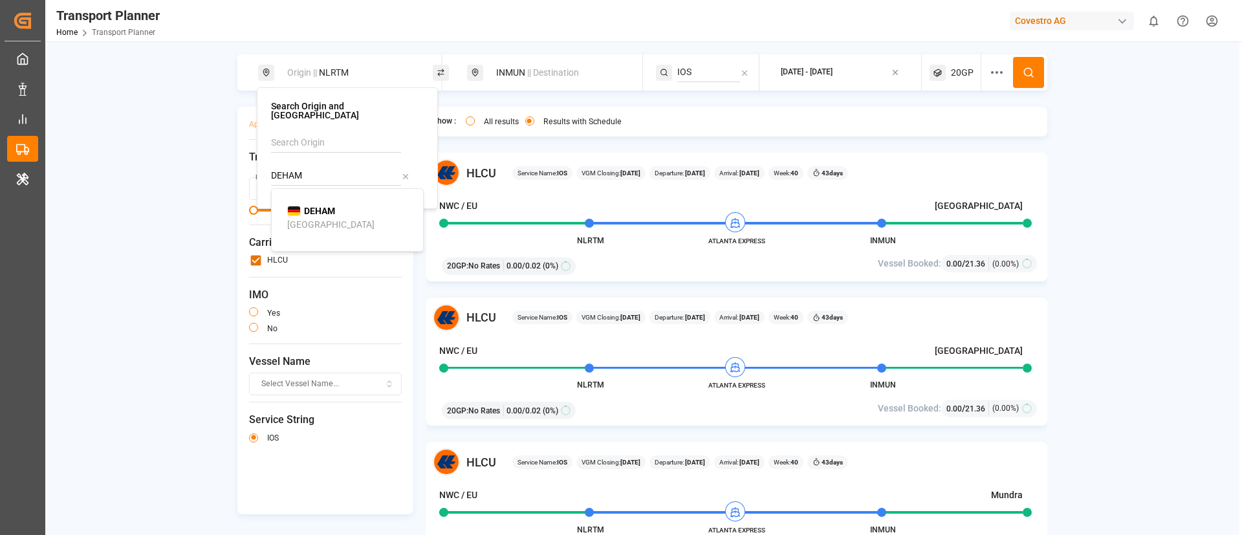
click at [331, 207] on b "DEHAM" at bounding box center [319, 211] width 31 height 10
click at [1031, 80] on button at bounding box center [1028, 72] width 31 height 31
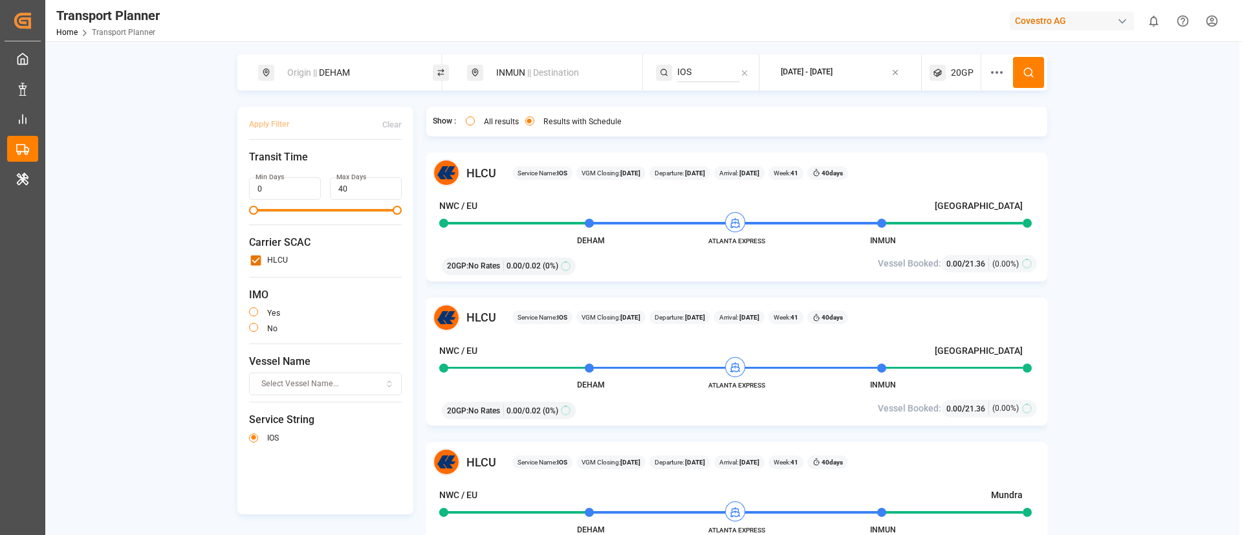
click at [1113, 19] on div "Covestro AG" at bounding box center [1072, 21] width 124 height 19
type input "evonik u"
click at [1071, 91] on div "EU Evonik US EvonikUS-4XPF" at bounding box center [1075, 87] width 221 height 29
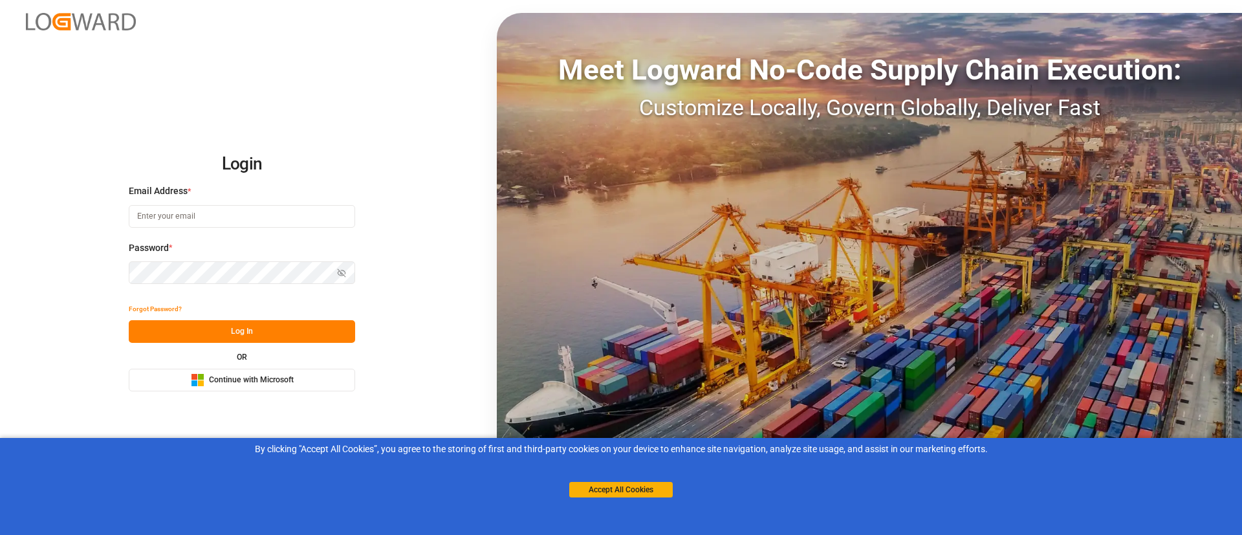
click at [322, 376] on button "Microsoft Logo Continue with Microsoft" at bounding box center [242, 380] width 226 height 23
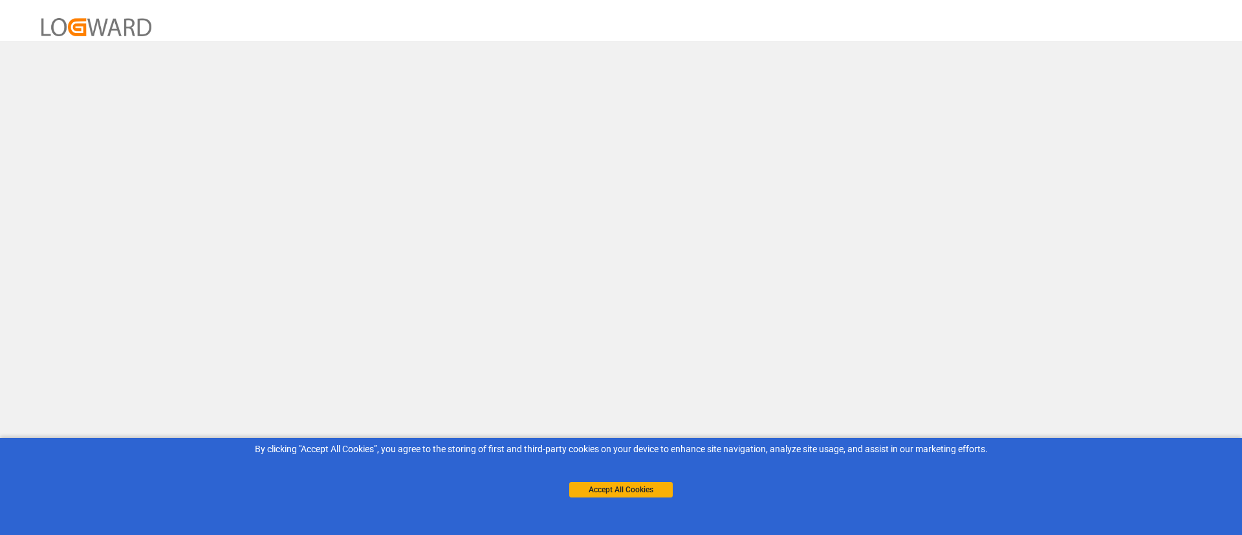
click at [633, 490] on button "Accept All Cookies" at bounding box center [621, 490] width 104 height 16
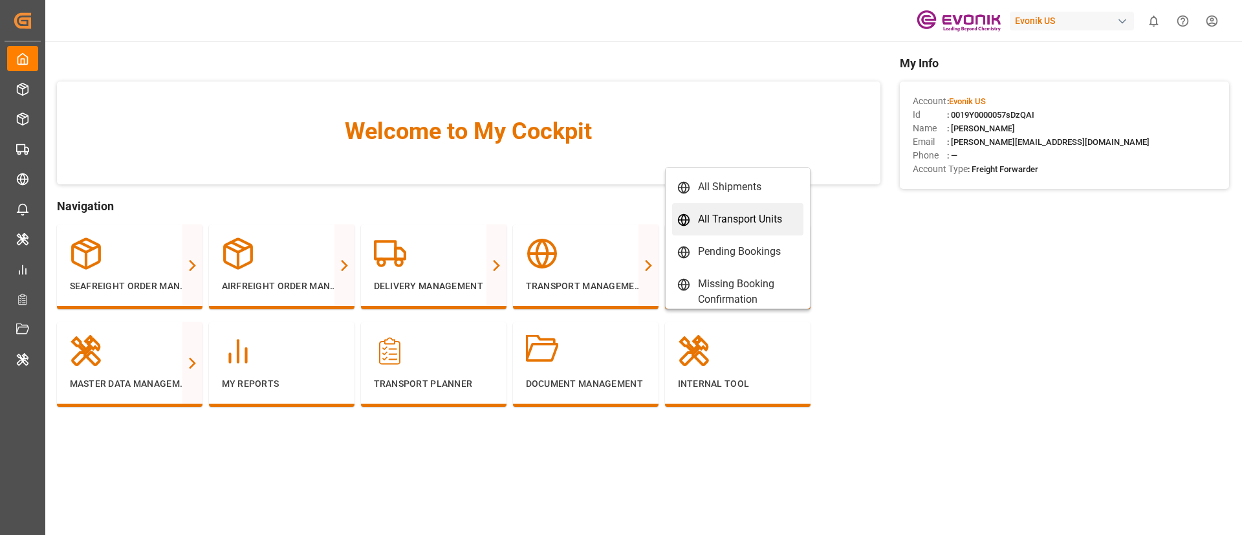
click at [730, 212] on div "All Transport Units" at bounding box center [740, 220] width 84 height 16
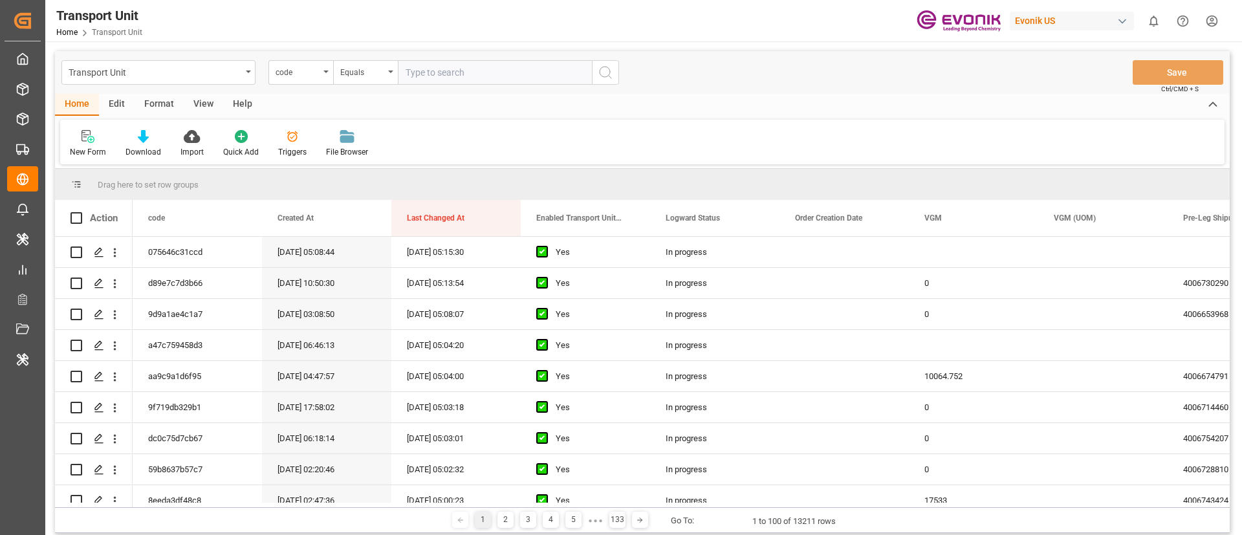
click at [163, 107] on div "Format" at bounding box center [159, 105] width 49 height 22
click at [77, 153] on div "Filter Rows" at bounding box center [89, 152] width 38 height 12
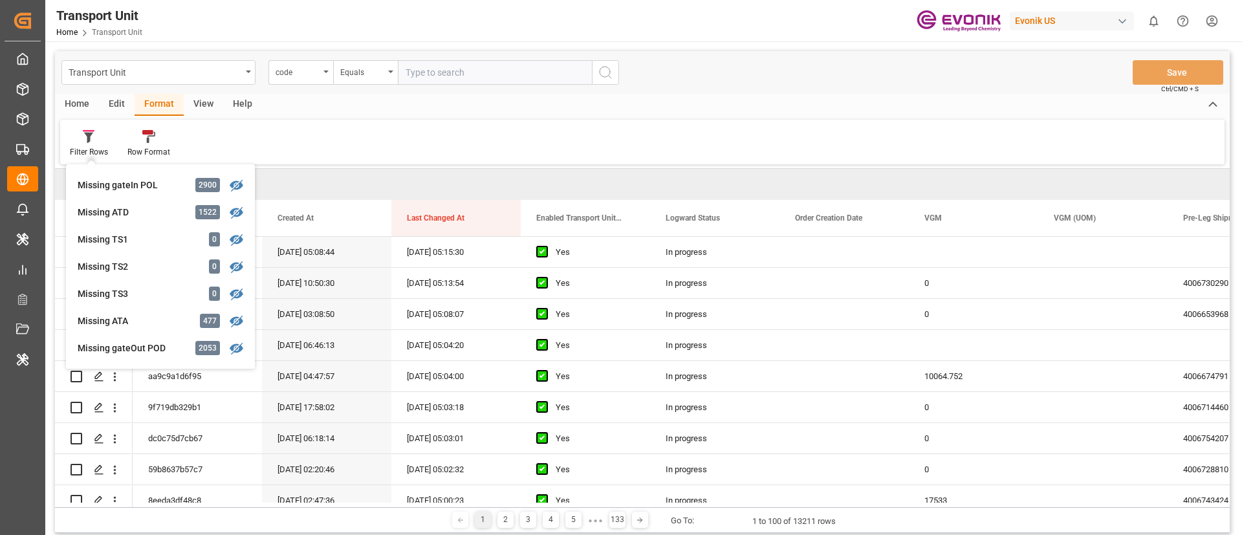
scroll to position [241, 0]
click at [135, 291] on div "Missing ATA" at bounding box center [134, 296] width 113 height 14
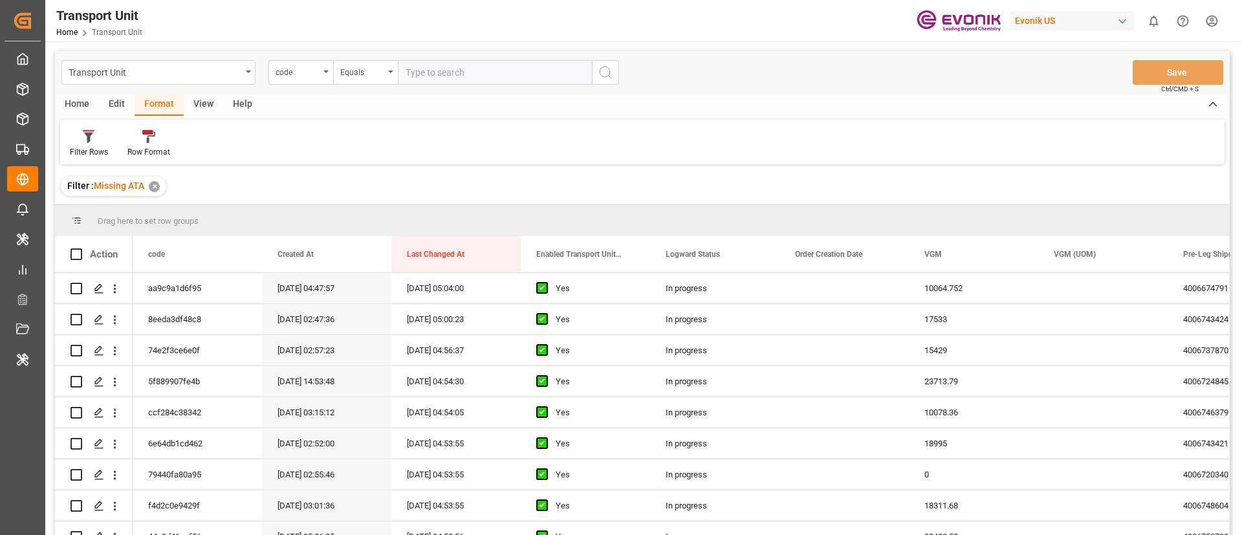
click at [204, 104] on div "View" at bounding box center [203, 105] width 39 height 22
click at [87, 144] on div "Default" at bounding box center [82, 143] width 45 height 28
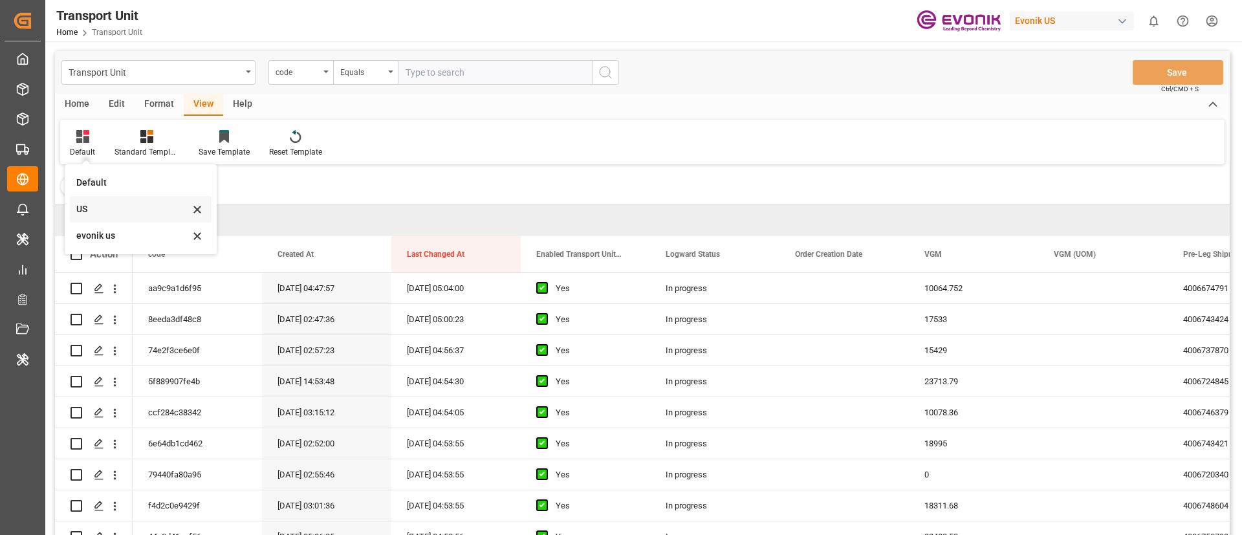
click at [116, 210] on div "US" at bounding box center [132, 210] width 113 height 14
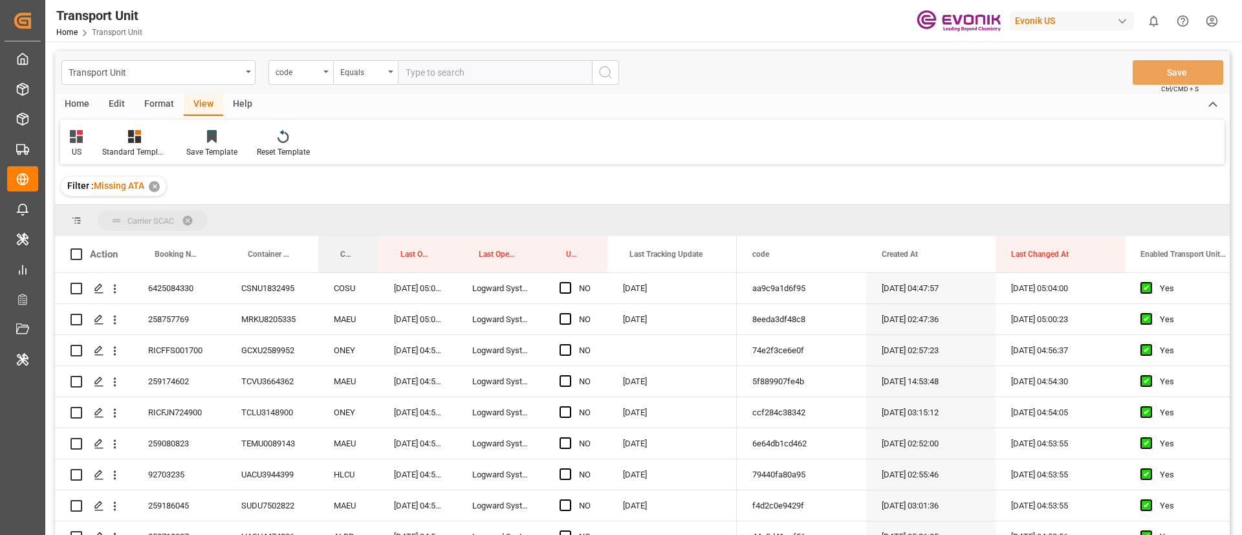
drag, startPoint x: 350, startPoint y: 258, endPoint x: 348, endPoint y: 221, distance: 36.3
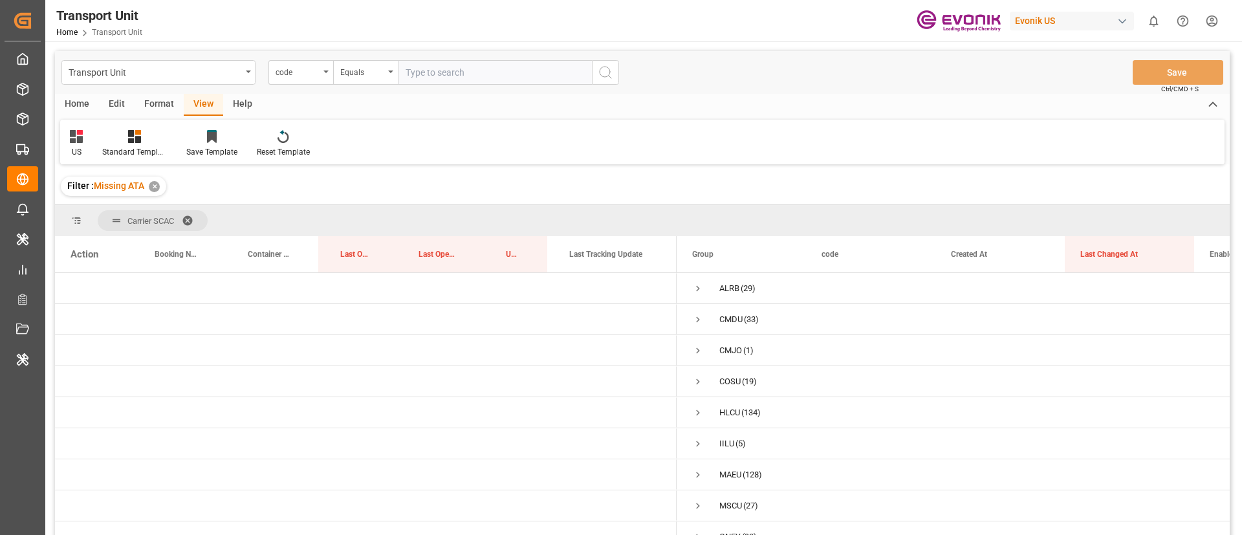
scroll to position [37, 0]
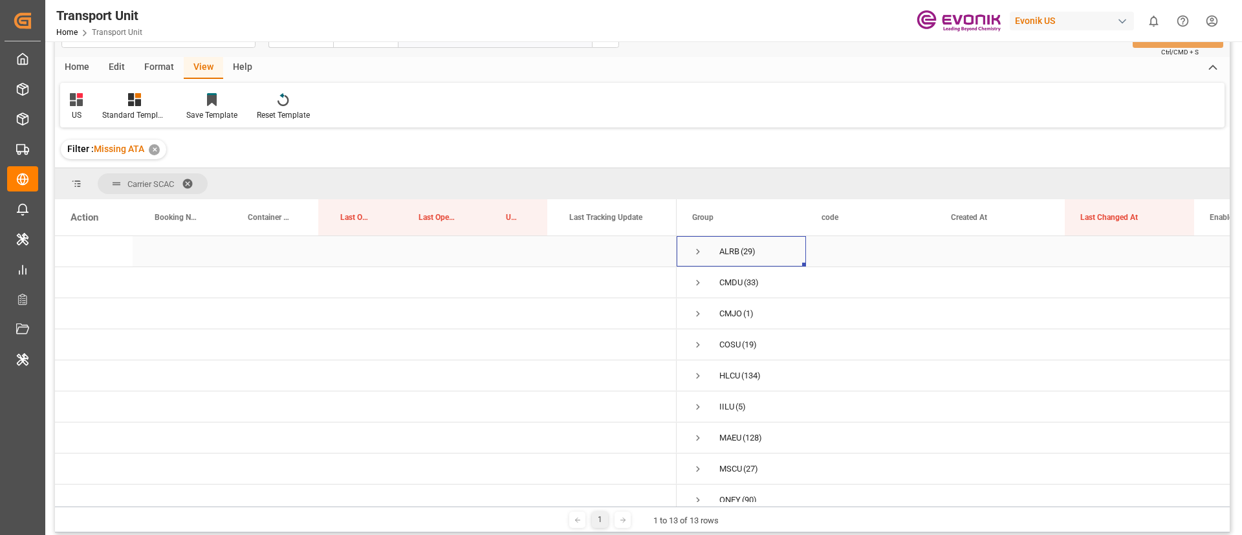
click at [697, 248] on span "Press SPACE to select this row." at bounding box center [698, 252] width 12 height 12
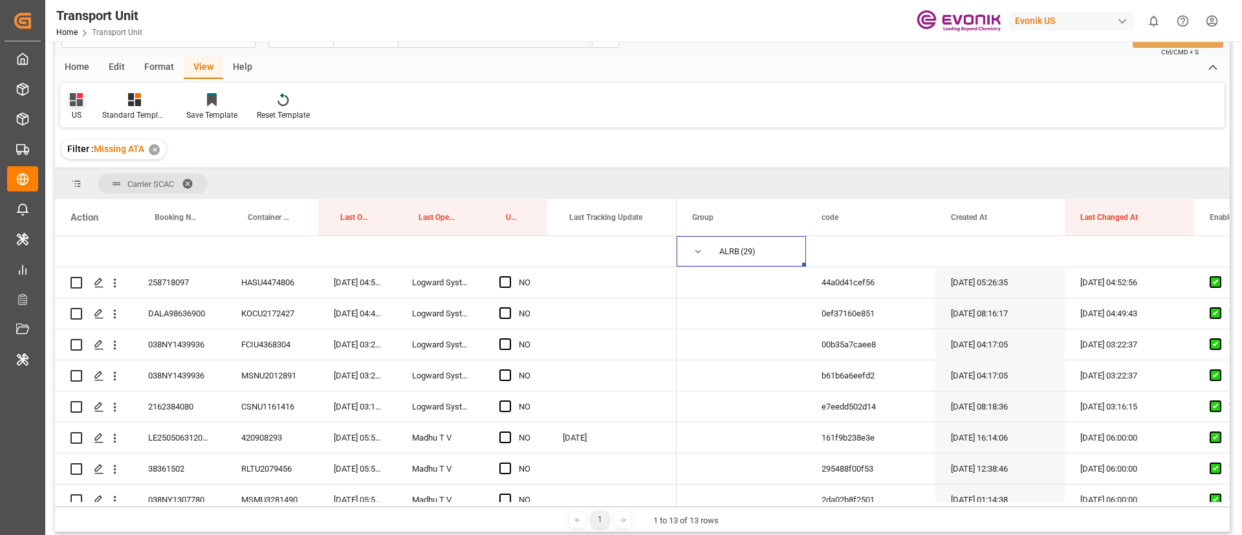
click at [76, 99] on icon at bounding box center [76, 99] width 13 height 13
click at [100, 192] on div "evonik us" at bounding box center [131, 199] width 113 height 14
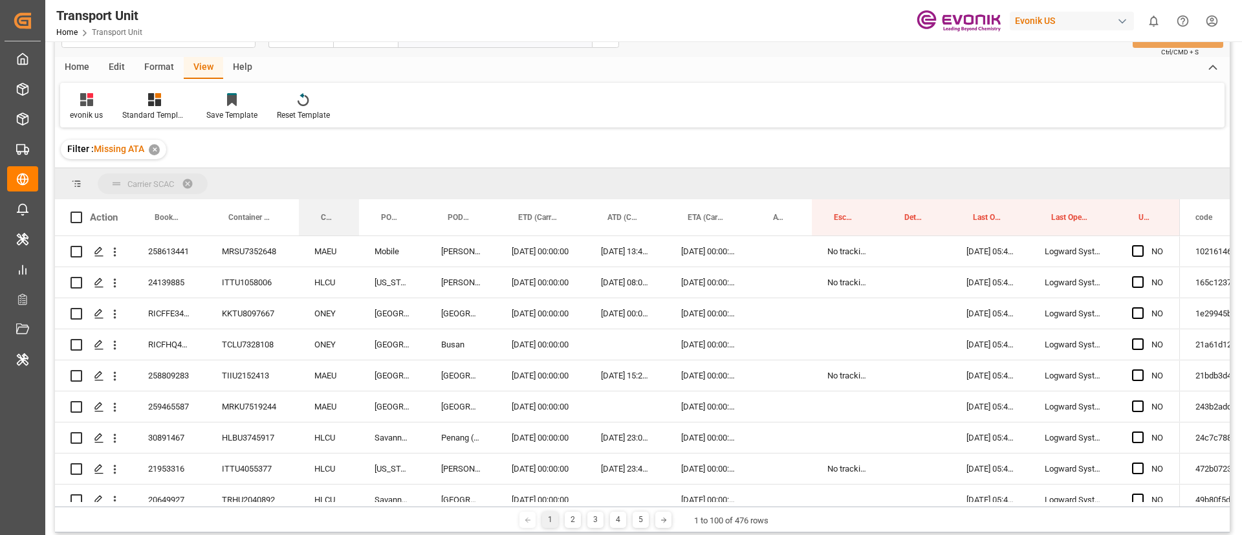
drag, startPoint x: 327, startPoint y: 219, endPoint x: 319, endPoint y: 182, distance: 37.8
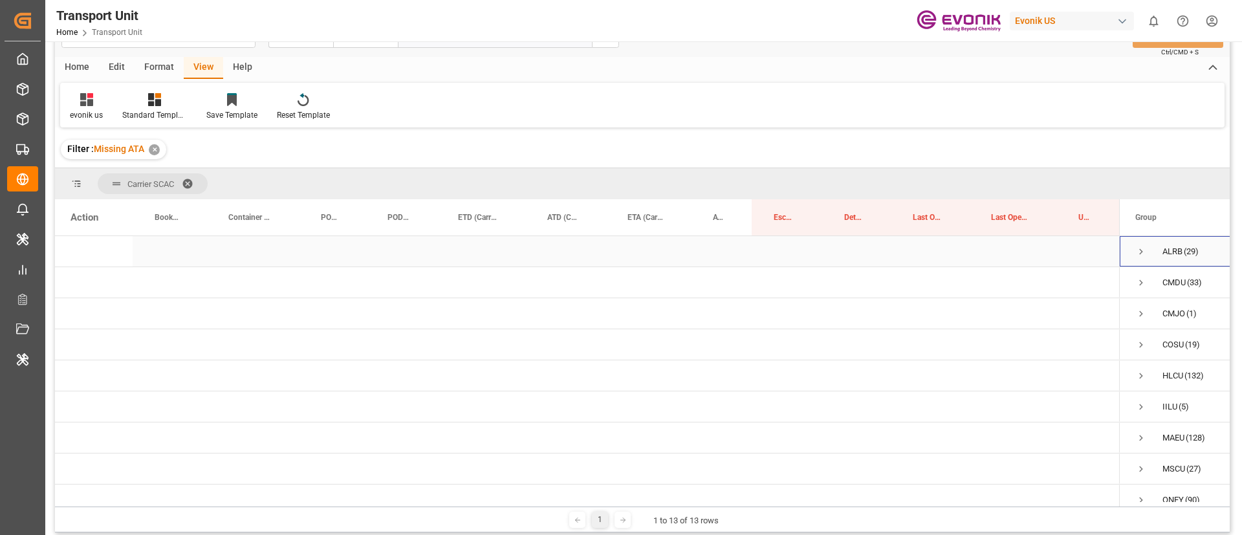
click at [1139, 250] on span "Press SPACE to select this row." at bounding box center [1141, 252] width 12 height 12
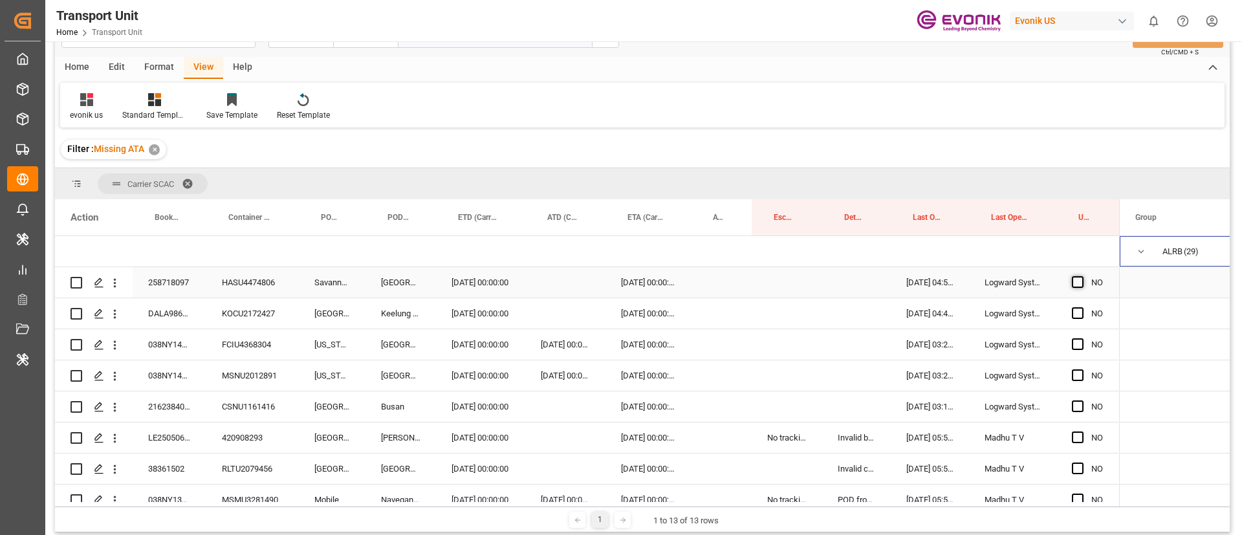
click at [1079, 280] on span "Press SPACE to select this row." at bounding box center [1078, 282] width 12 height 12
click at [1082, 276] on input "Press SPACE to select this row." at bounding box center [1082, 276] width 0 height 0
click at [1077, 313] on span "Press SPACE to select this row." at bounding box center [1078, 313] width 12 height 12
click at [1082, 307] on input "Press SPACE to select this row." at bounding box center [1082, 307] width 0 height 0
click at [1077, 346] on span "Press SPACE to select this row." at bounding box center [1078, 344] width 12 height 12
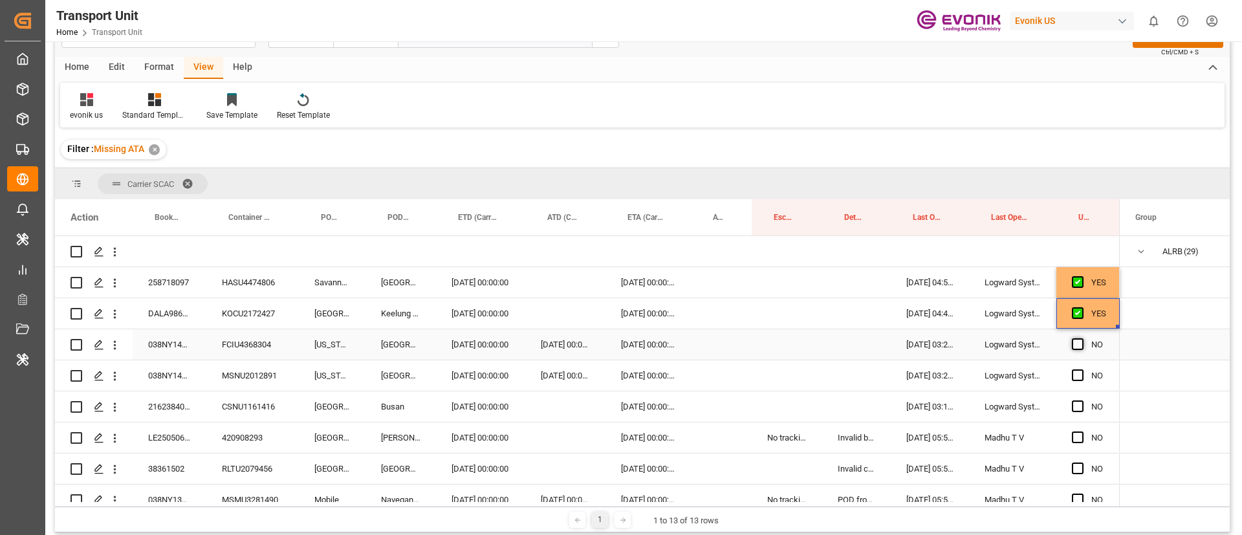
click at [1082, 338] on input "Press SPACE to select this row." at bounding box center [1082, 338] width 0 height 0
click at [1073, 374] on span "Press SPACE to select this row." at bounding box center [1078, 375] width 12 height 12
click at [1082, 369] on input "Press SPACE to select this row." at bounding box center [1082, 369] width 0 height 0
click at [1075, 406] on span "Press SPACE to select this row." at bounding box center [1078, 406] width 12 height 12
click at [1082, 400] on input "Press SPACE to select this row." at bounding box center [1082, 400] width 0 height 0
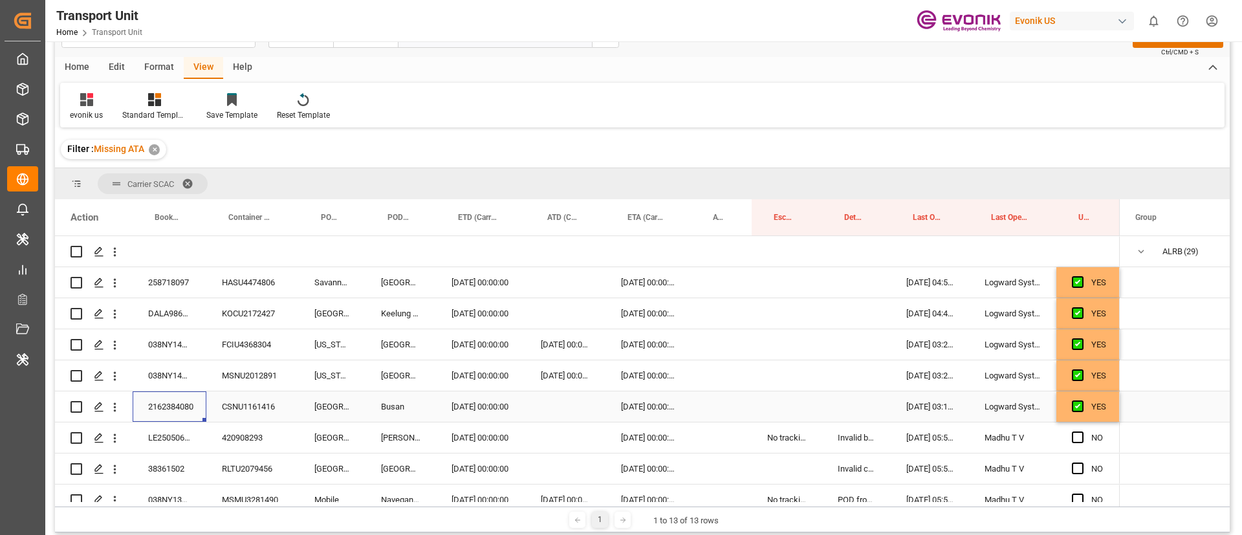
click at [174, 413] on div "2162384080" at bounding box center [170, 406] width 74 height 30
click at [555, 411] on div "Press SPACE to select this row." at bounding box center [565, 406] width 80 height 30
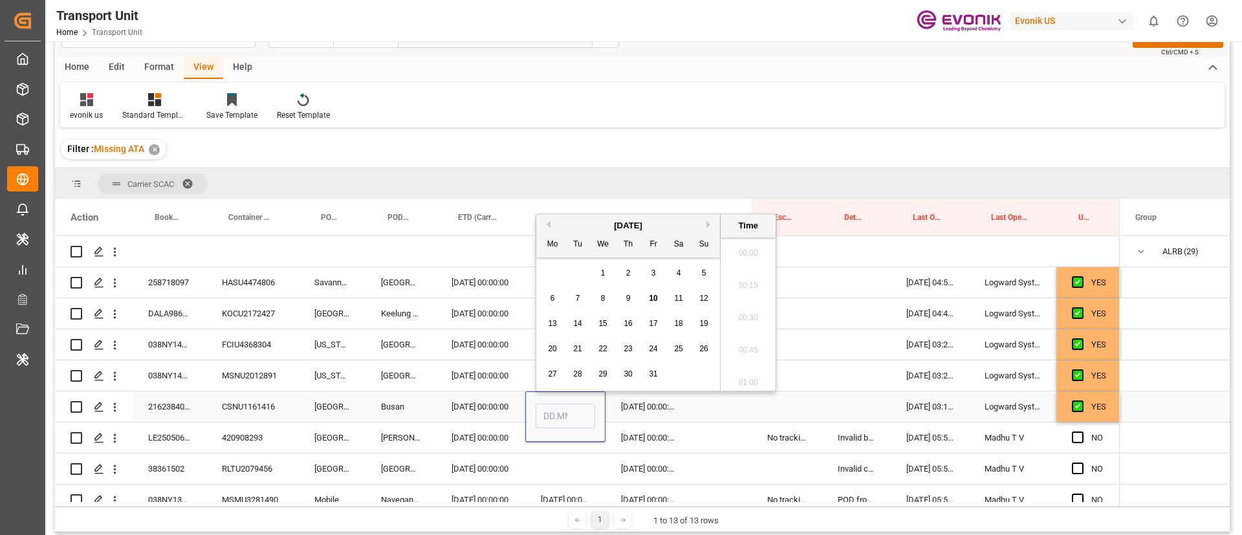
scroll to position [1396, 0]
click at [603, 303] on div "8" at bounding box center [603, 299] width 16 height 16
type input "08.10.2025 00:00"
click at [702, 413] on div "Press SPACE to select this row." at bounding box center [721, 406] width 61 height 30
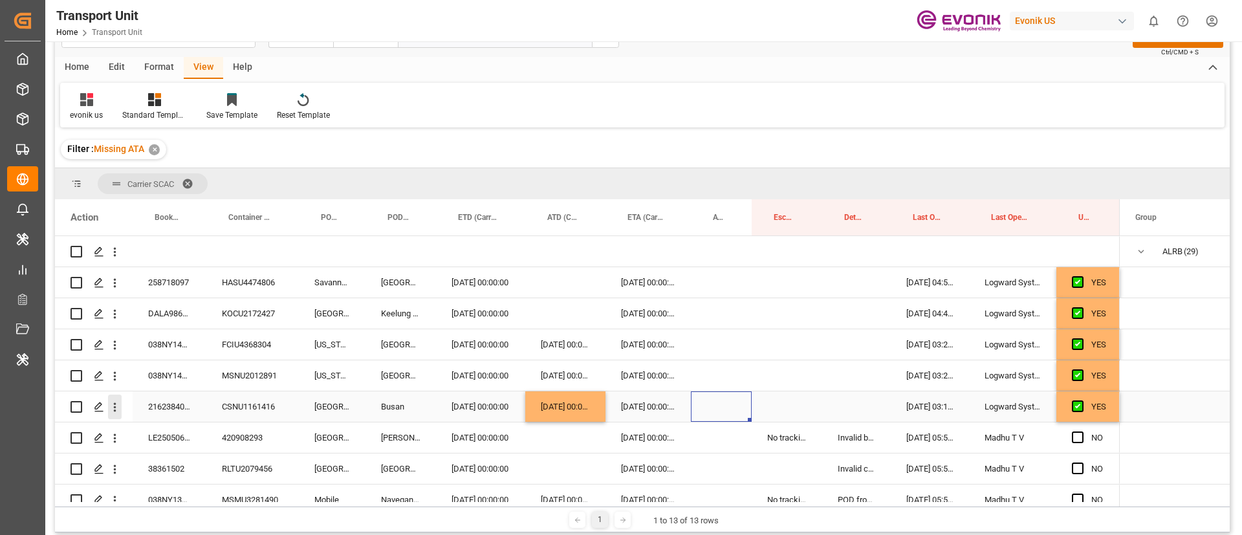
click at [115, 412] on icon "open menu" at bounding box center [115, 407] width 14 height 14
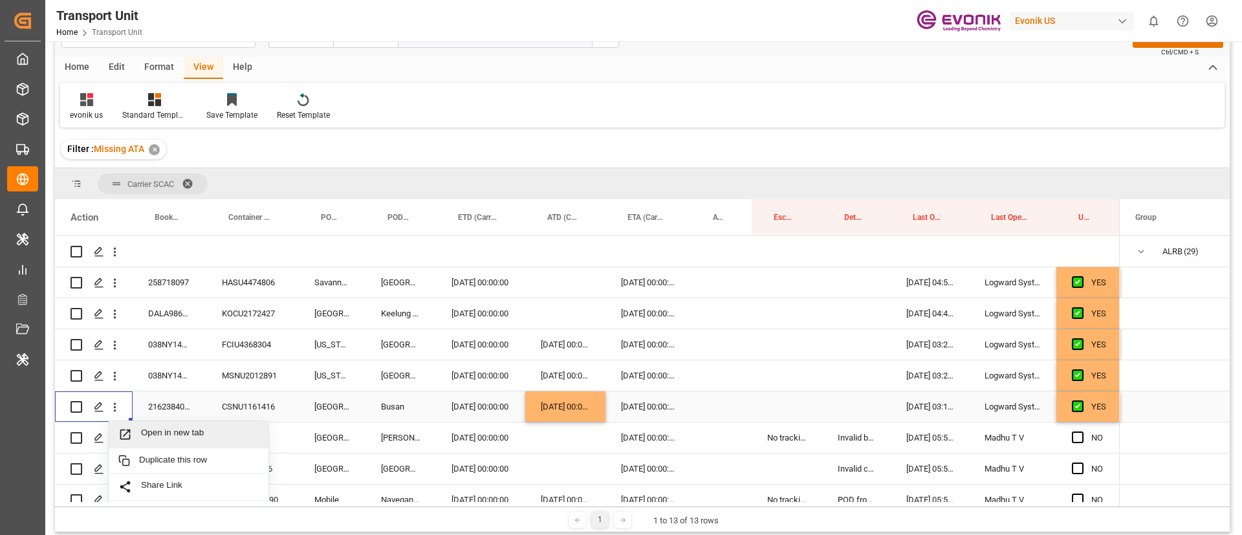
click at [168, 430] on span "Open in new tab" at bounding box center [200, 435] width 118 height 14
